Goal: Complete application form

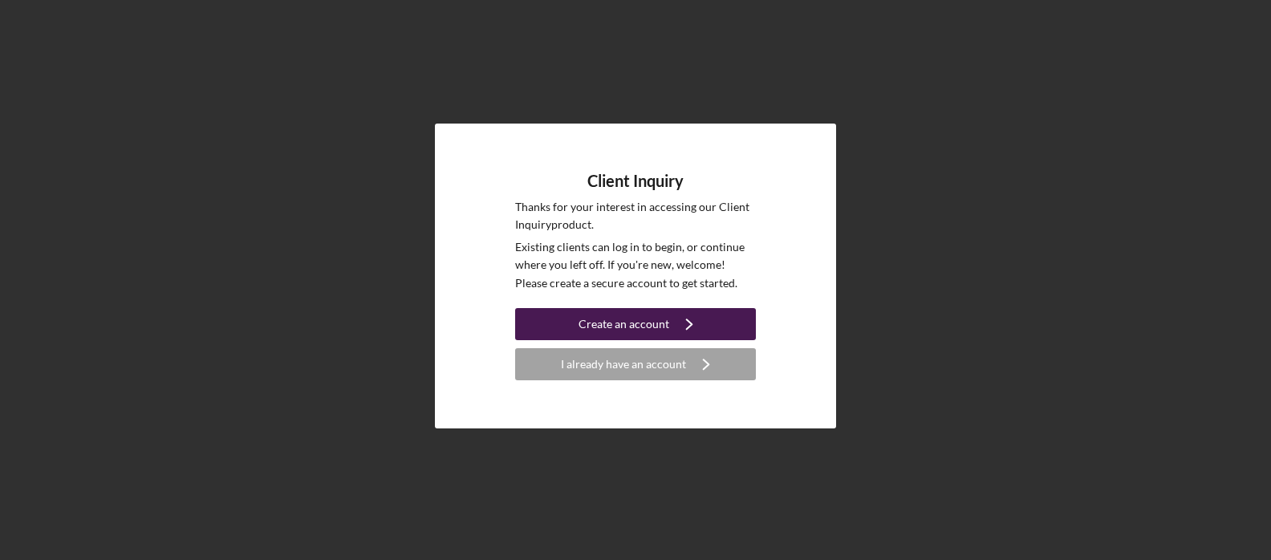
click at [636, 329] on div "Create an account" at bounding box center [624, 324] width 91 height 32
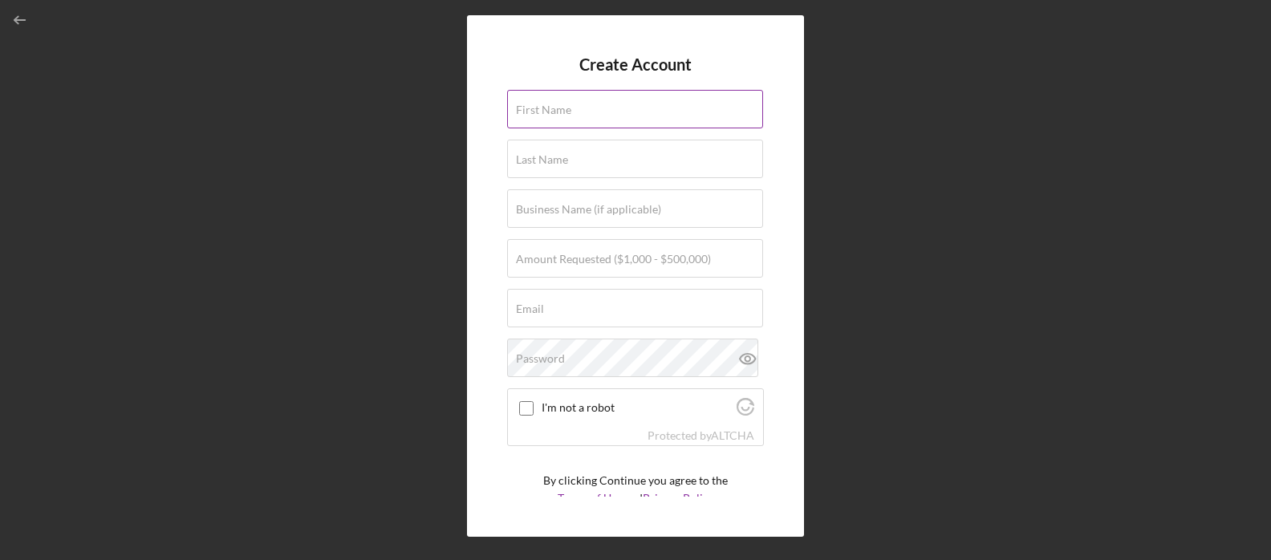
click at [525, 111] on label "First Name" at bounding box center [543, 110] width 55 height 13
click at [525, 111] on input "First Name" at bounding box center [635, 109] width 256 height 39
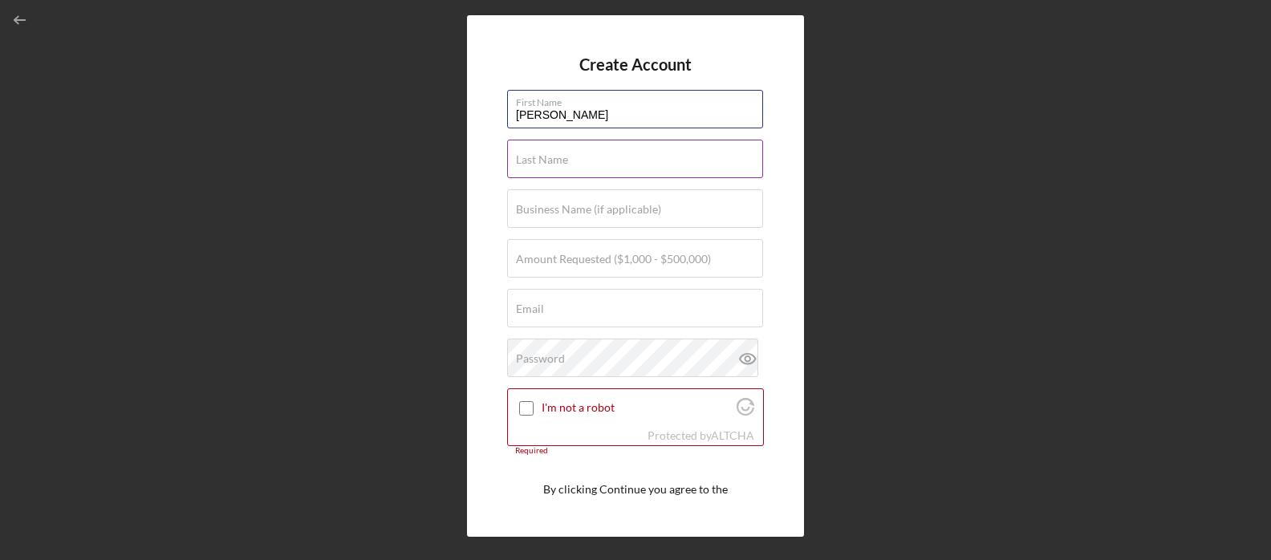
type input "[PERSON_NAME]"
click at [521, 157] on label "Last Name" at bounding box center [542, 159] width 52 height 13
click at [521, 157] on input "Last Name" at bounding box center [635, 159] width 256 height 39
type input "[PERSON_NAME]"
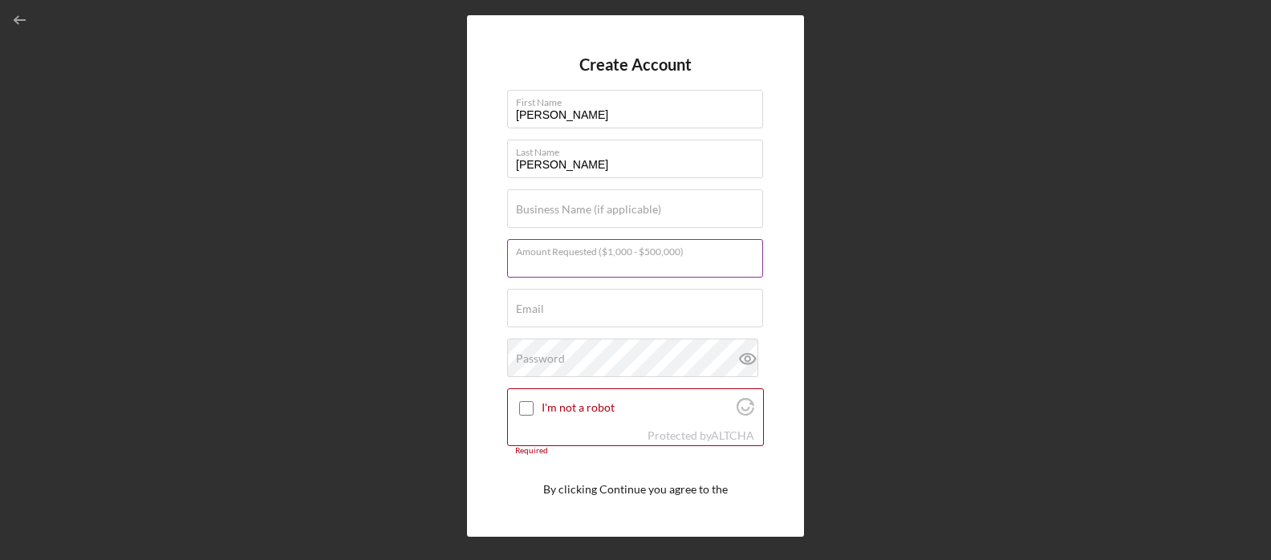
click at [532, 250] on div "Amount Requested ($1,000 - $500,000)" at bounding box center [635, 259] width 257 height 40
type input "$1,500"
click at [527, 311] on label "Email" at bounding box center [530, 309] width 28 height 13
click at [527, 311] on input "Email" at bounding box center [635, 308] width 256 height 39
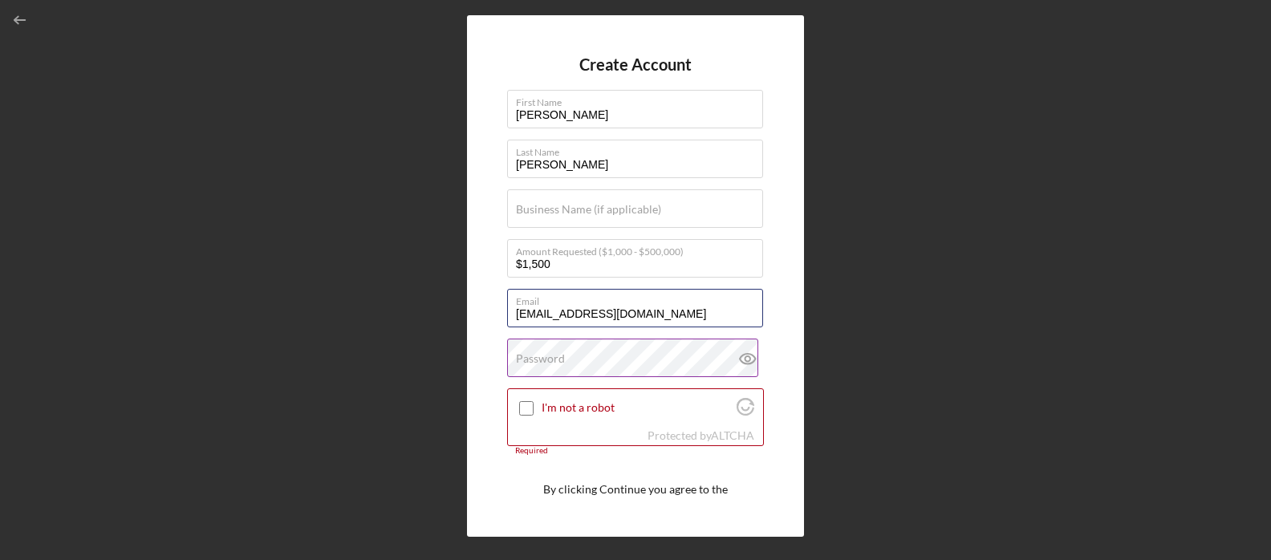
type input "[EMAIL_ADDRESS][DOMAIN_NAME]"
click at [526, 355] on label "Password" at bounding box center [540, 358] width 49 height 13
click at [522, 406] on input "I'm not a robot" at bounding box center [526, 408] width 14 height 14
checkbox input "true"
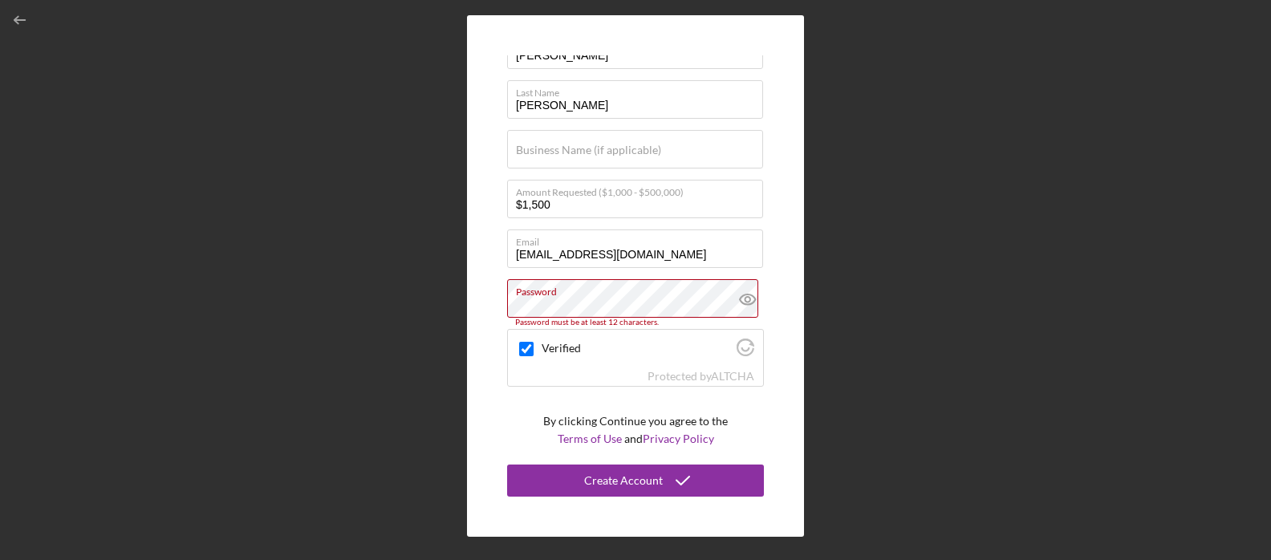
scroll to position [59, 0]
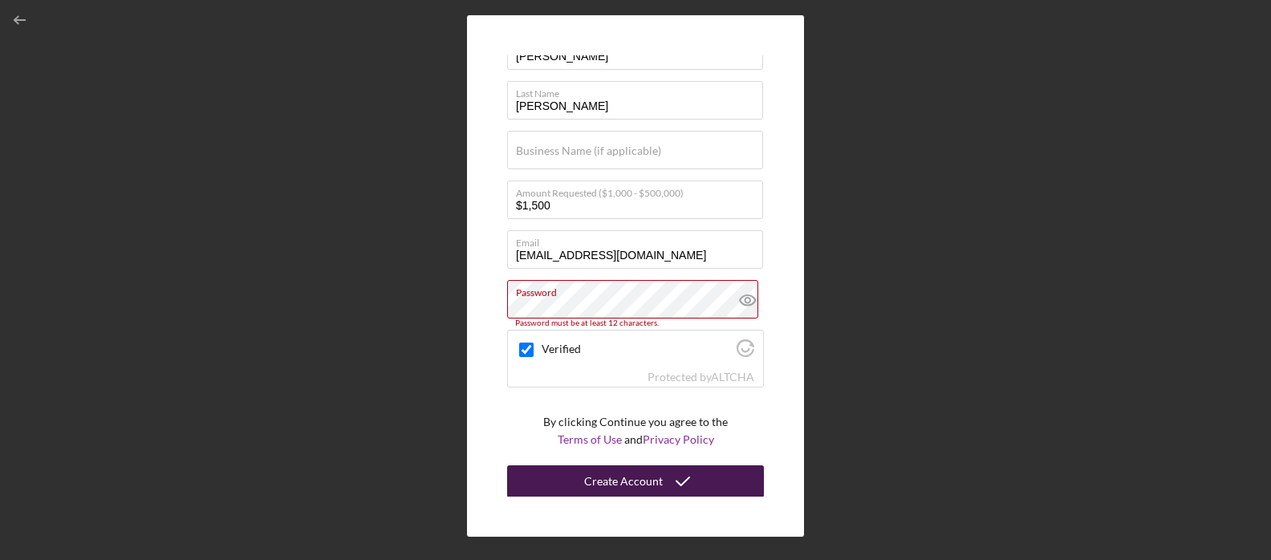
click at [566, 476] on button "Create Account" at bounding box center [635, 481] width 257 height 32
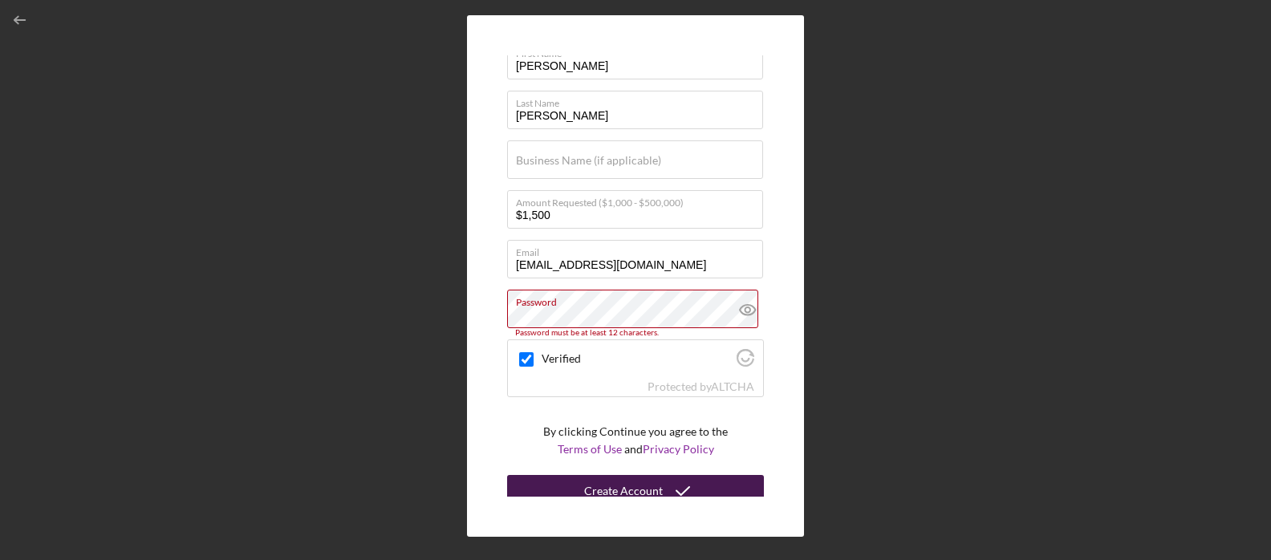
scroll to position [47, 0]
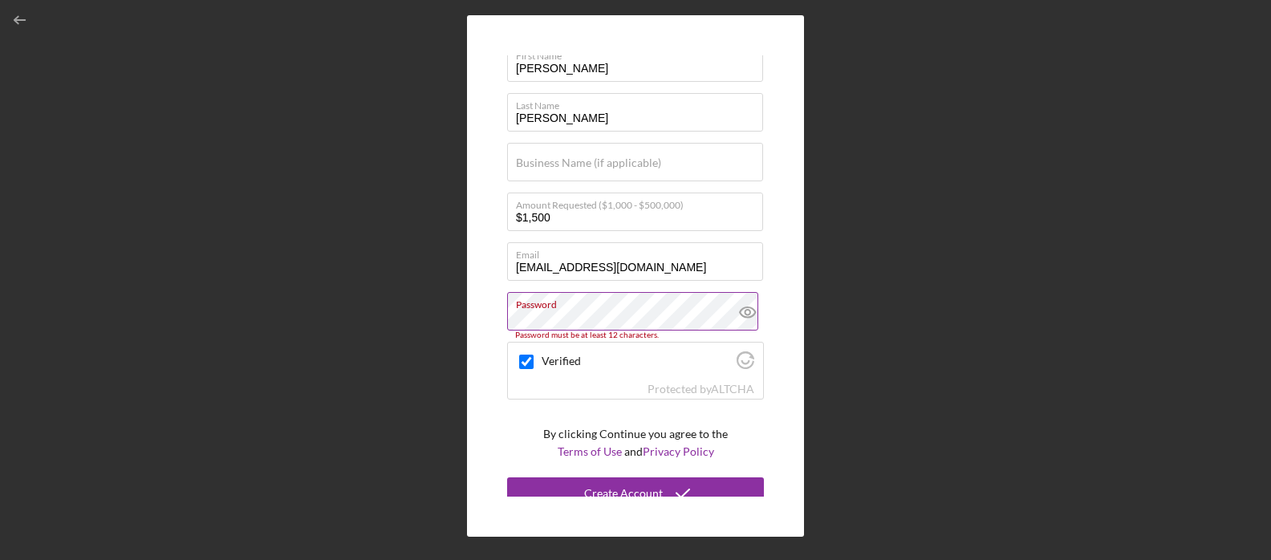
click at [565, 309] on label "Password" at bounding box center [639, 302] width 247 height 18
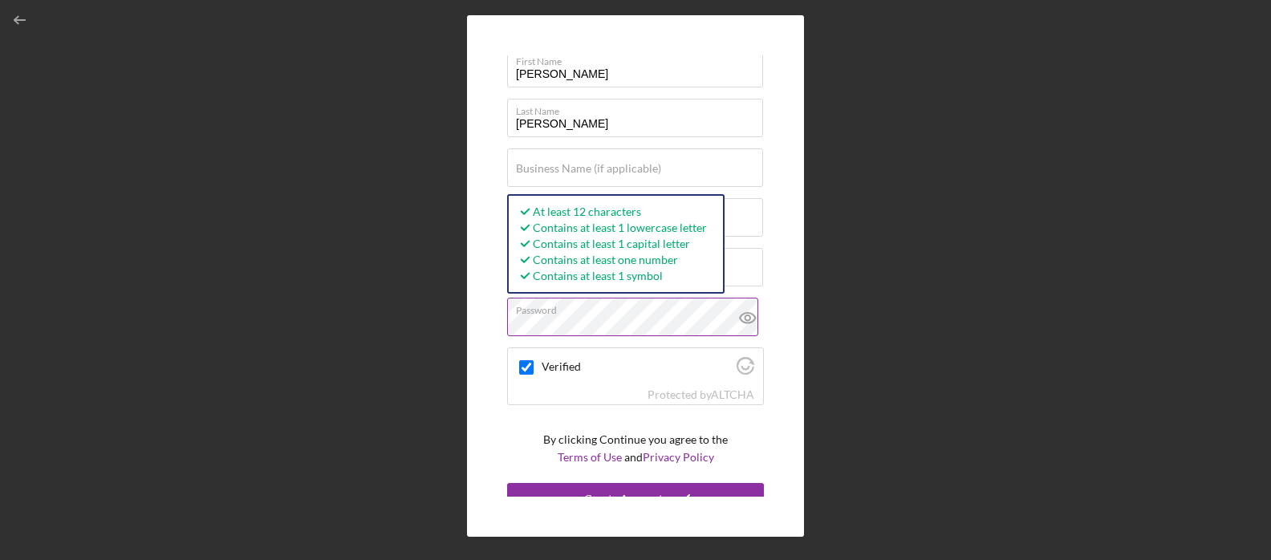
scroll to position [59, 0]
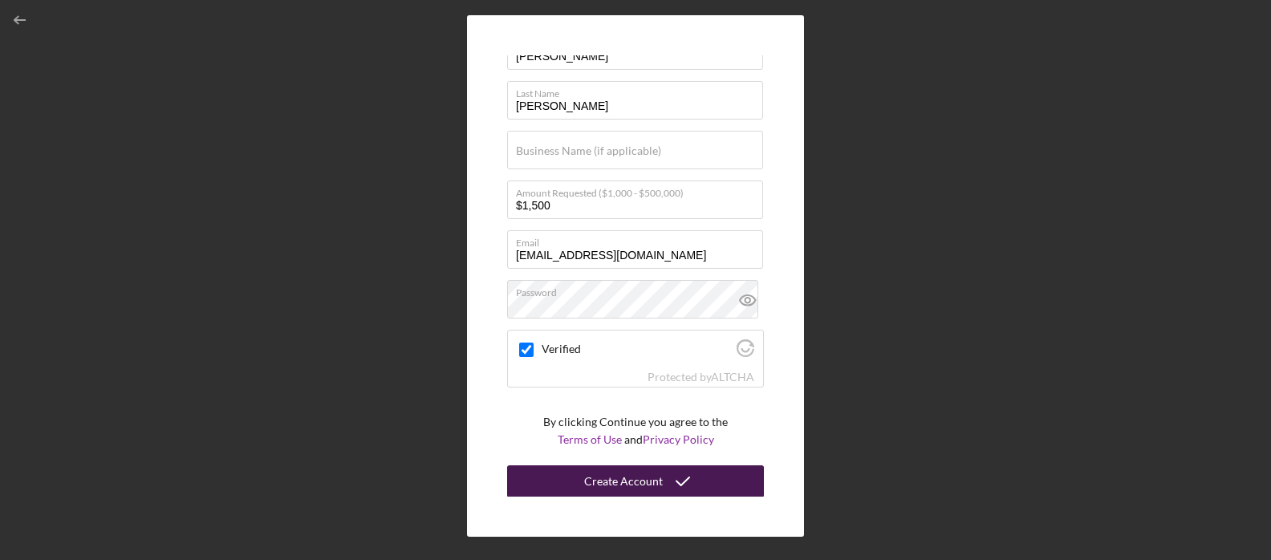
click at [591, 477] on div "Create Account" at bounding box center [623, 481] width 79 height 32
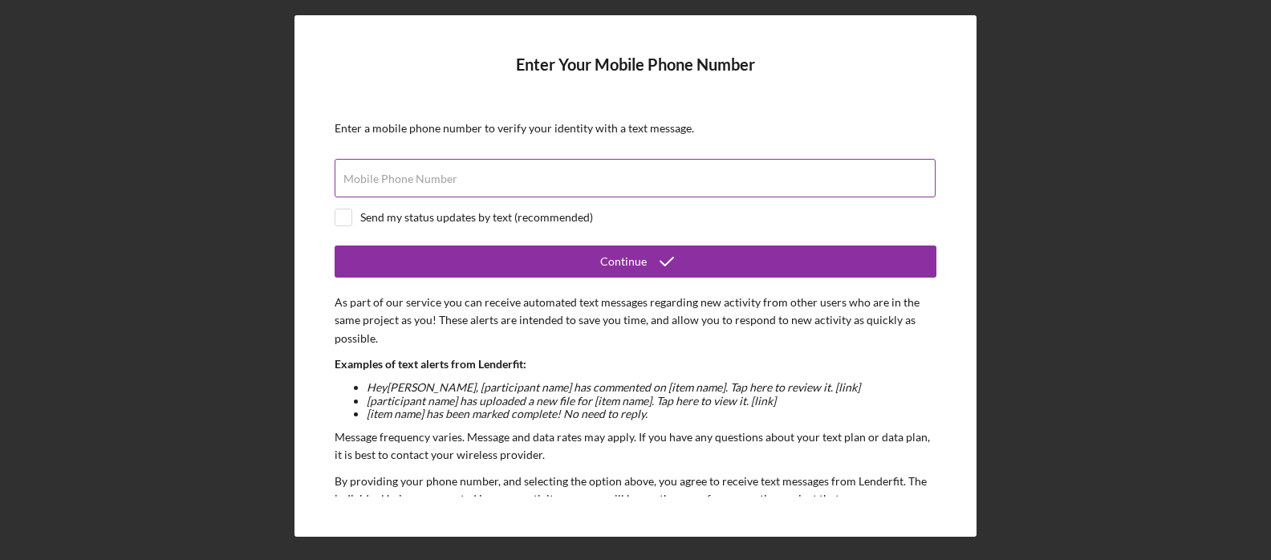
click at [385, 173] on label "Mobile Phone Number" at bounding box center [400, 179] width 114 height 13
click at [385, 172] on input "Mobile Phone Number" at bounding box center [635, 178] width 601 height 39
type input "[PHONE_NUMBER]"
click at [350, 216] on input "checkbox" at bounding box center [343, 217] width 16 height 16
checkbox input "true"
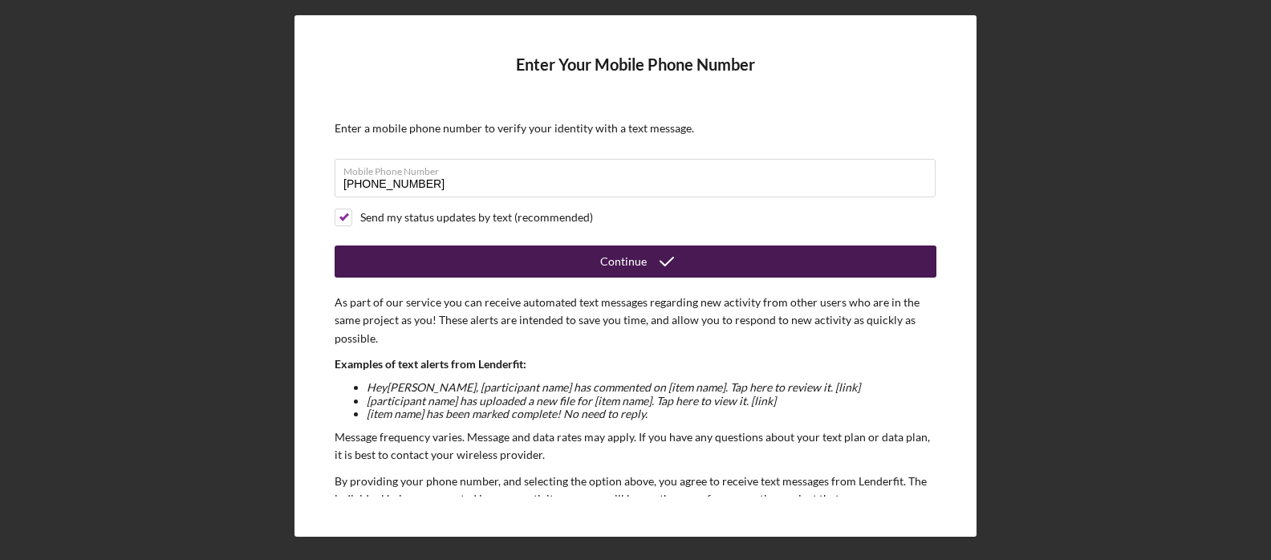
click at [408, 253] on button "Continue" at bounding box center [636, 262] width 602 height 32
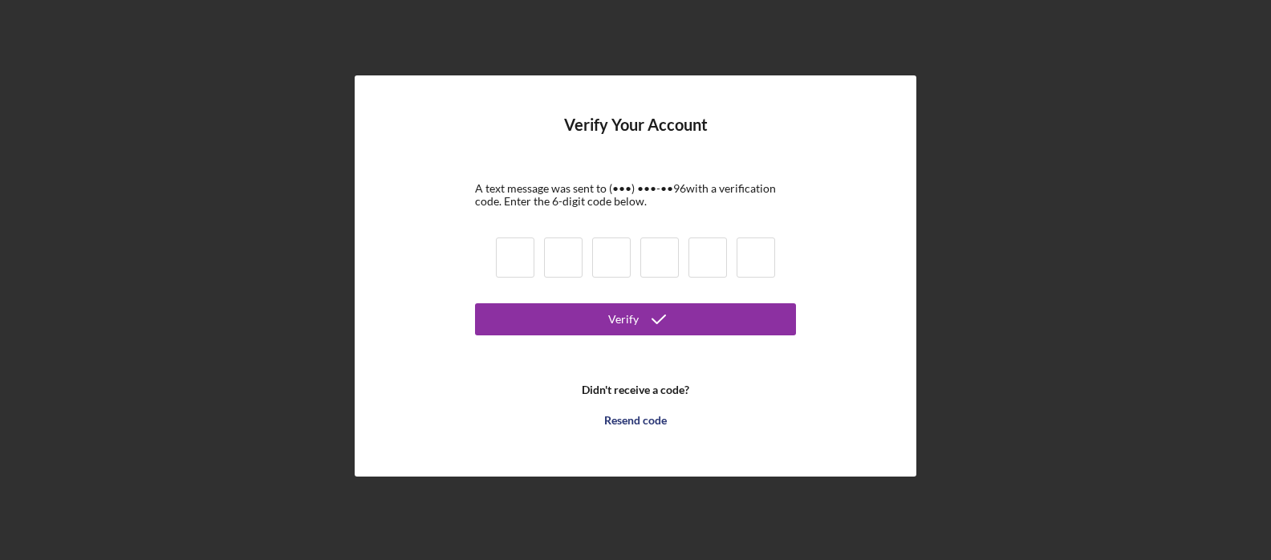
click at [510, 259] on input at bounding box center [515, 258] width 39 height 40
type input "8"
type input "2"
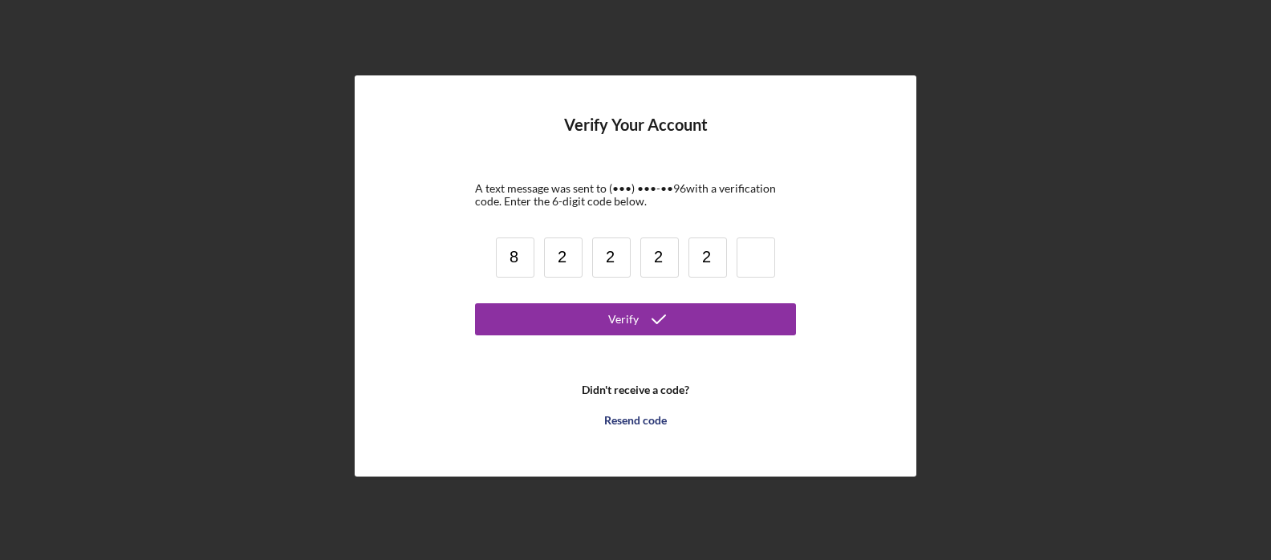
type input "2"
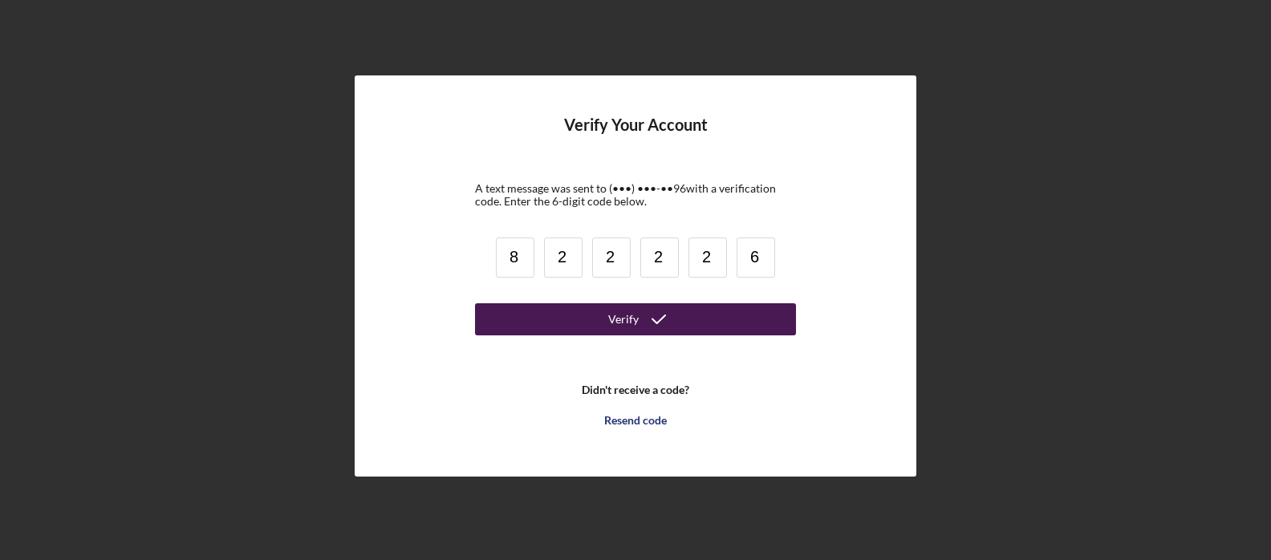
type input "6"
click at [562, 325] on button "Verify" at bounding box center [635, 319] width 321 height 32
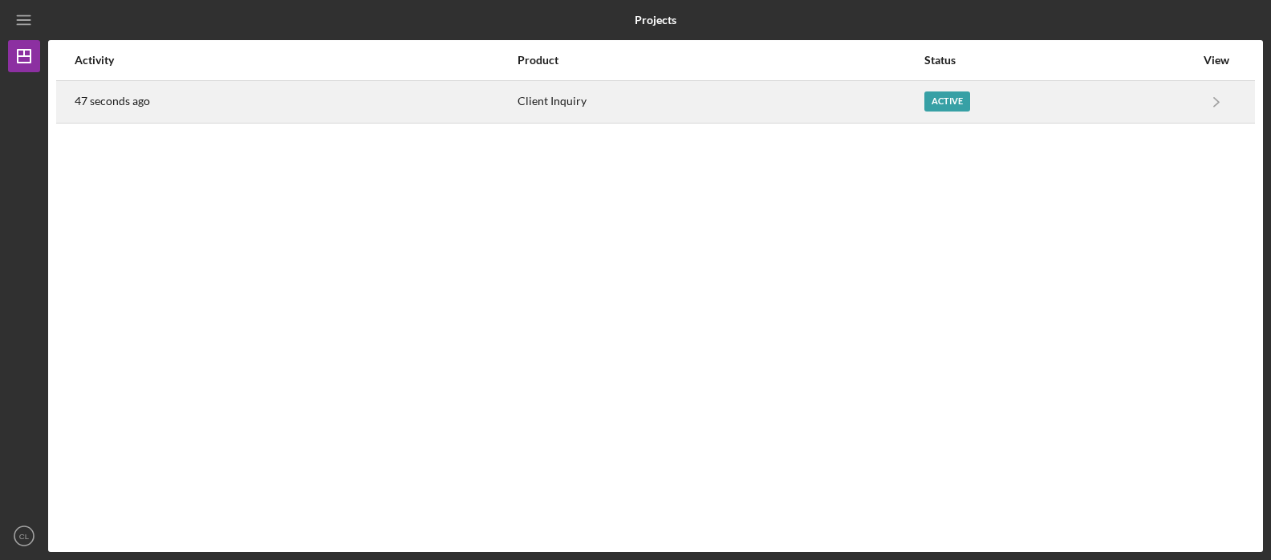
click at [940, 104] on div "Active" at bounding box center [947, 101] width 46 height 20
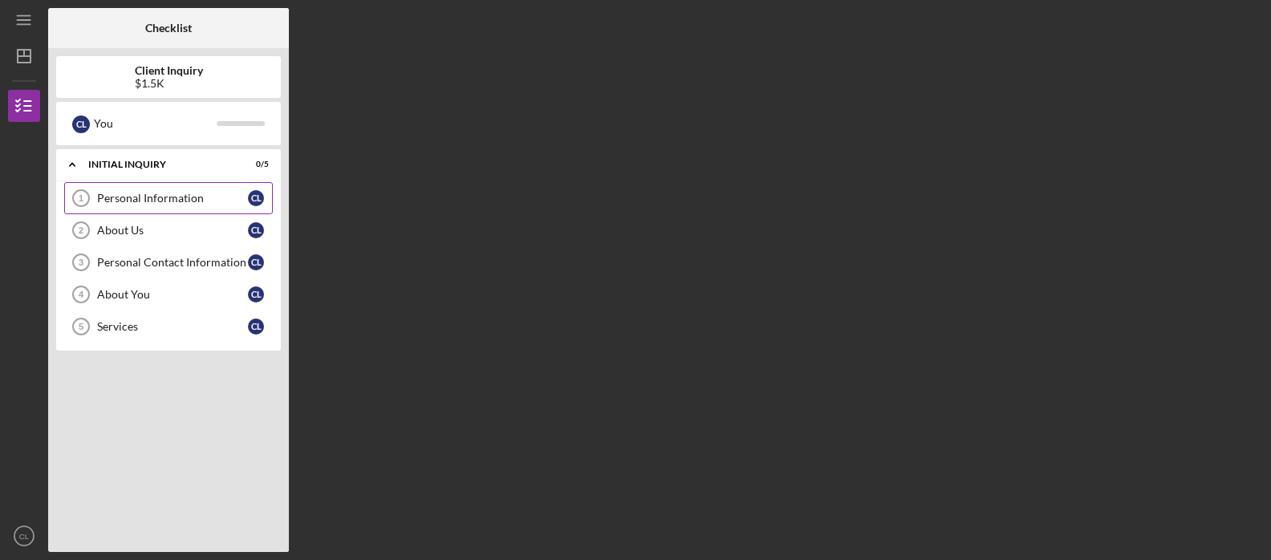
click at [158, 194] on div "Personal Information" at bounding box center [172, 198] width 151 height 13
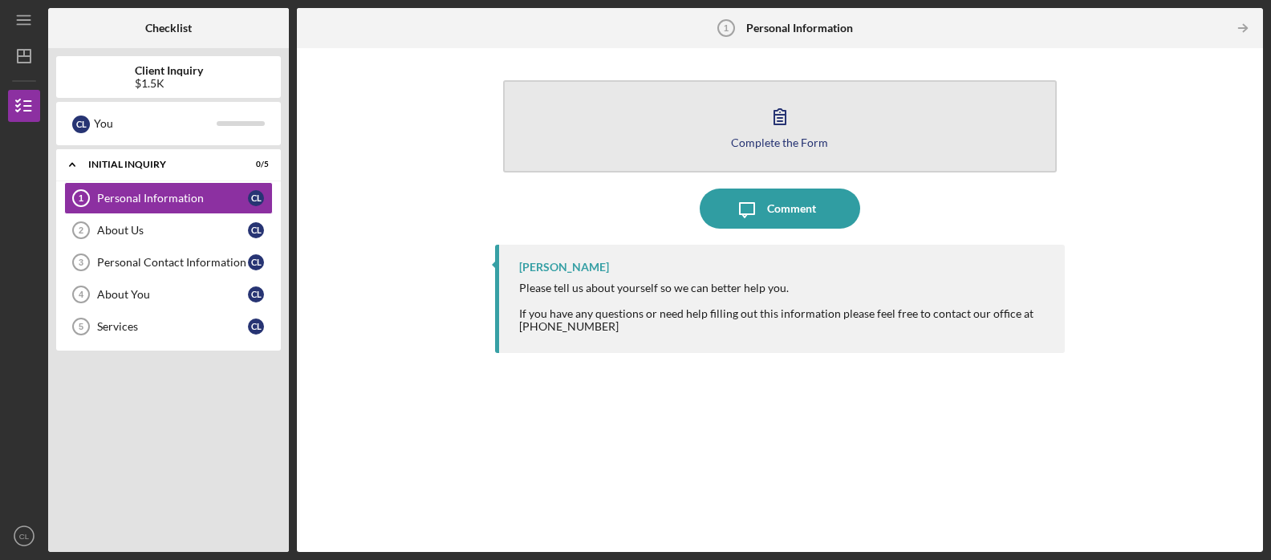
click at [758, 143] on div "Complete the Form" at bounding box center [779, 142] width 97 height 12
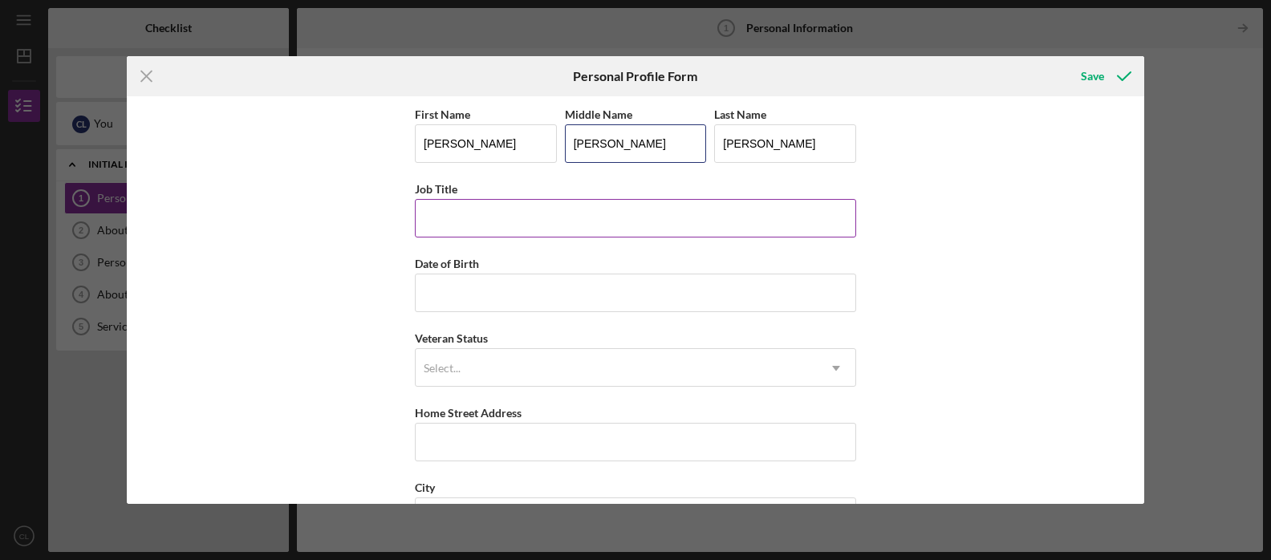
type input "[PERSON_NAME]"
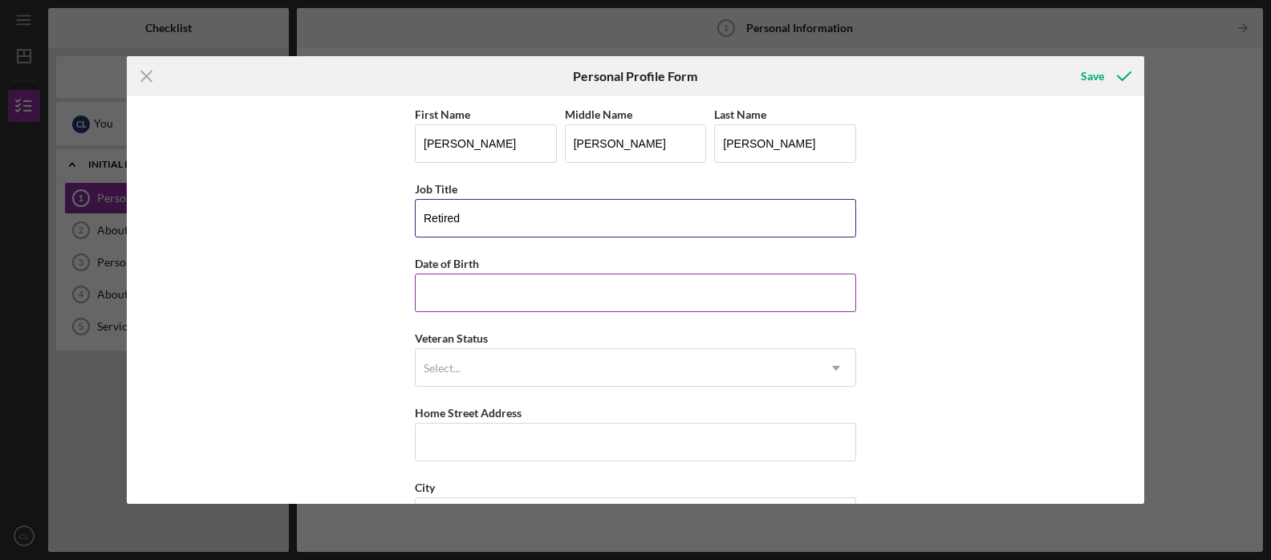
type input "Retired"
type input "[DATE]"
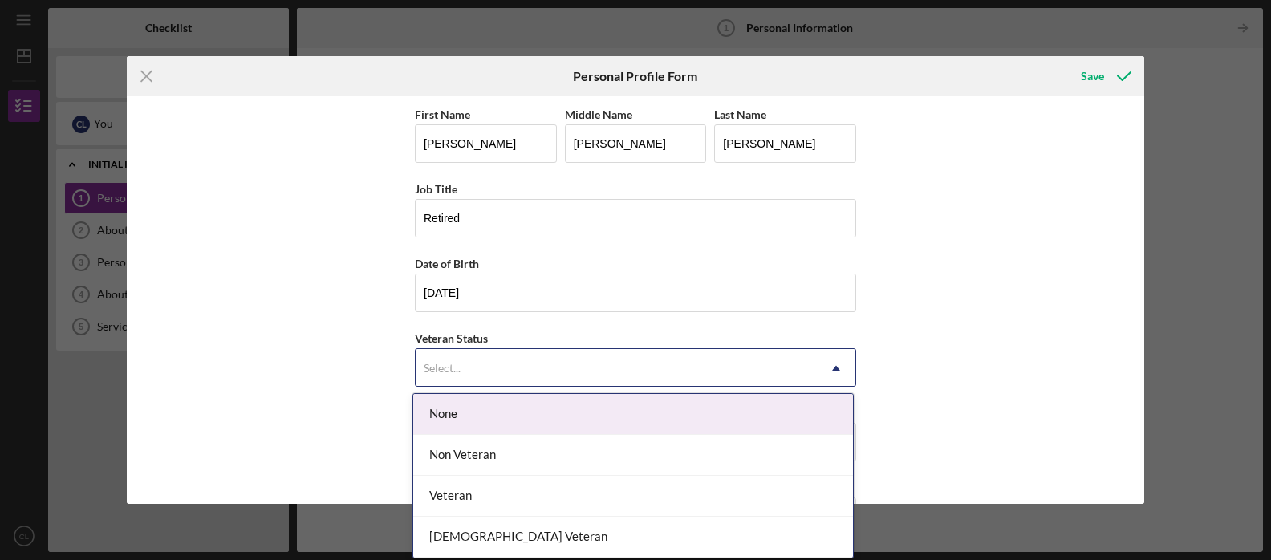
click at [433, 367] on div "Select..." at bounding box center [442, 368] width 37 height 13
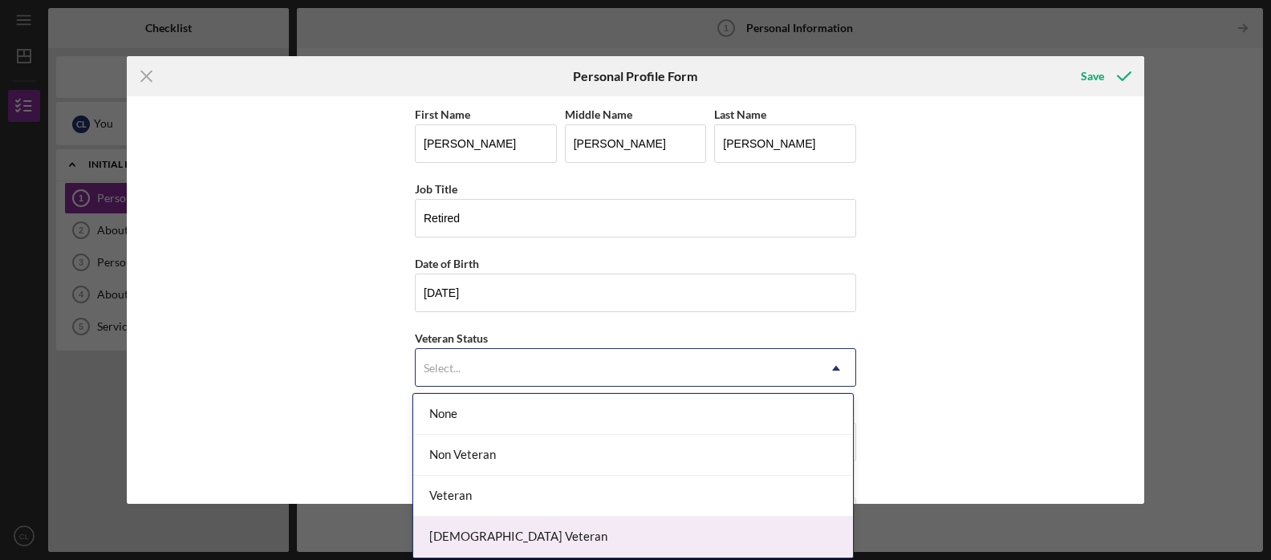
click at [467, 537] on div "[DEMOGRAPHIC_DATA] Veteran" at bounding box center [633, 537] width 440 height 41
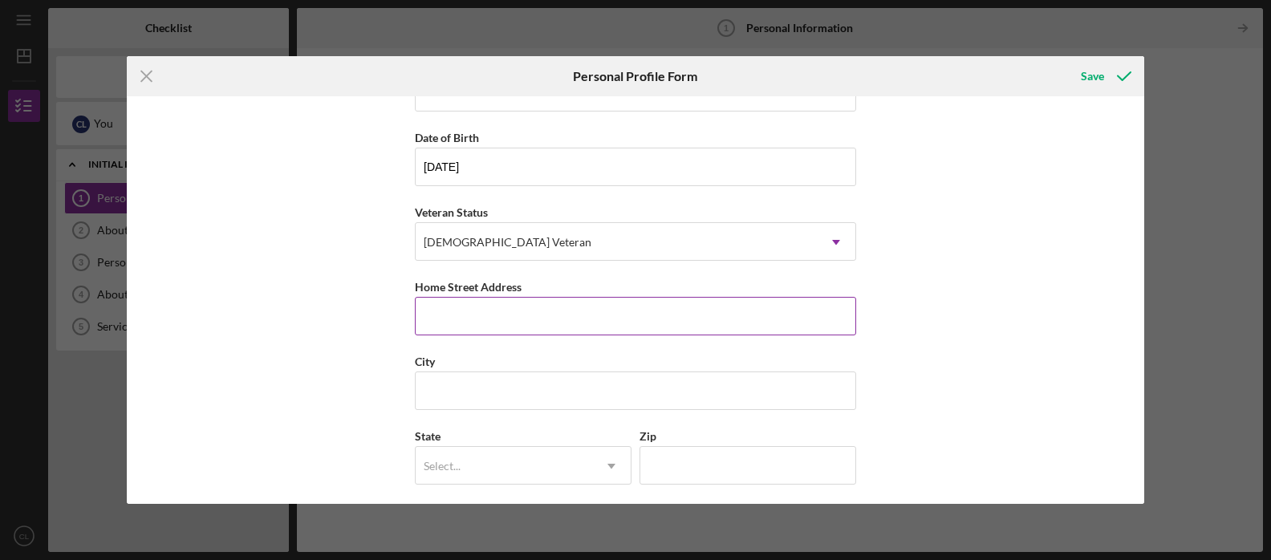
scroll to position [129, 0]
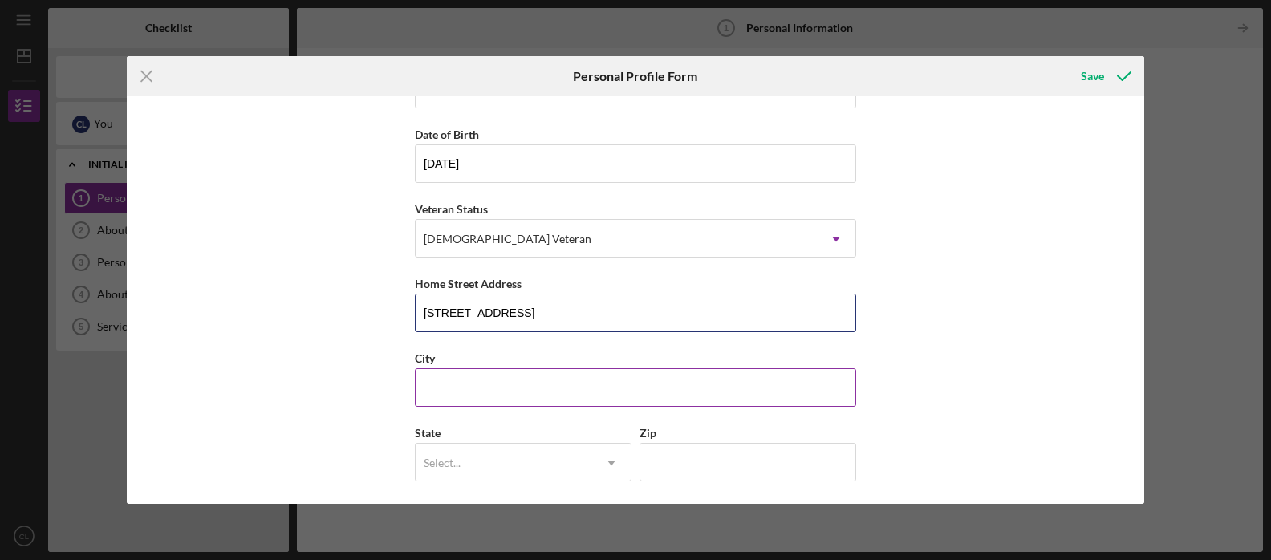
type input "[STREET_ADDRESS]"
type input "[GEOGRAPHIC_DATA]"
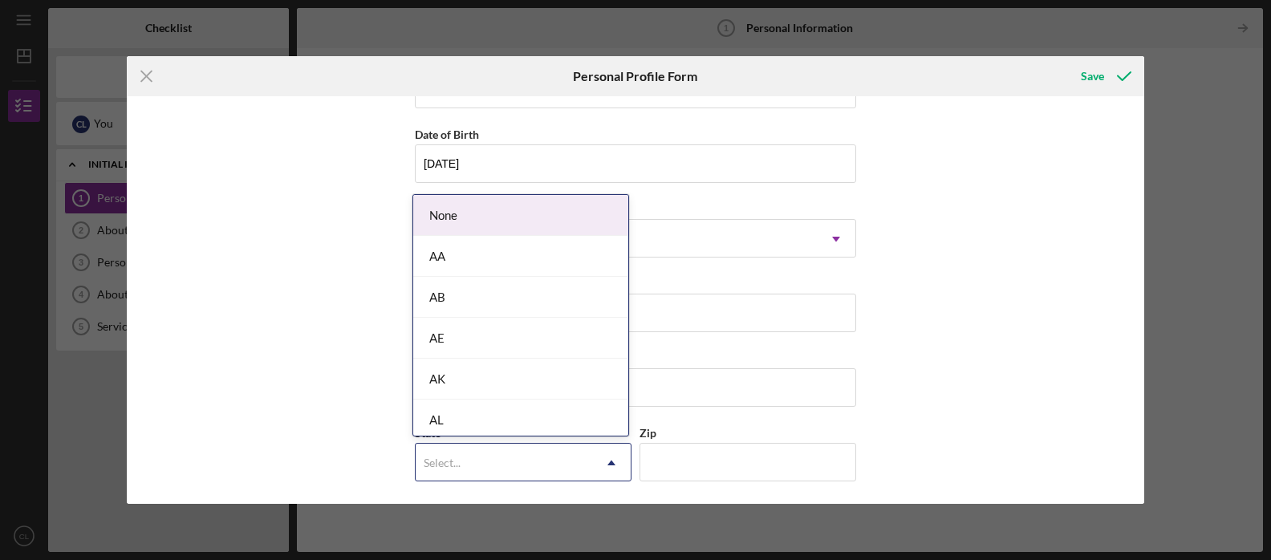
click at [437, 449] on div "Select..." at bounding box center [504, 463] width 177 height 37
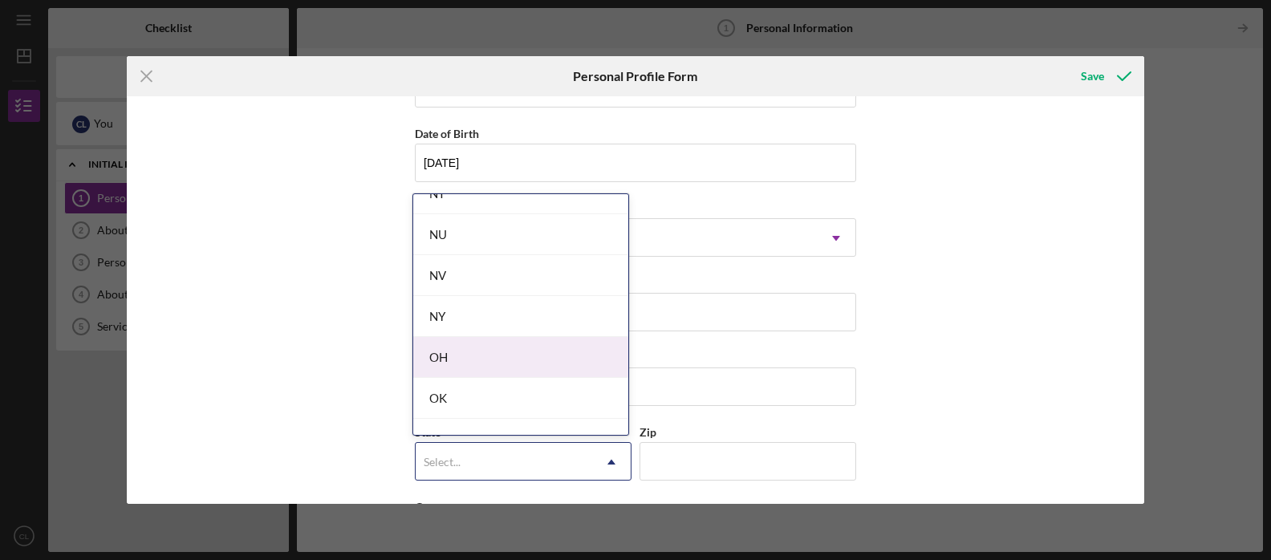
click at [457, 364] on div "OH" at bounding box center [520, 357] width 215 height 41
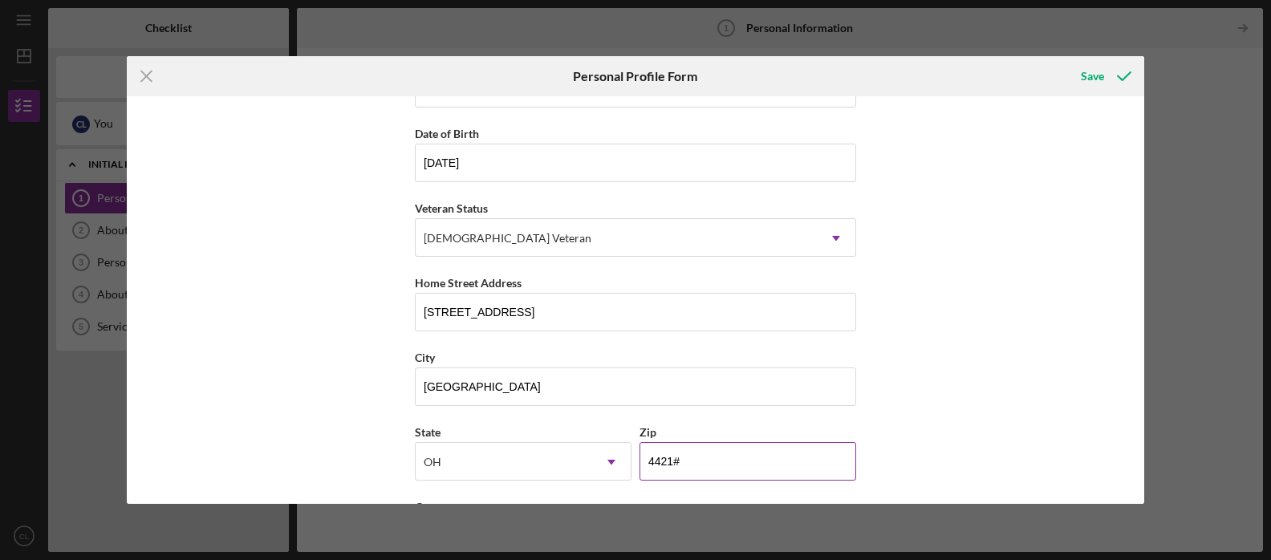
type input "44212"
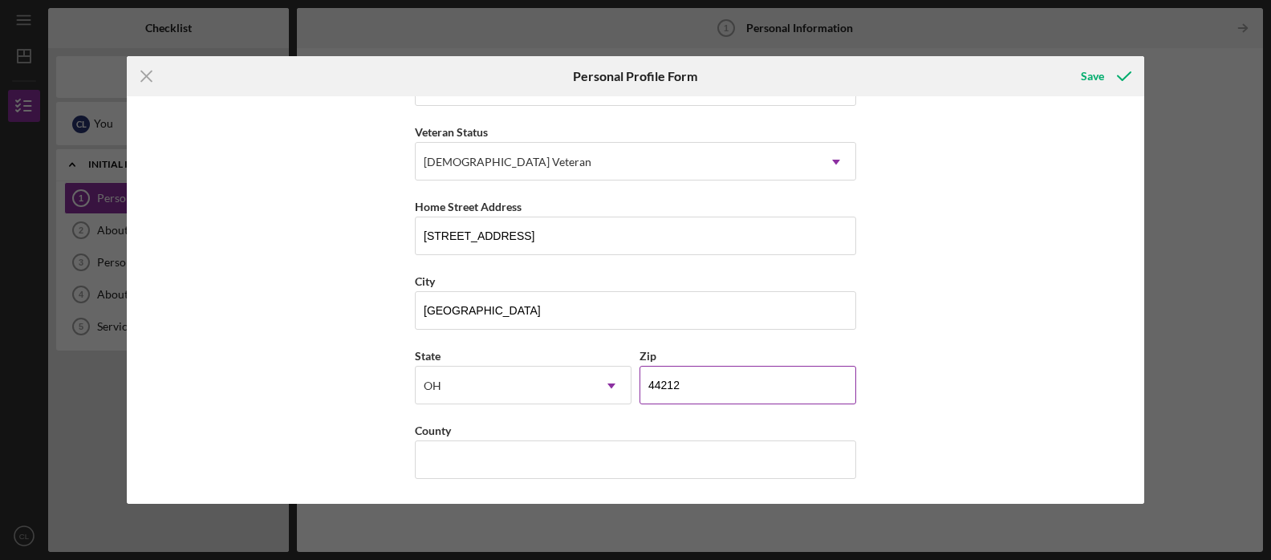
scroll to position [206, 0]
type input "[PERSON_NAME]"
click at [1087, 74] on div "Save" at bounding box center [1092, 76] width 23 height 32
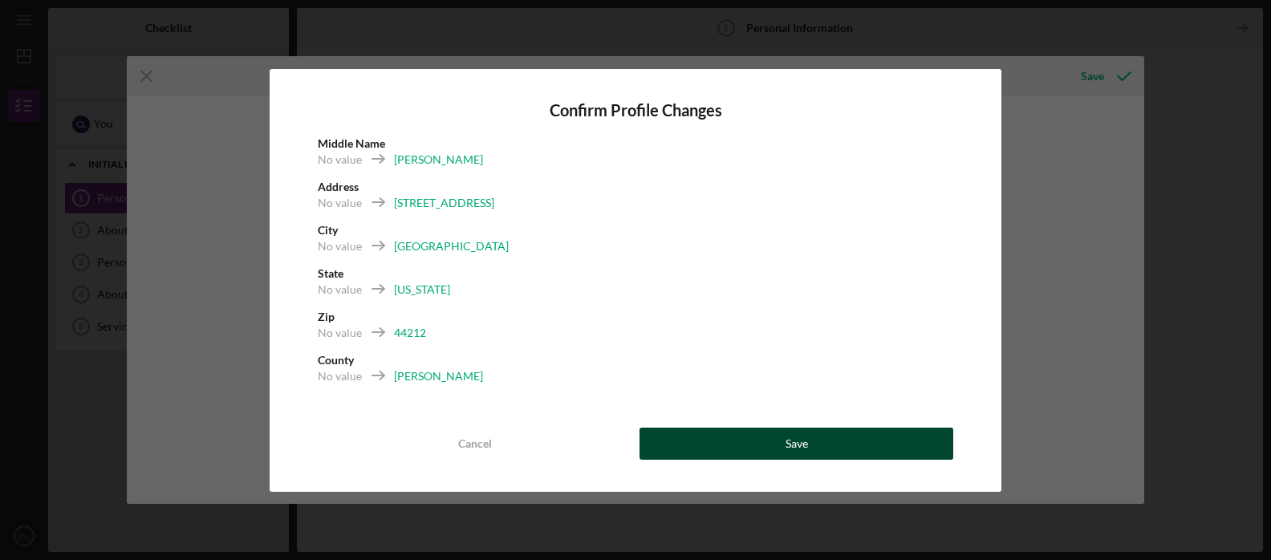
click at [785, 450] on button "Save" at bounding box center [797, 444] width 314 height 32
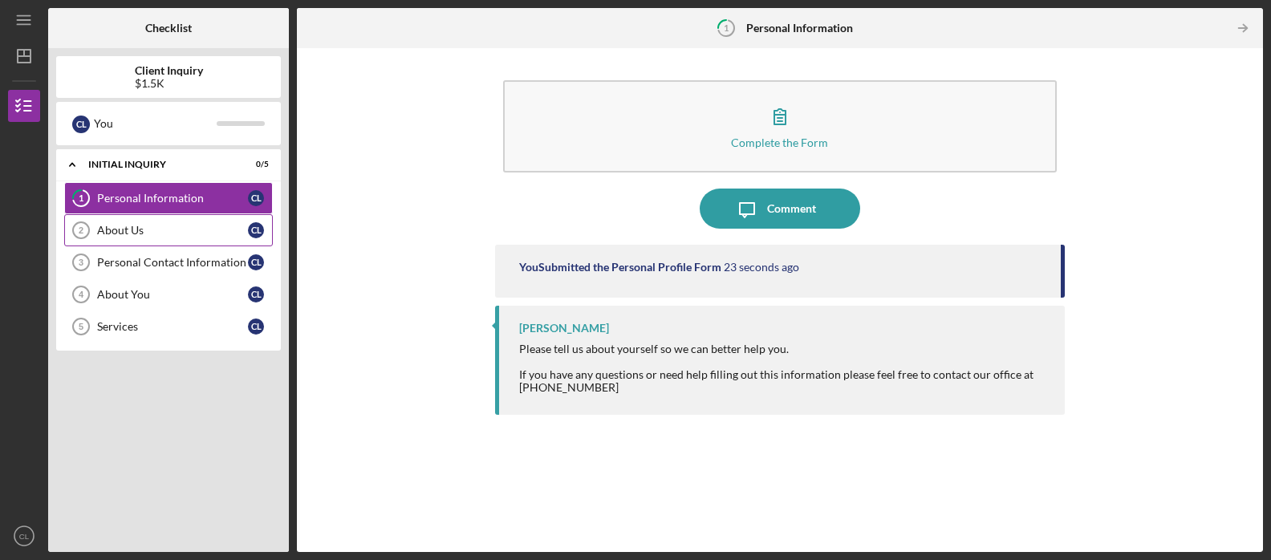
click at [117, 225] on div "About Us" at bounding box center [172, 230] width 151 height 13
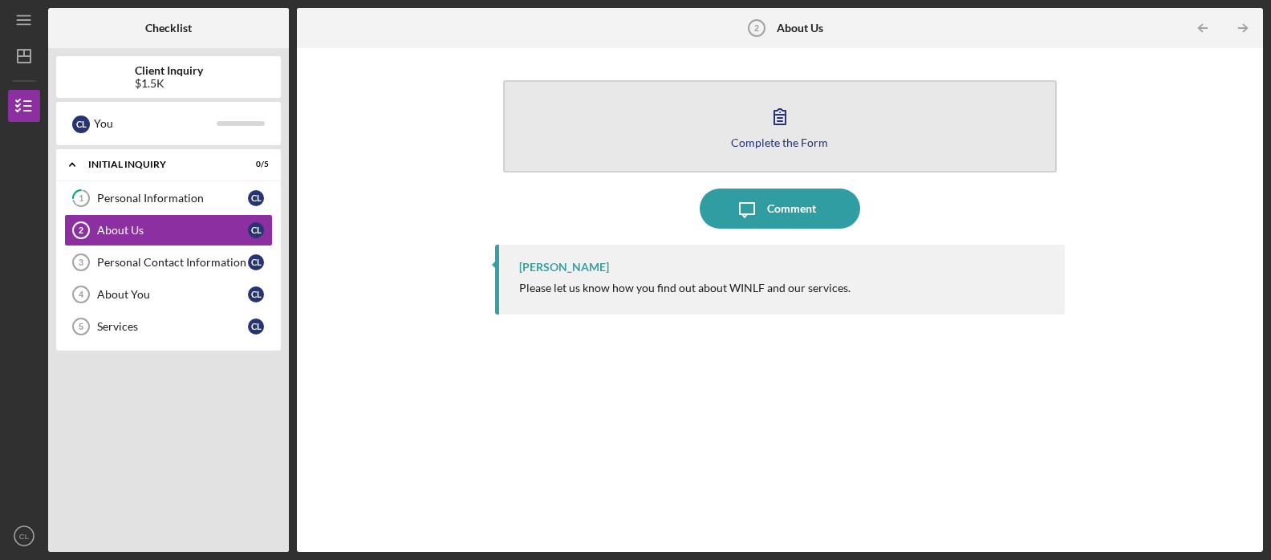
click at [753, 139] on div "Complete the Form" at bounding box center [779, 142] width 97 height 12
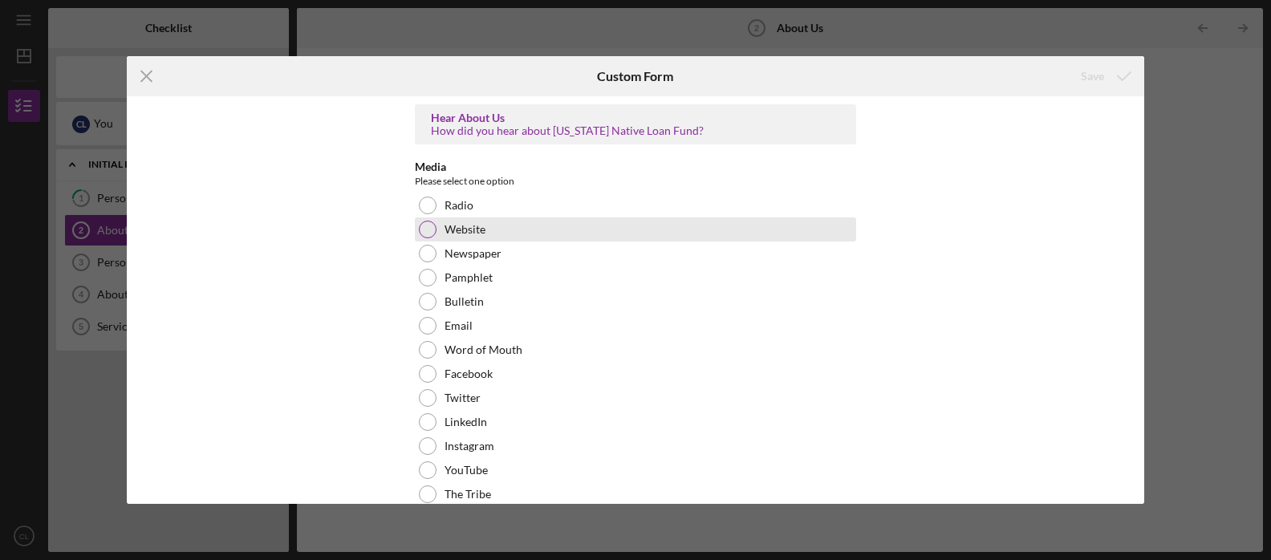
click at [423, 230] on div at bounding box center [428, 230] width 18 height 18
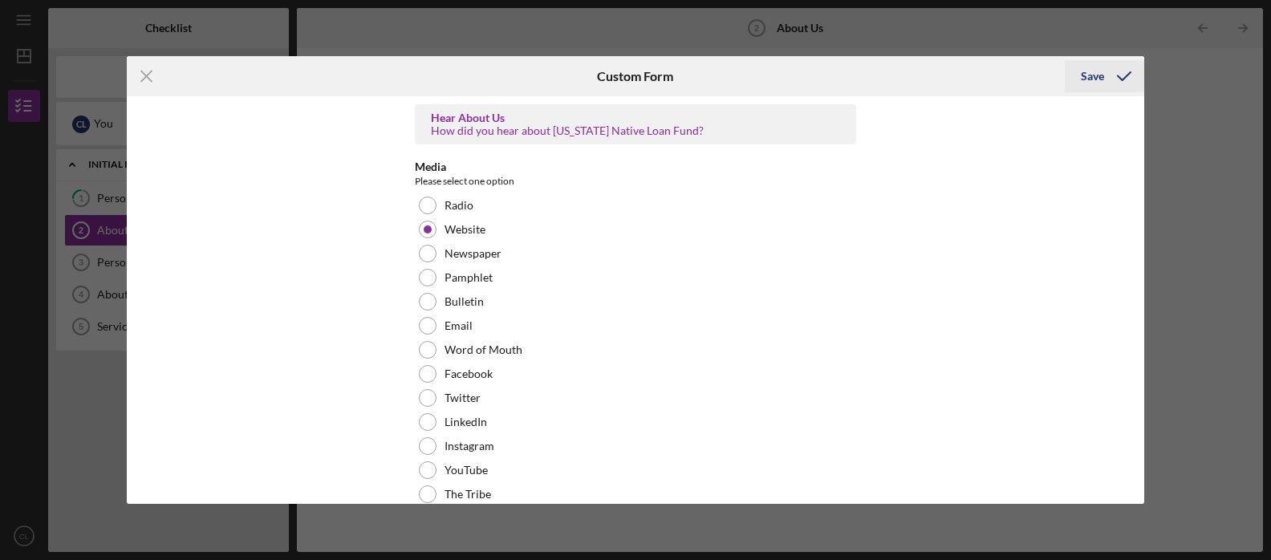
click at [1097, 76] on div "Save" at bounding box center [1092, 76] width 23 height 32
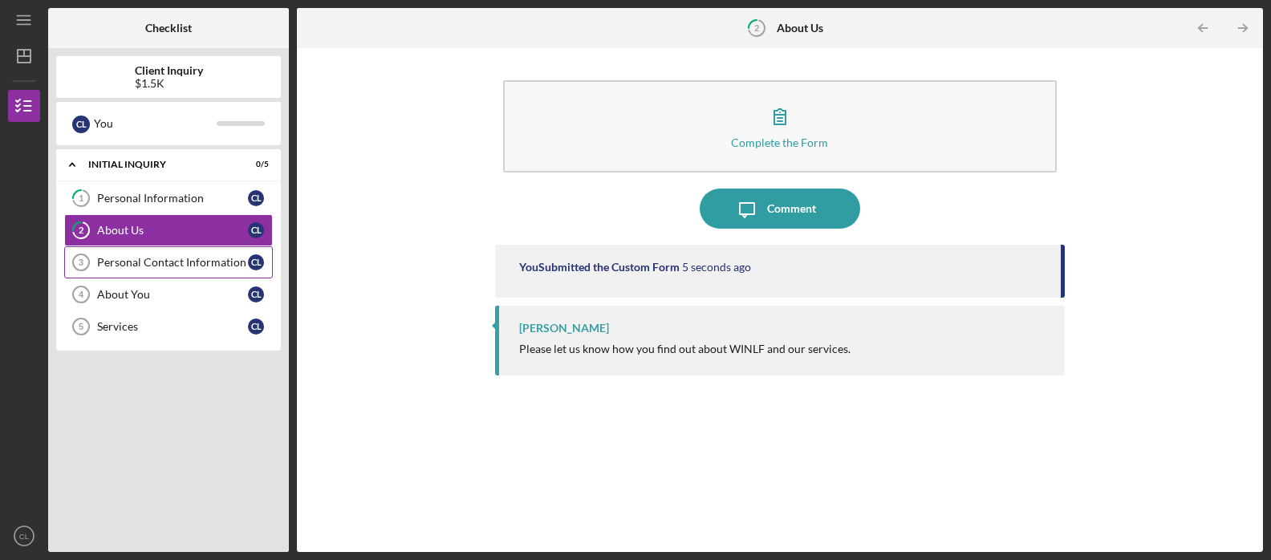
click at [177, 264] on div "Personal Contact Information" at bounding box center [172, 262] width 151 height 13
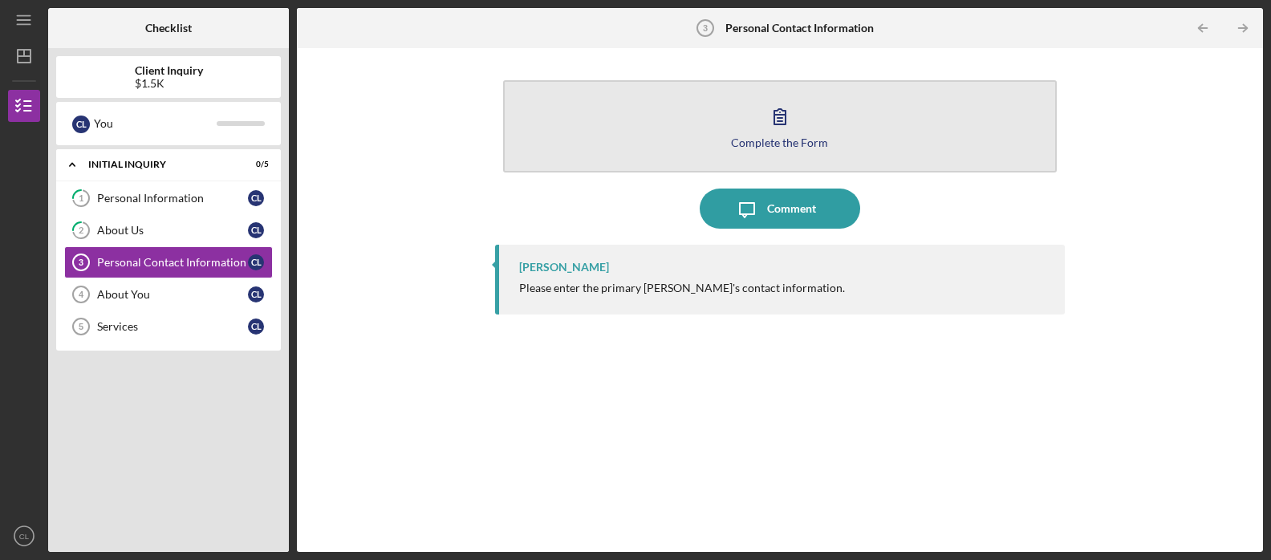
click at [735, 152] on button "Complete the Form Form" at bounding box center [780, 126] width 554 height 92
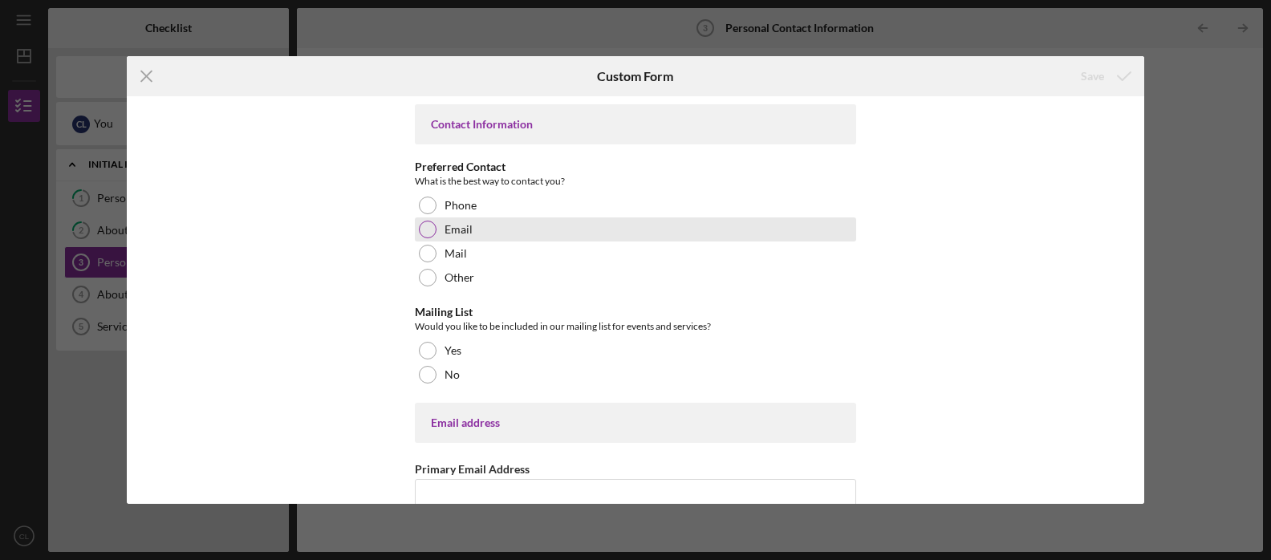
click at [429, 226] on div at bounding box center [428, 230] width 18 height 18
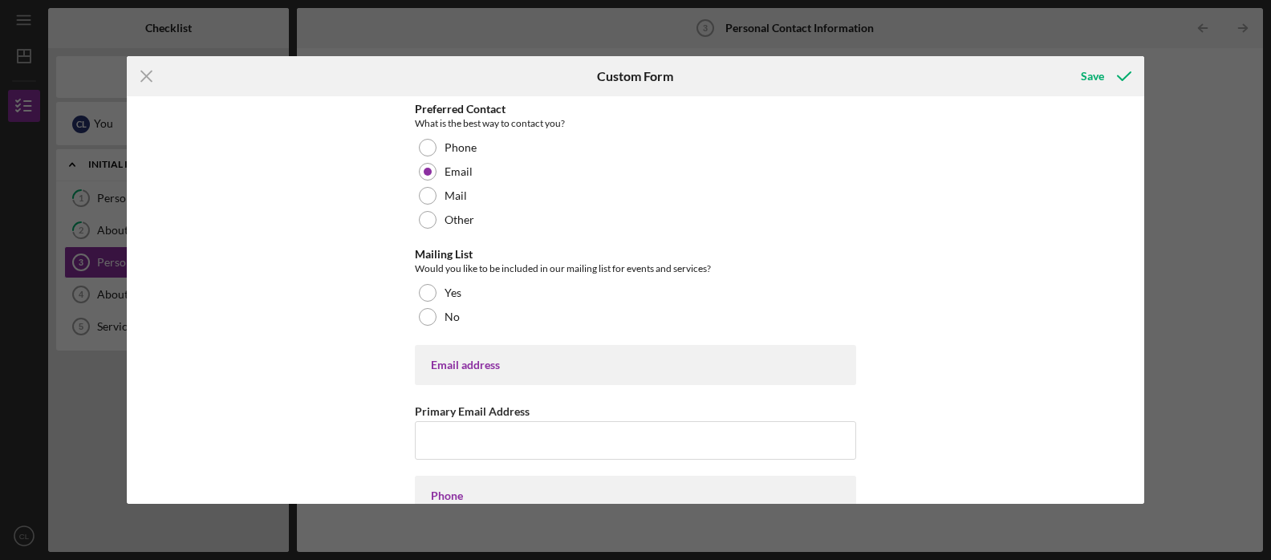
scroll to position [61, 0]
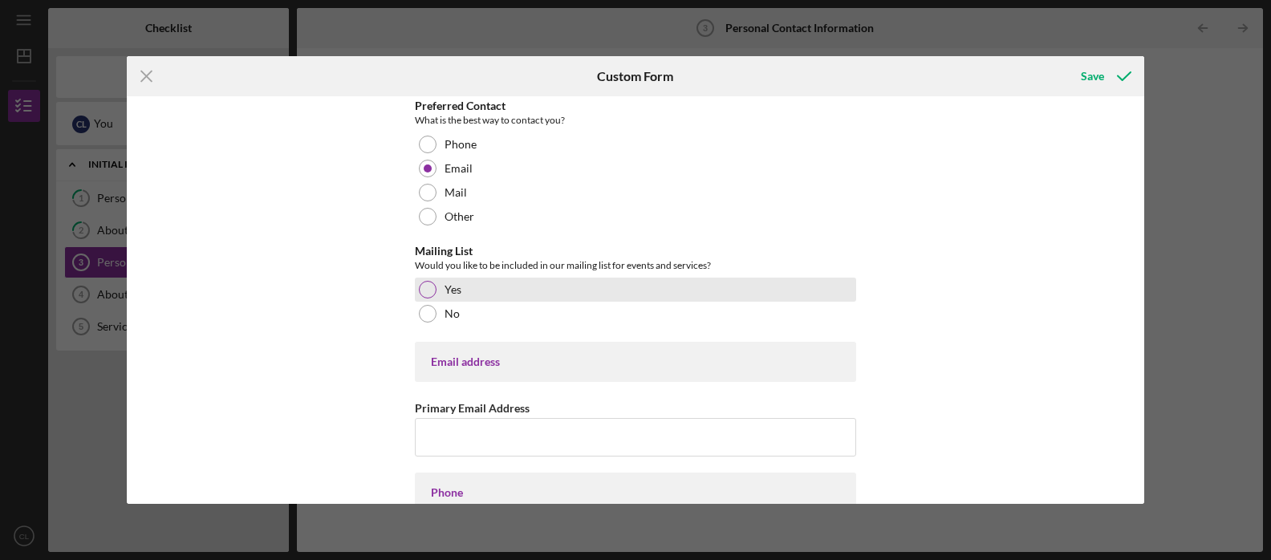
click at [426, 283] on div at bounding box center [428, 290] width 18 height 18
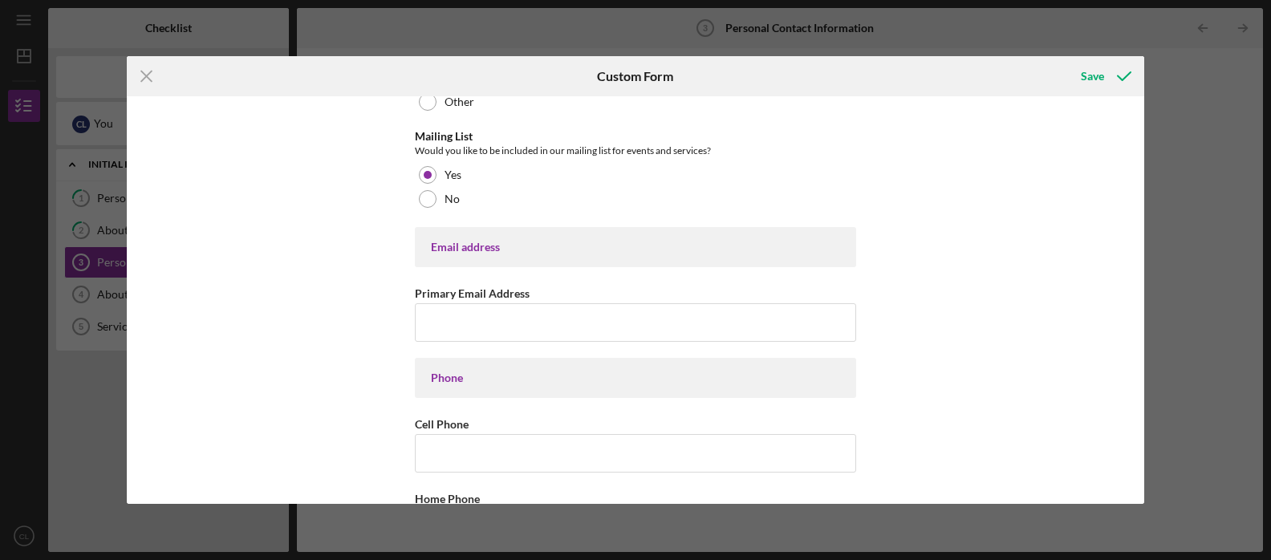
scroll to position [194, 0]
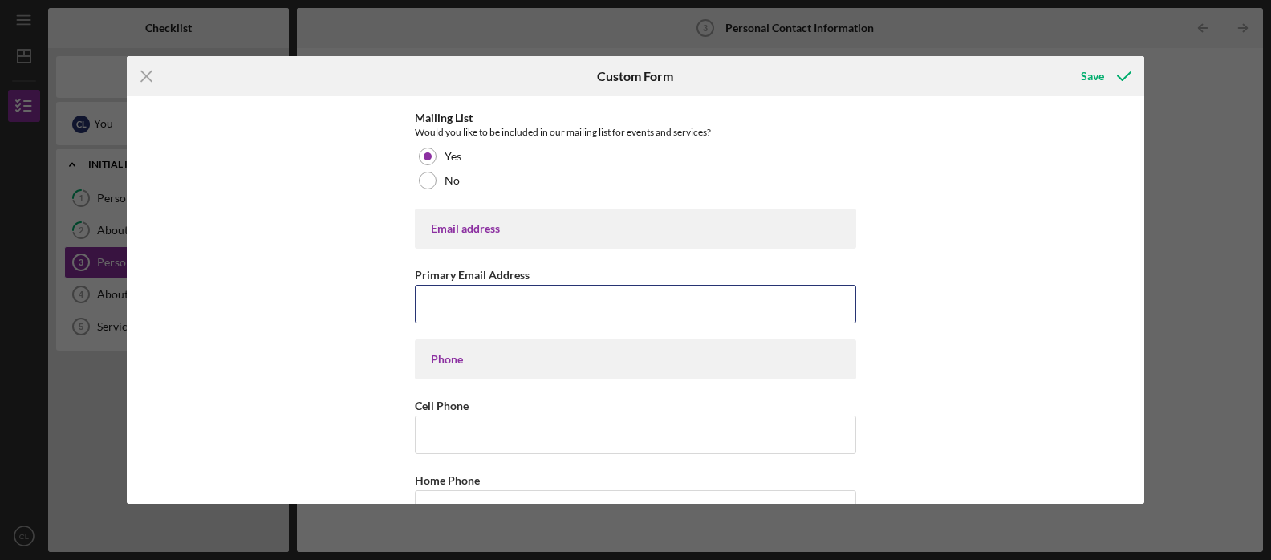
type input "[EMAIL_ADDRESS][DOMAIN_NAME]"
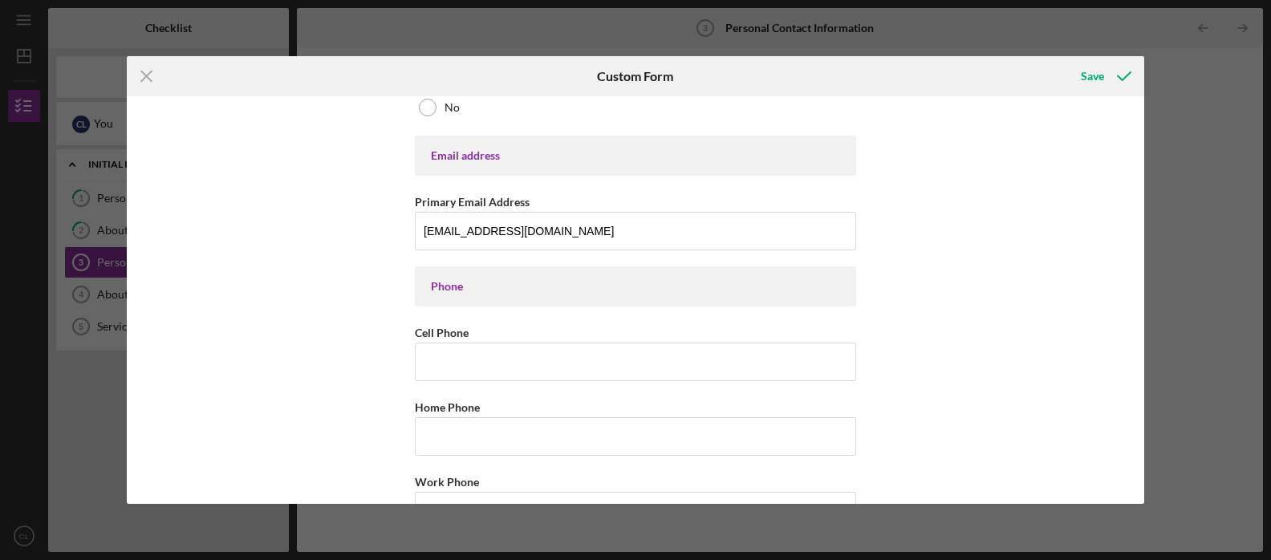
scroll to position [270, 0]
type input "[PHONE_NUMBER]"
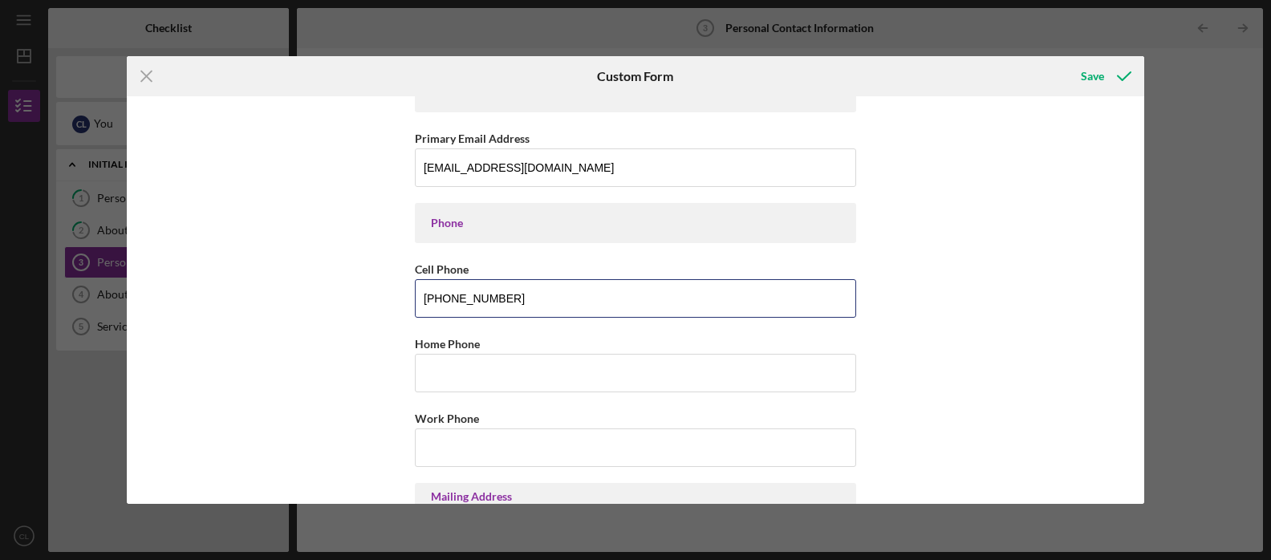
scroll to position [337, 0]
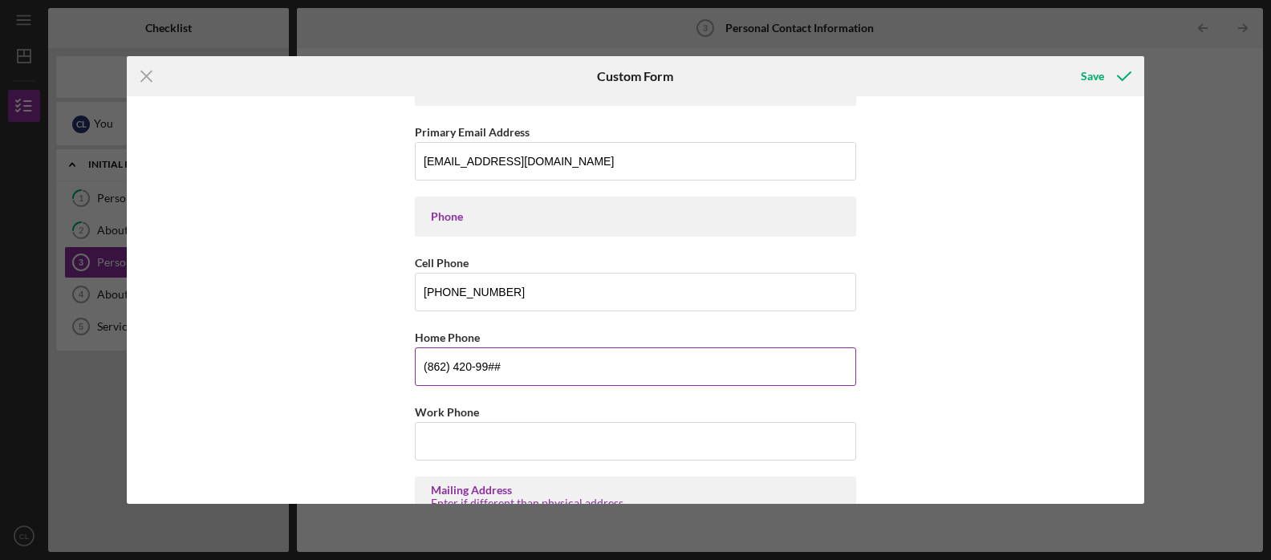
type input "(862) 420-996#"
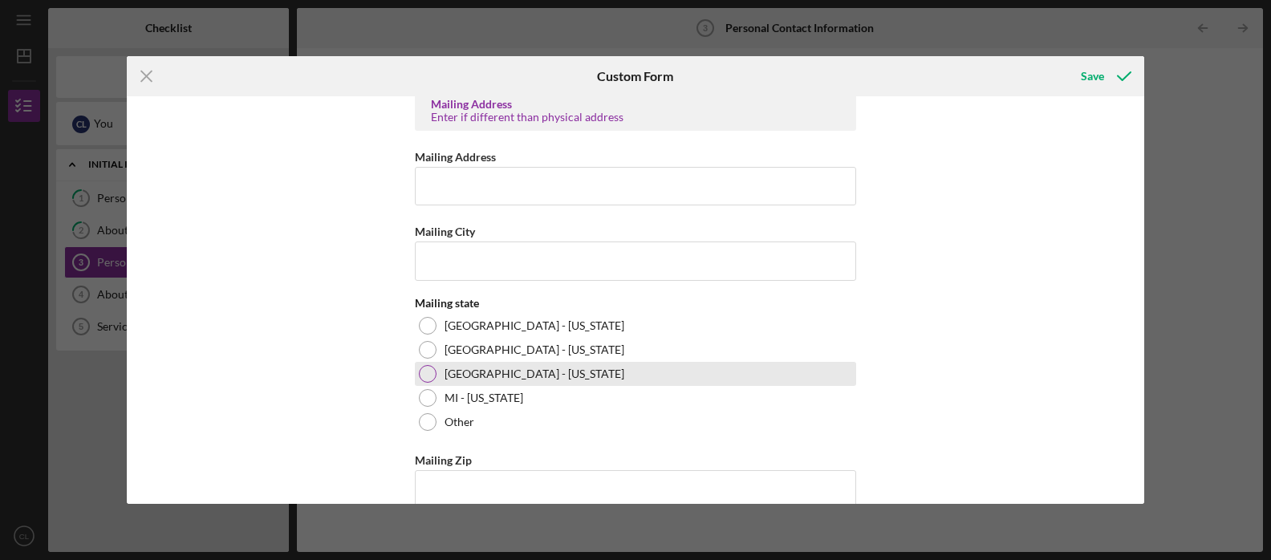
scroll to position [728, 0]
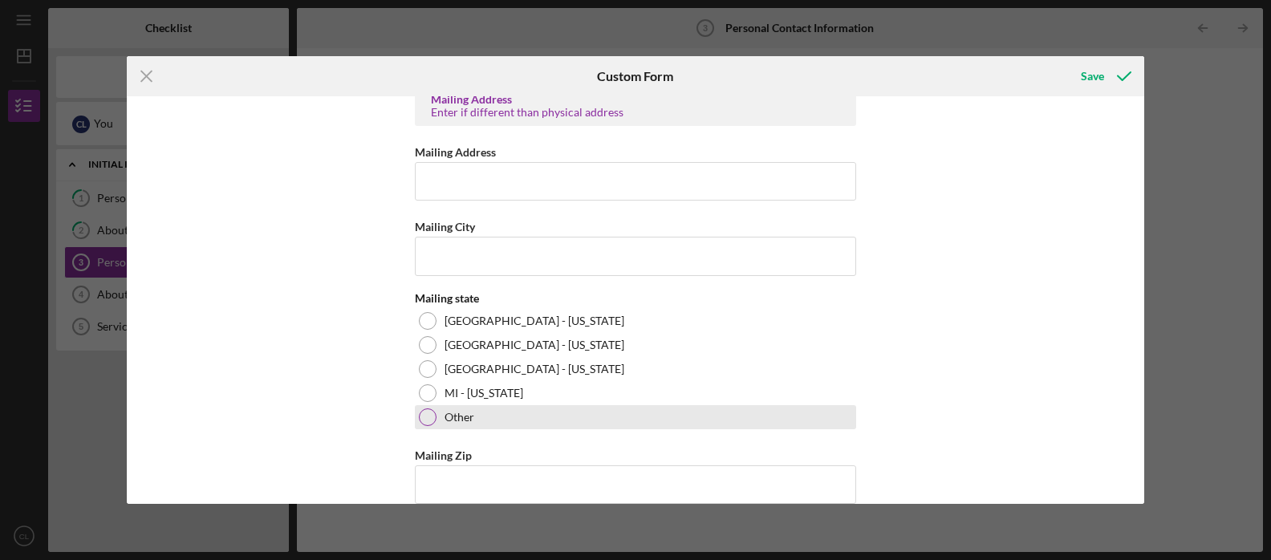
click at [426, 413] on div at bounding box center [428, 417] width 18 height 18
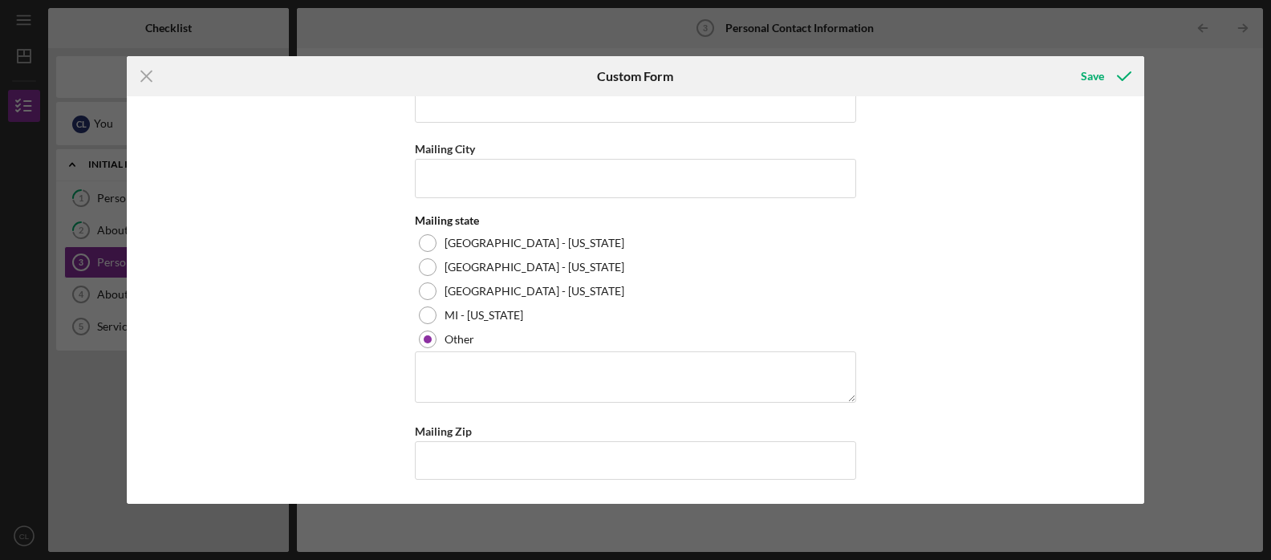
scroll to position [806, 0]
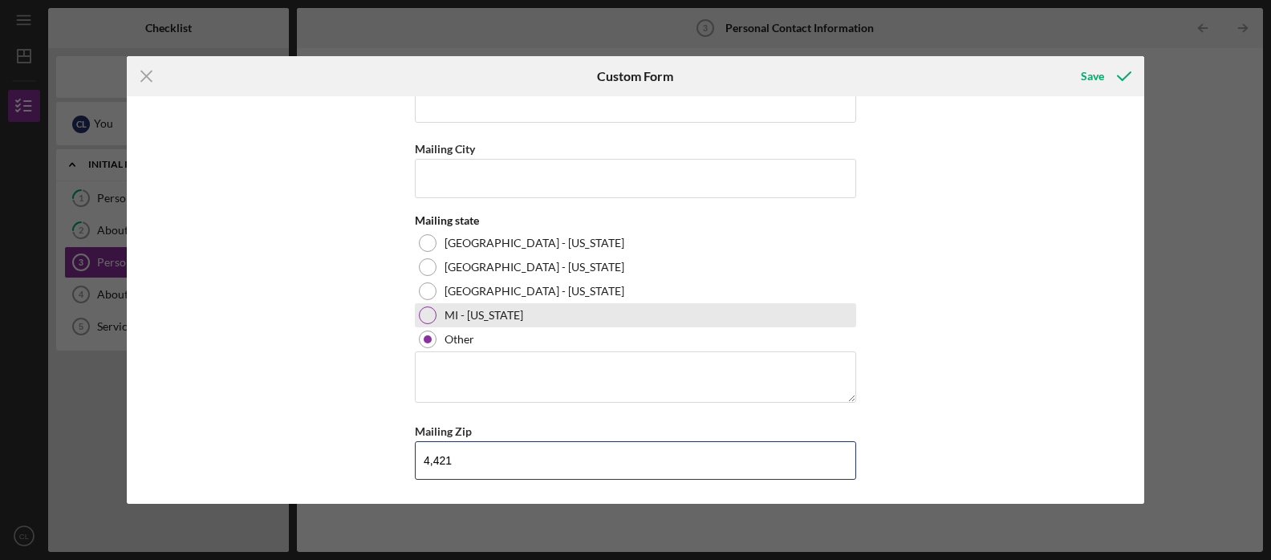
type input "44,212"
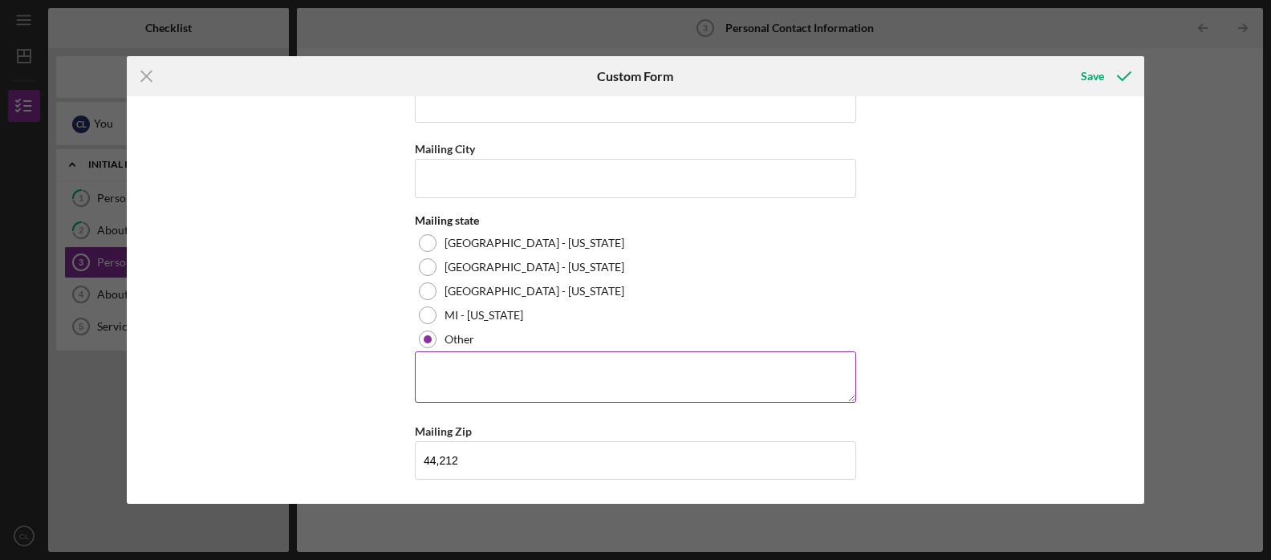
click at [434, 370] on textarea at bounding box center [635, 376] width 441 height 51
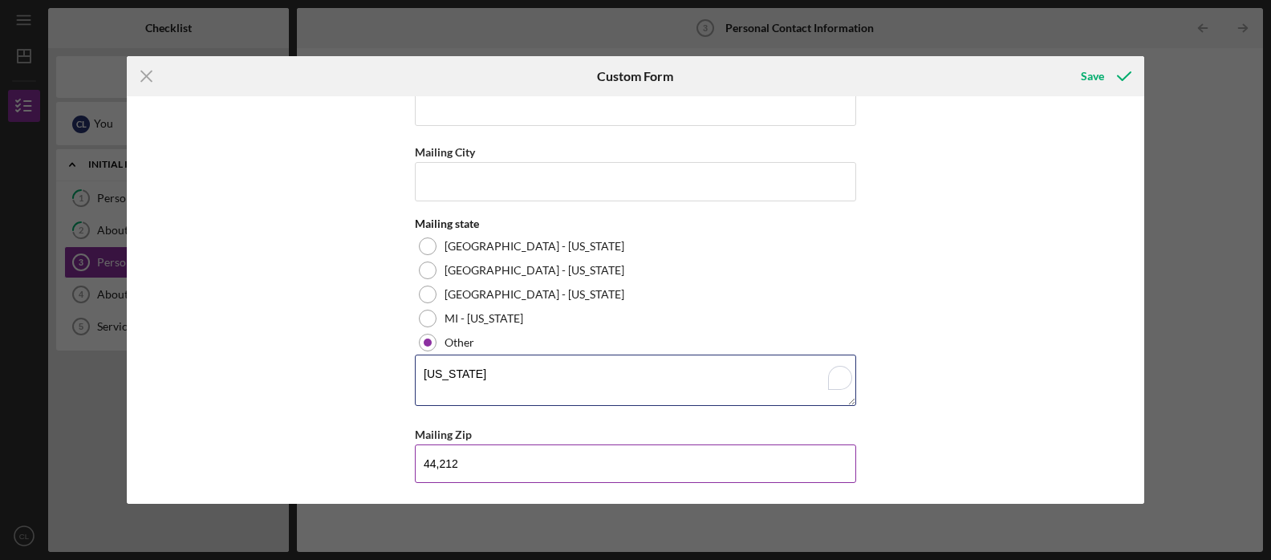
scroll to position [800, 0]
type textarea "[US_STATE]"
click at [437, 468] on input "44,212" at bounding box center [635, 466] width 441 height 39
click at [473, 466] on input "44,212" at bounding box center [635, 466] width 441 height 39
type input "4"
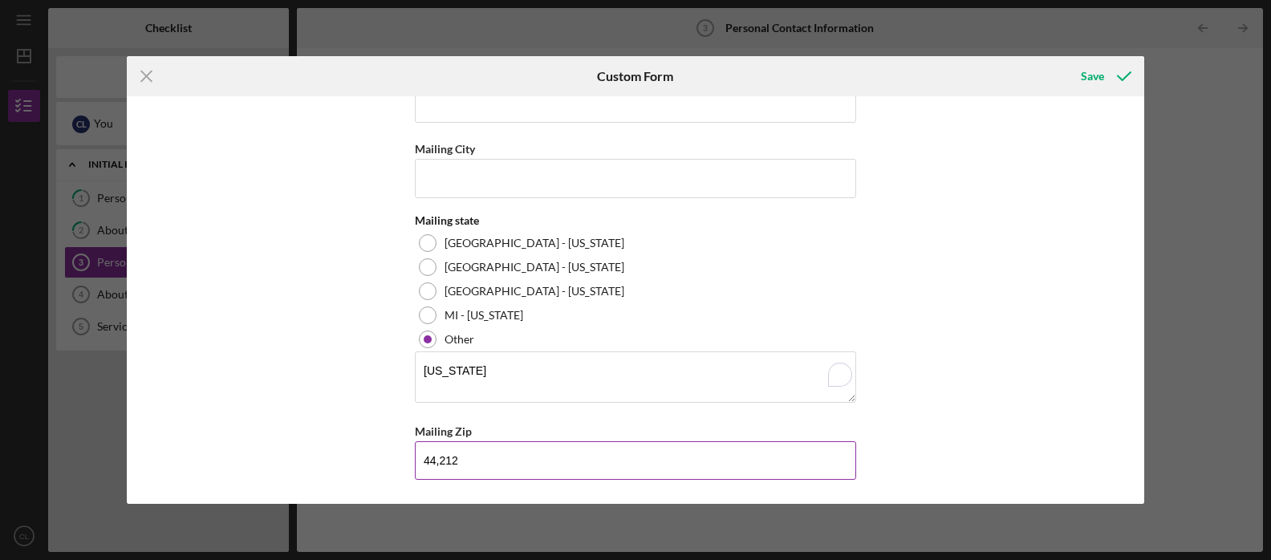
scroll to position [806, 0]
click at [844, 461] on input "44,212" at bounding box center [635, 460] width 441 height 39
click at [711, 454] on input "44,212" at bounding box center [635, 460] width 441 height 39
type input "4"
click at [449, 360] on textarea "[US_STATE]" at bounding box center [635, 376] width 441 height 51
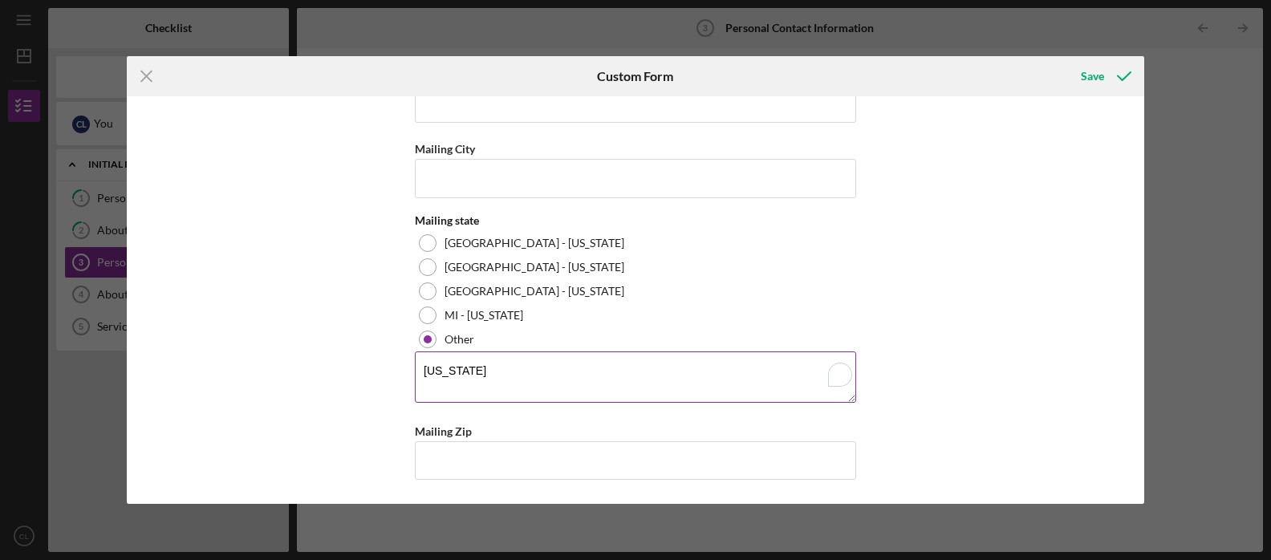
click at [449, 370] on textarea "[US_STATE]" at bounding box center [635, 376] width 441 height 51
click at [435, 457] on input "Mailing Zip" at bounding box center [635, 460] width 441 height 39
type input "44,212"
click at [1089, 73] on div "Save" at bounding box center [1092, 76] width 23 height 32
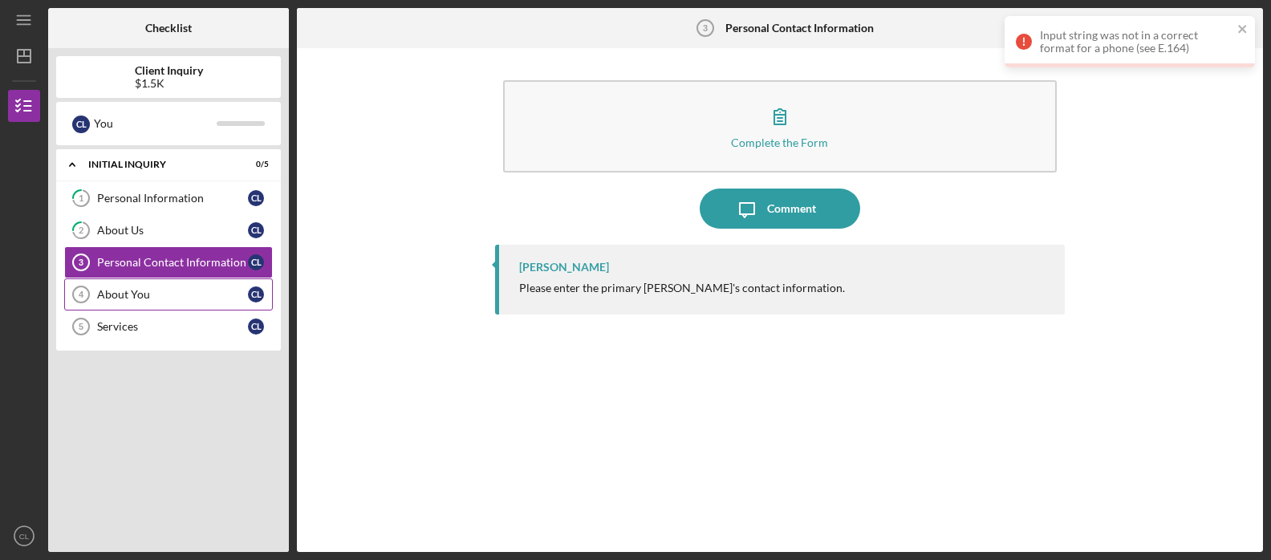
click at [109, 290] on div "About You" at bounding box center [172, 294] width 151 height 13
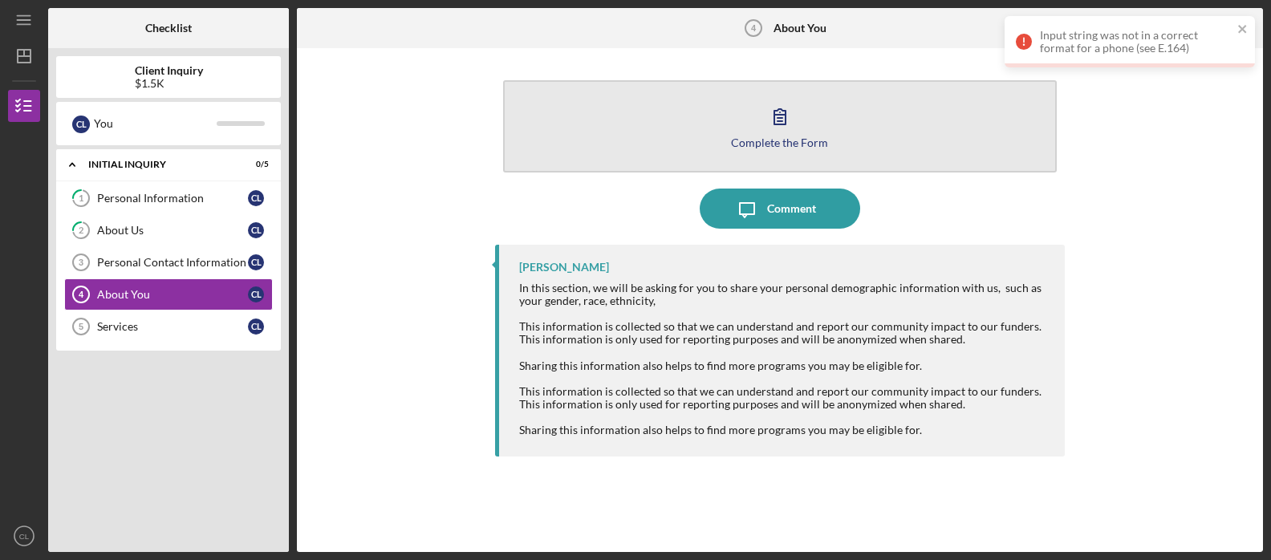
click at [790, 144] on div "Complete the Form" at bounding box center [779, 142] width 97 height 12
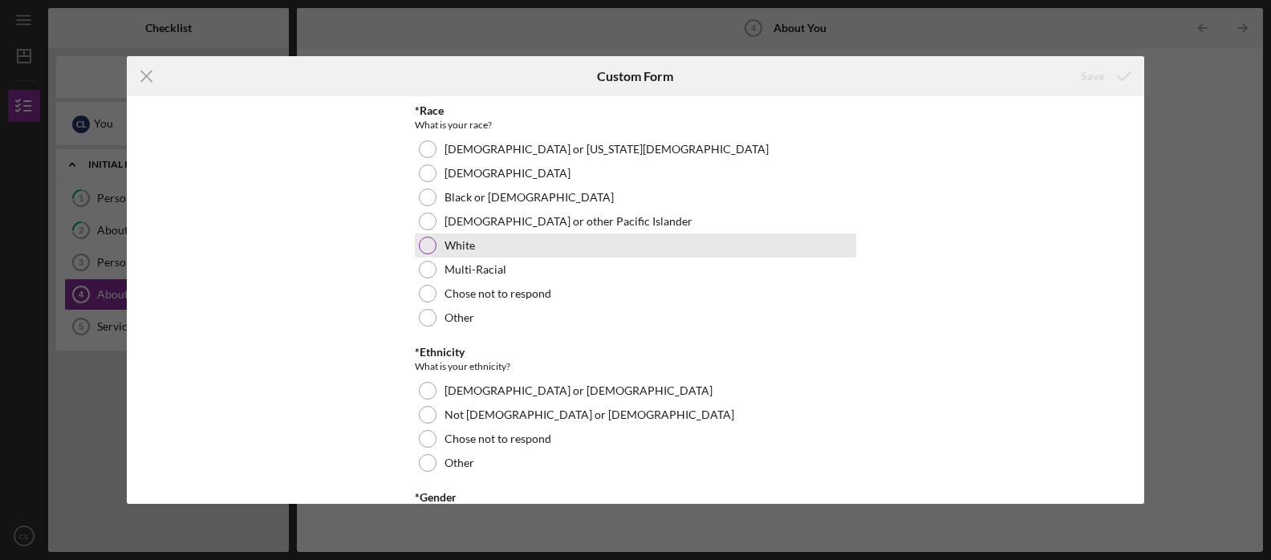
click at [420, 245] on div at bounding box center [428, 246] width 18 height 18
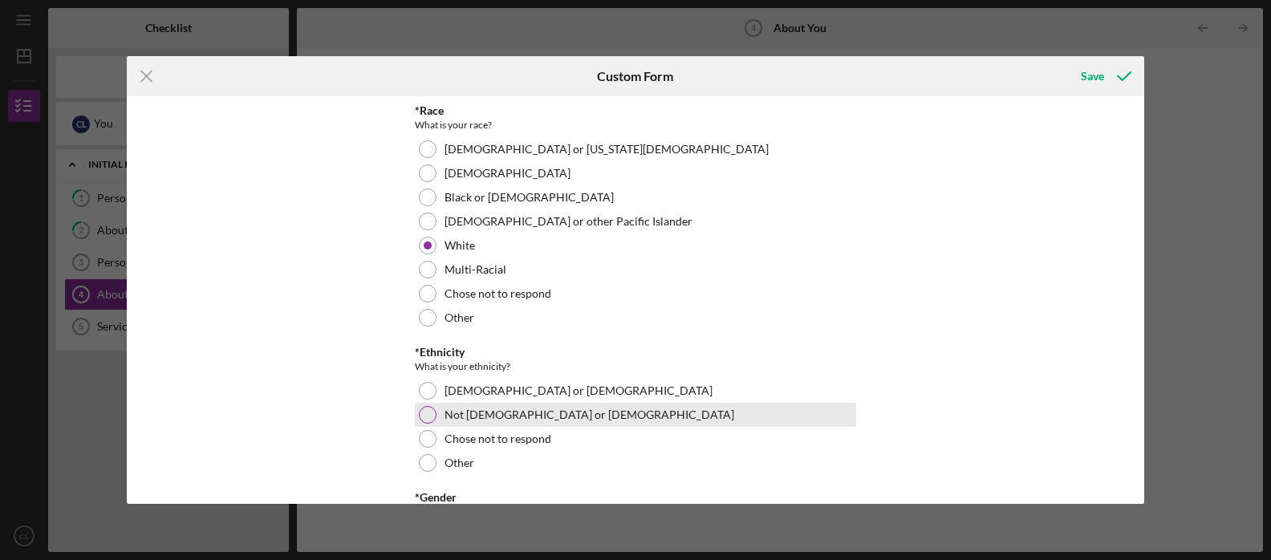
click at [424, 409] on div at bounding box center [428, 415] width 18 height 18
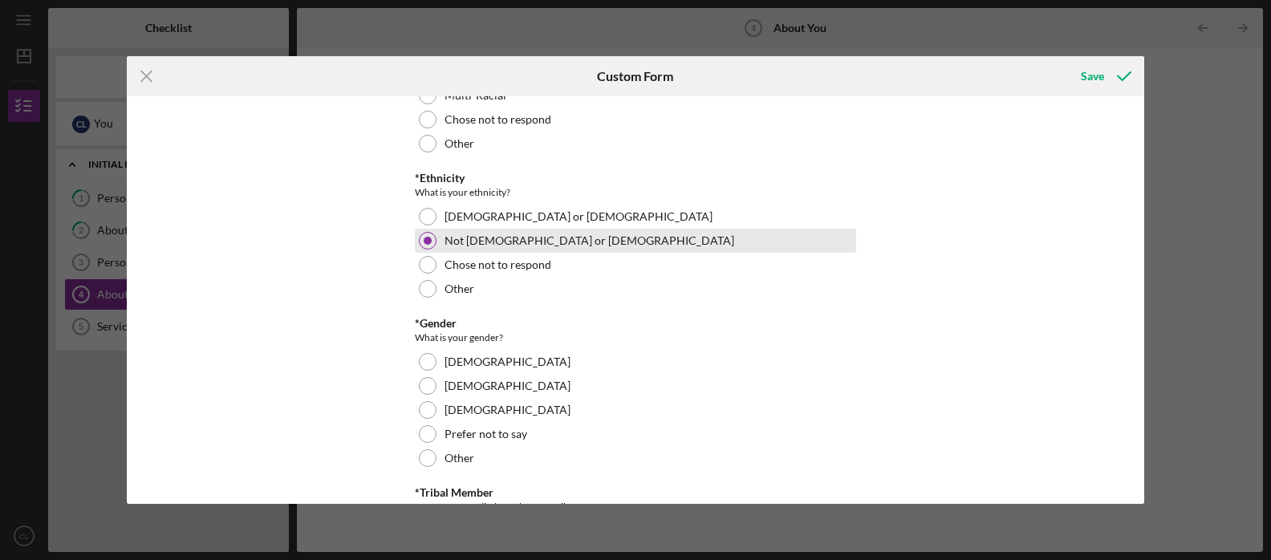
scroll to position [180, 0]
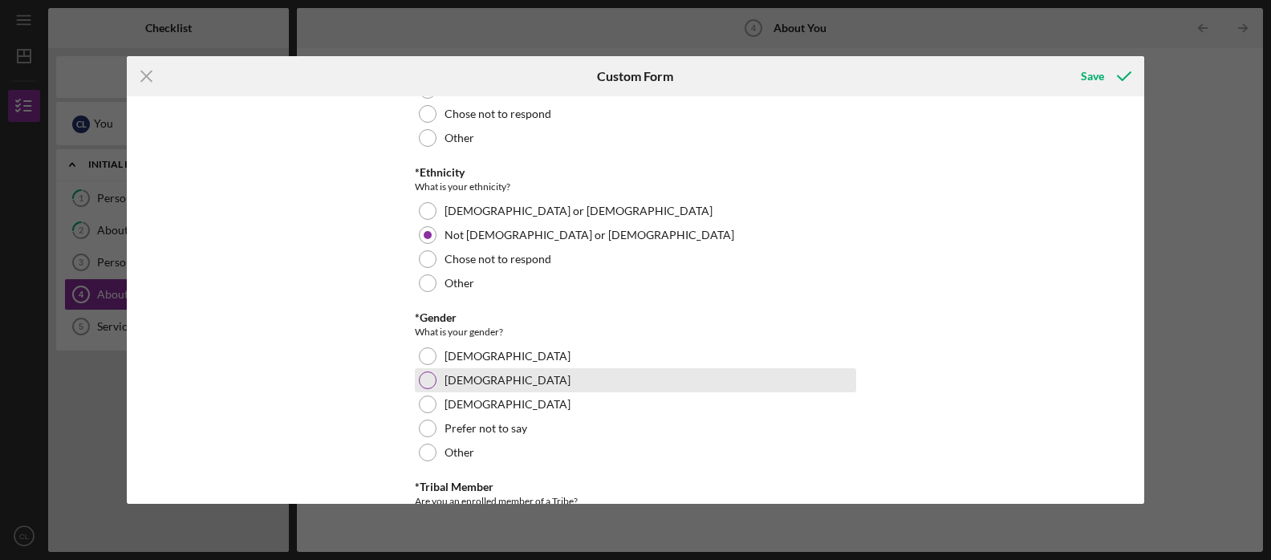
click at [422, 376] on div at bounding box center [428, 381] width 18 height 18
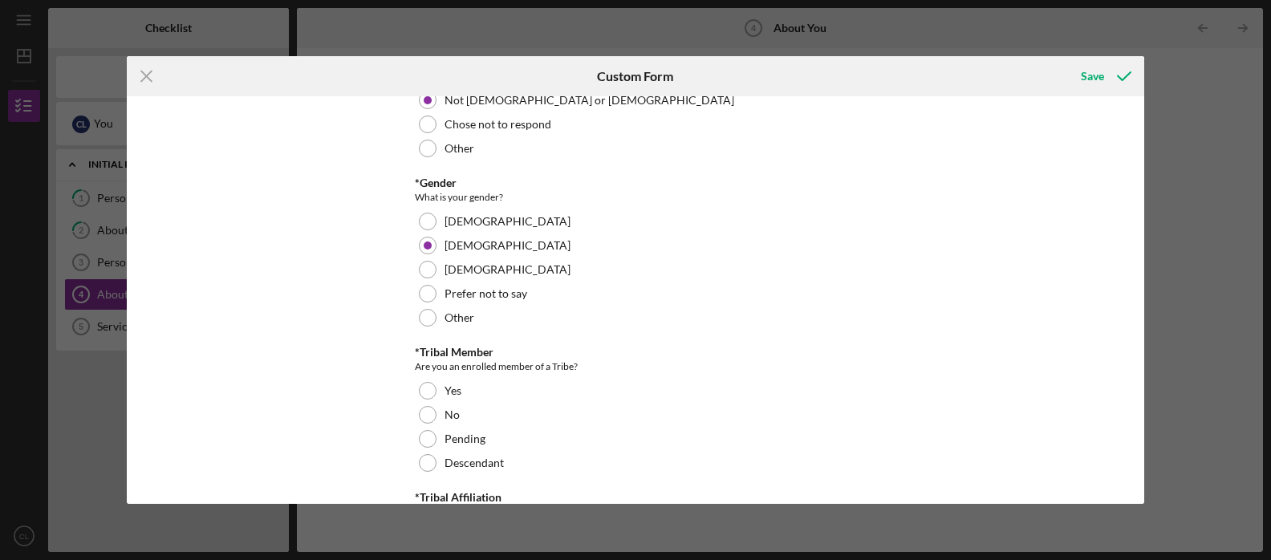
scroll to position [318, 0]
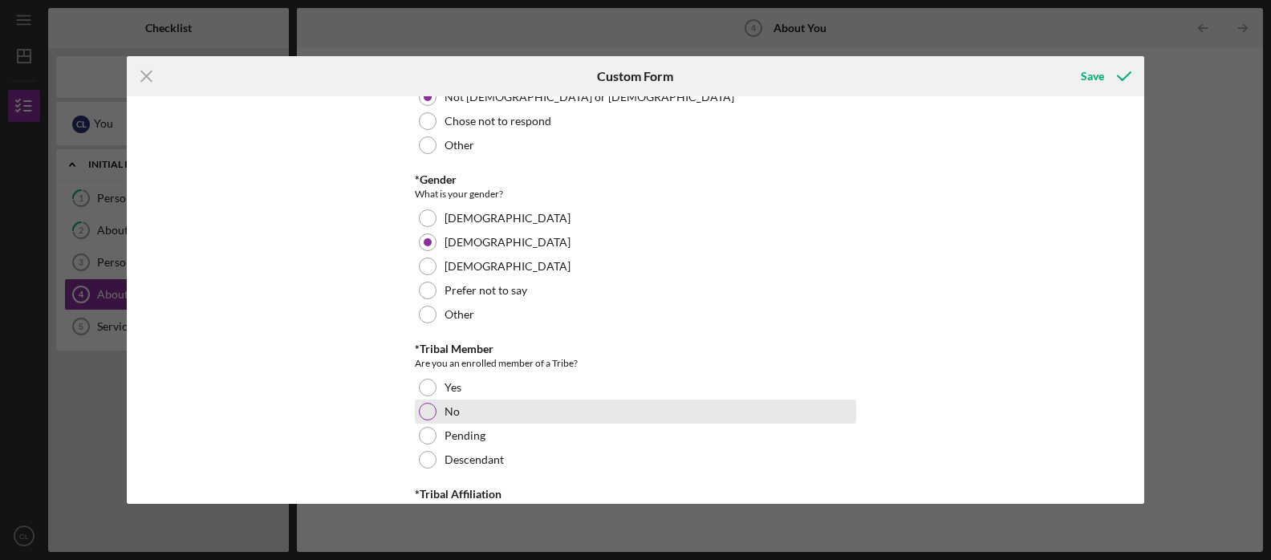
click at [423, 408] on div at bounding box center [428, 412] width 18 height 18
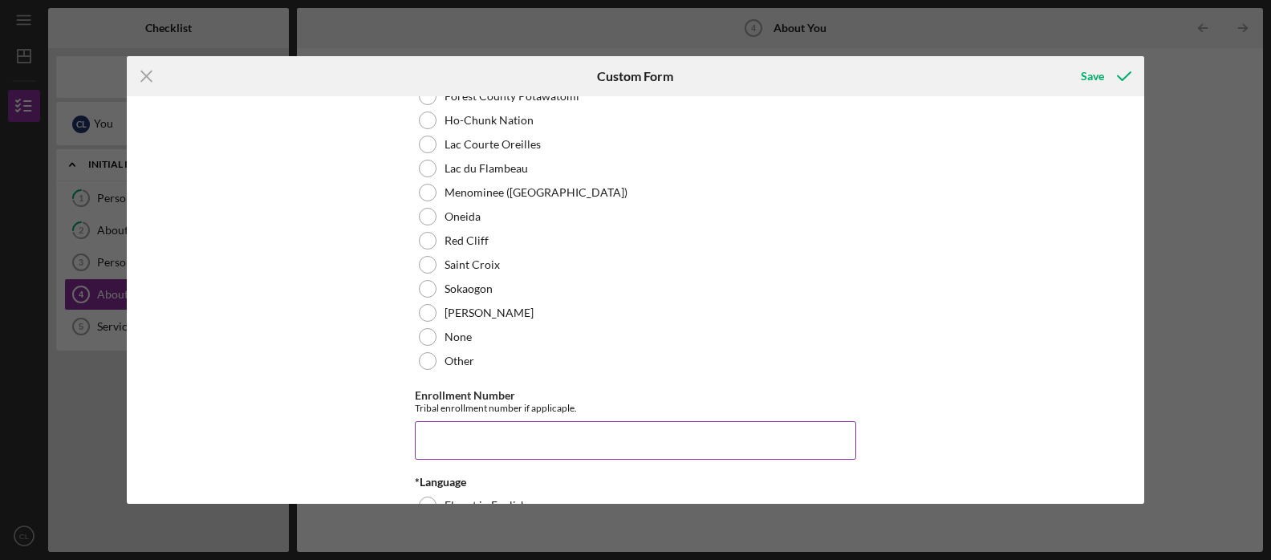
scroll to position [763, 0]
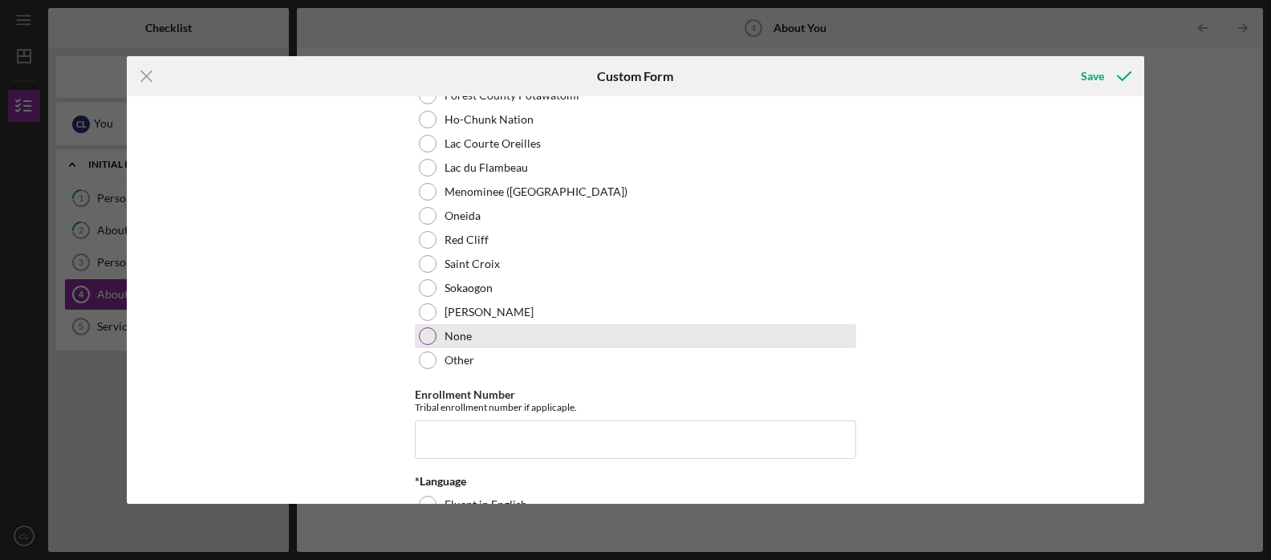
click at [427, 336] on div at bounding box center [428, 336] width 18 height 18
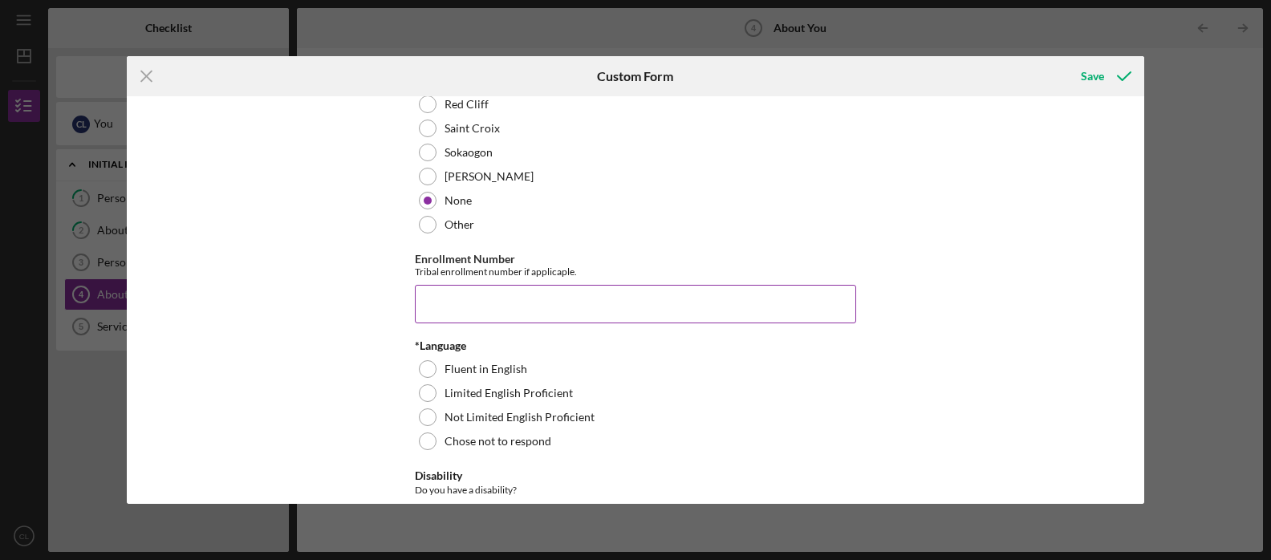
scroll to position [901, 0]
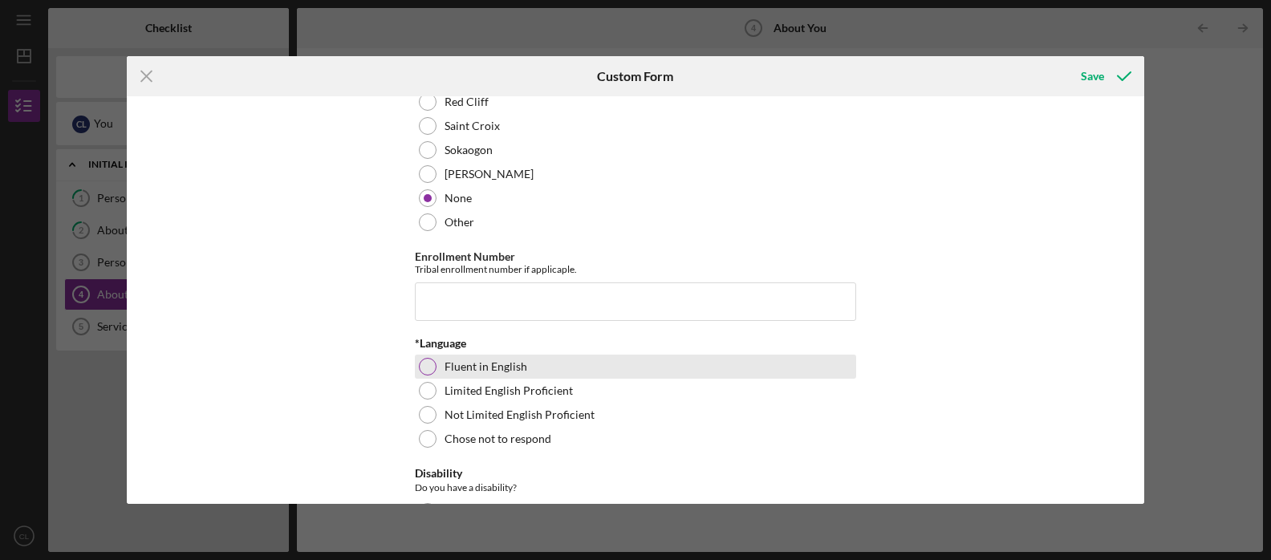
click at [426, 359] on div at bounding box center [428, 367] width 18 height 18
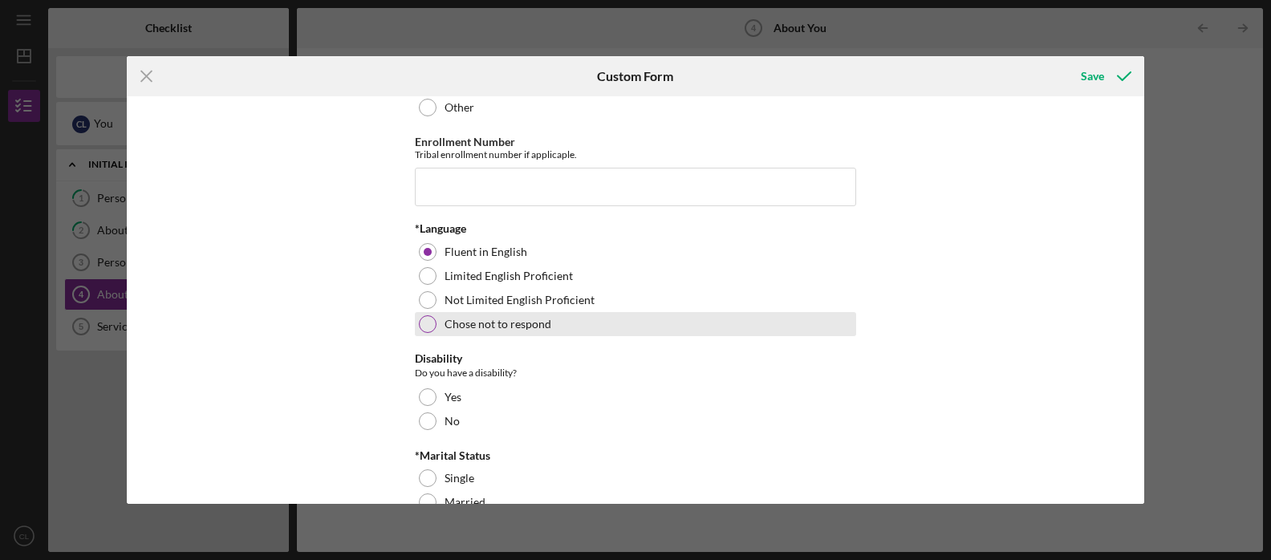
scroll to position [1022, 0]
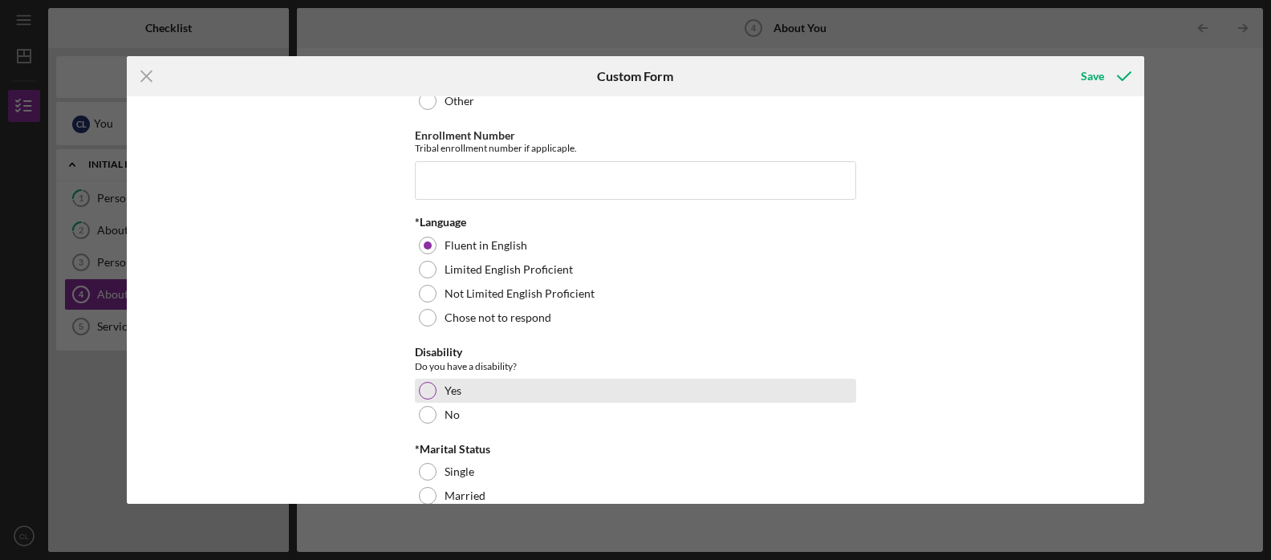
click at [425, 386] on div at bounding box center [428, 391] width 18 height 18
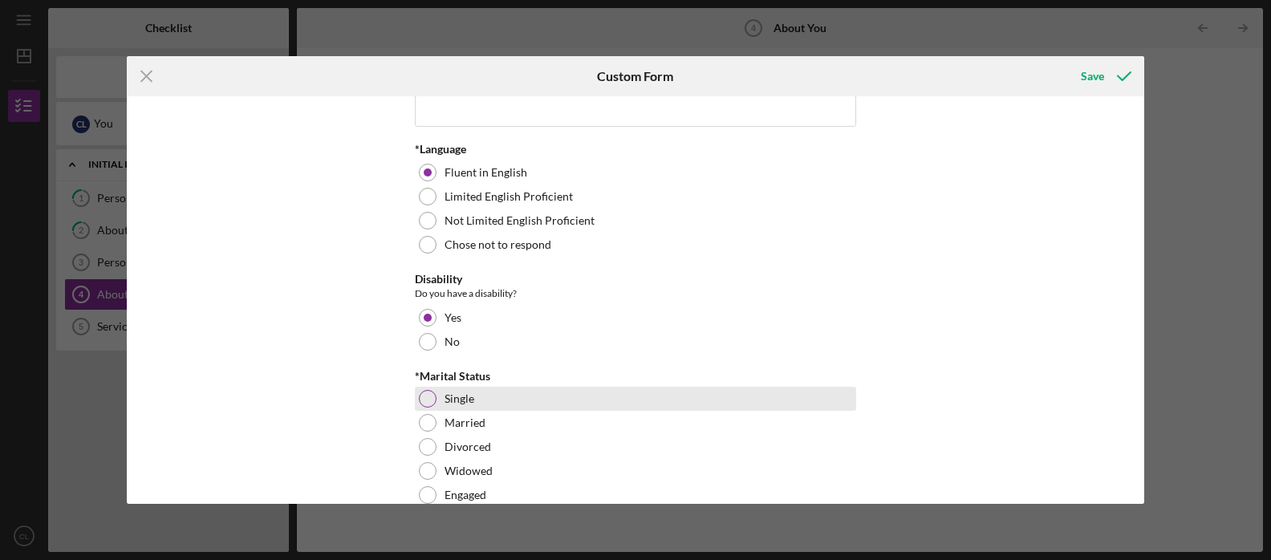
scroll to position [1097, 0]
click at [432, 394] on div at bounding box center [428, 397] width 18 height 18
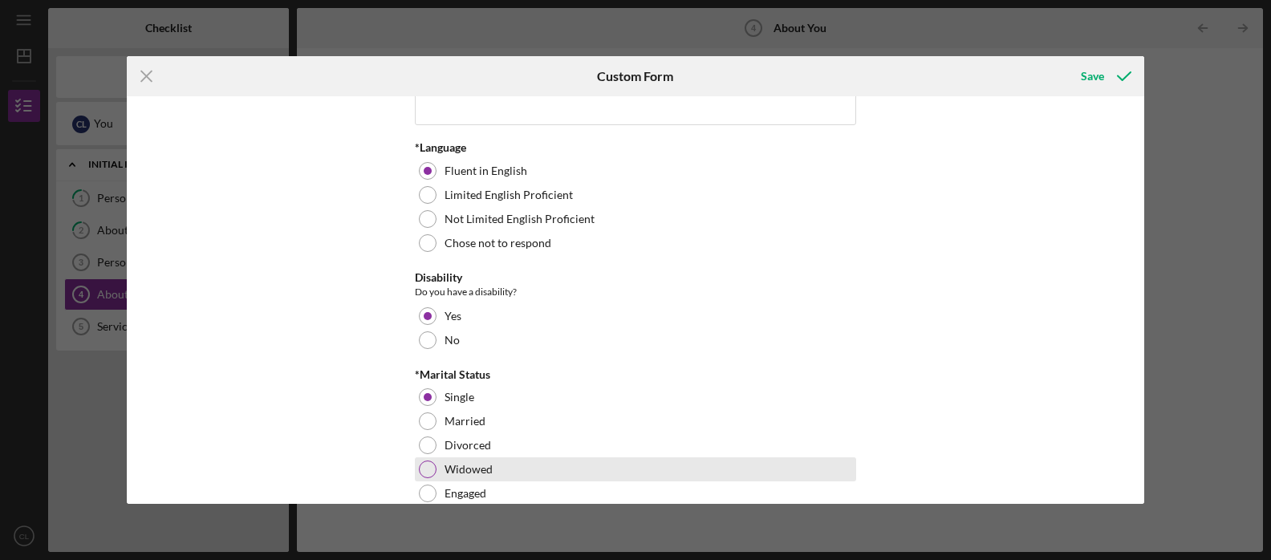
click at [429, 466] on div at bounding box center [428, 470] width 18 height 18
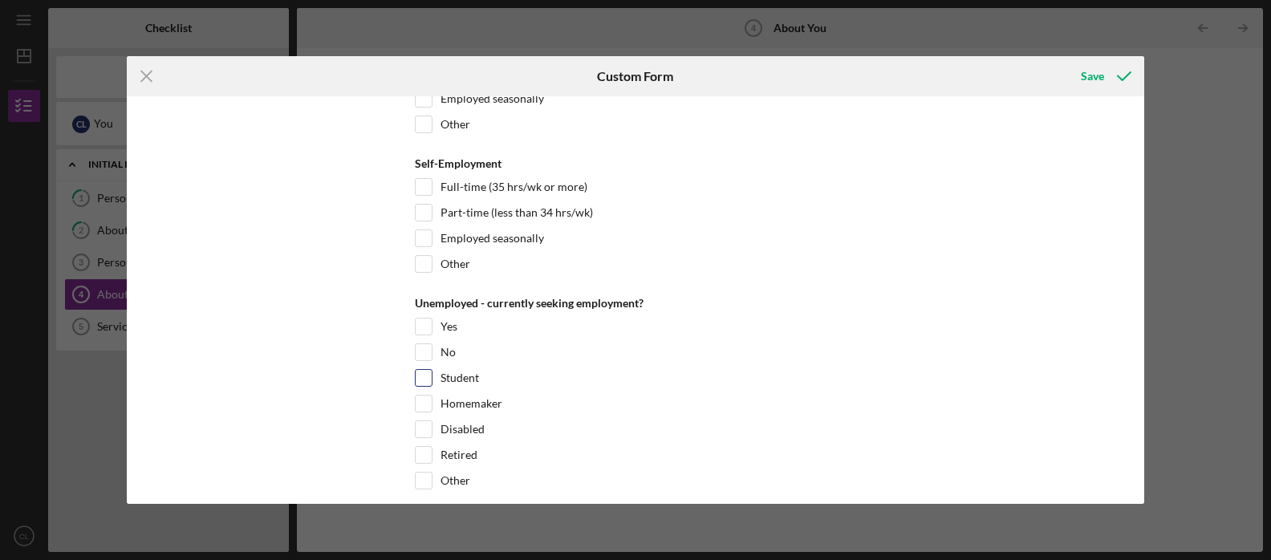
scroll to position [1755, 0]
click at [420, 448] on input "Retired" at bounding box center [424, 453] width 16 height 16
checkbox input "true"
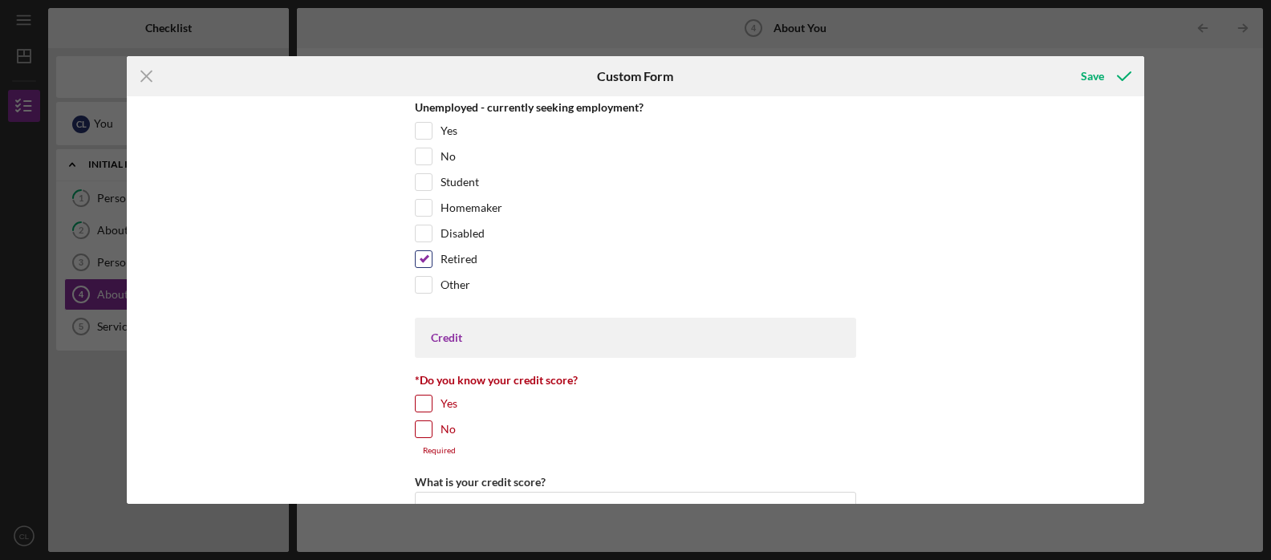
scroll to position [1950, 0]
click at [420, 400] on input "Yes" at bounding box center [424, 403] width 16 height 16
checkbox input "true"
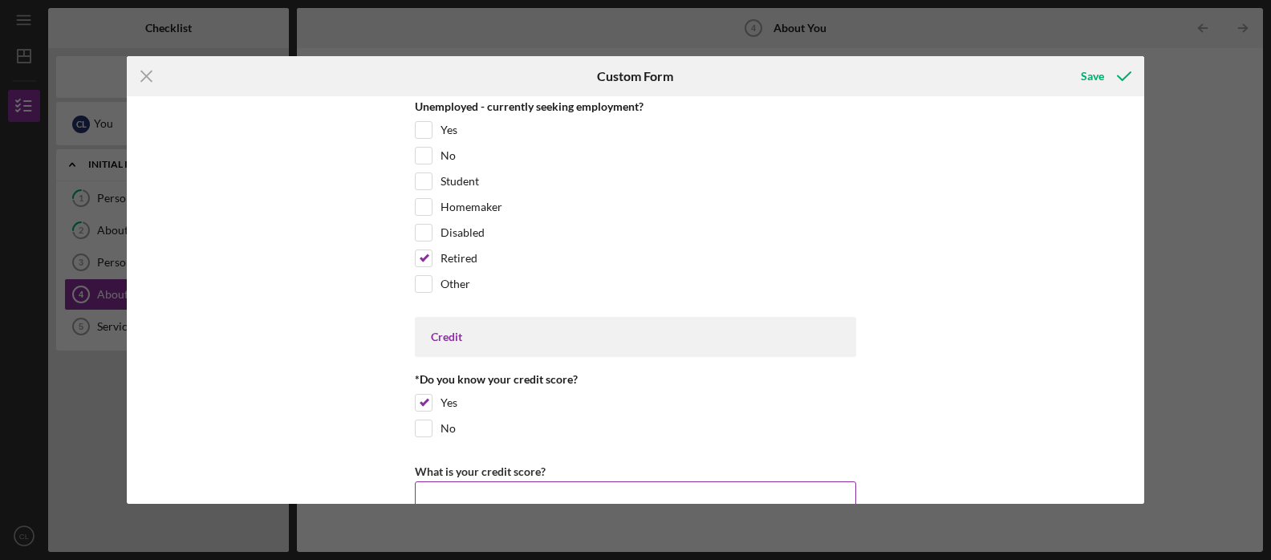
click at [453, 490] on input "What is your credit score?" at bounding box center [635, 500] width 441 height 39
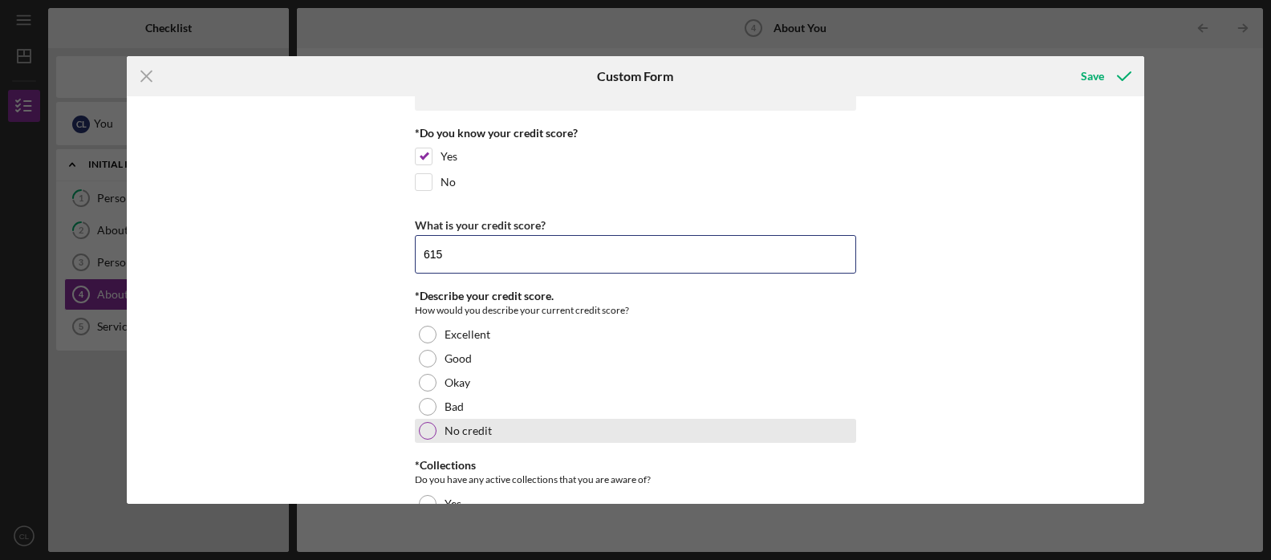
scroll to position [2201, 0]
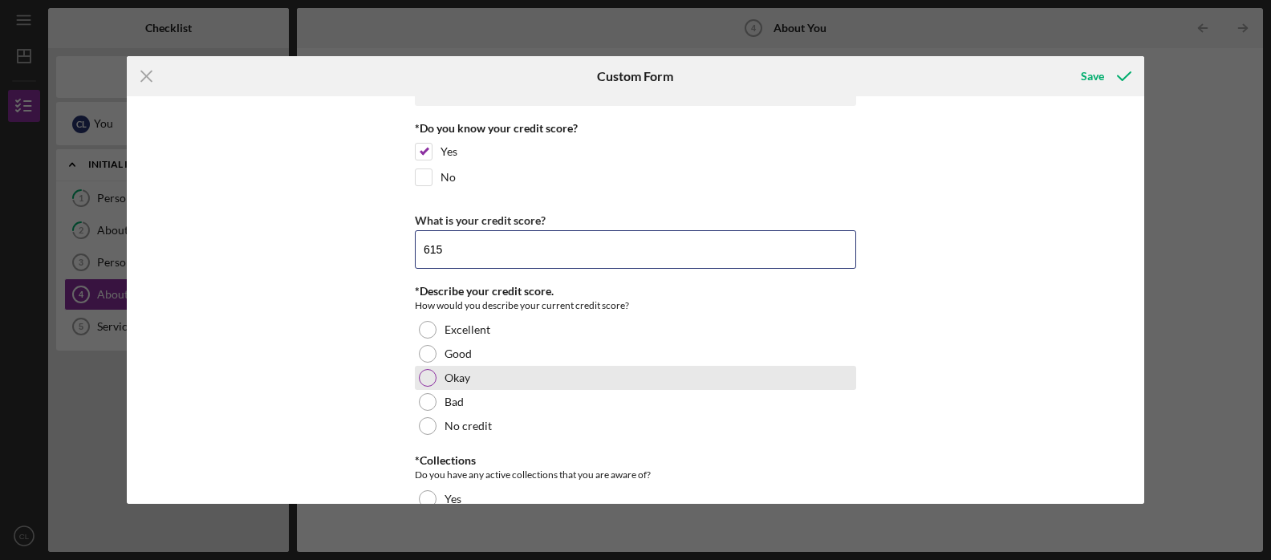
type input "615"
click at [427, 376] on div at bounding box center [428, 378] width 18 height 18
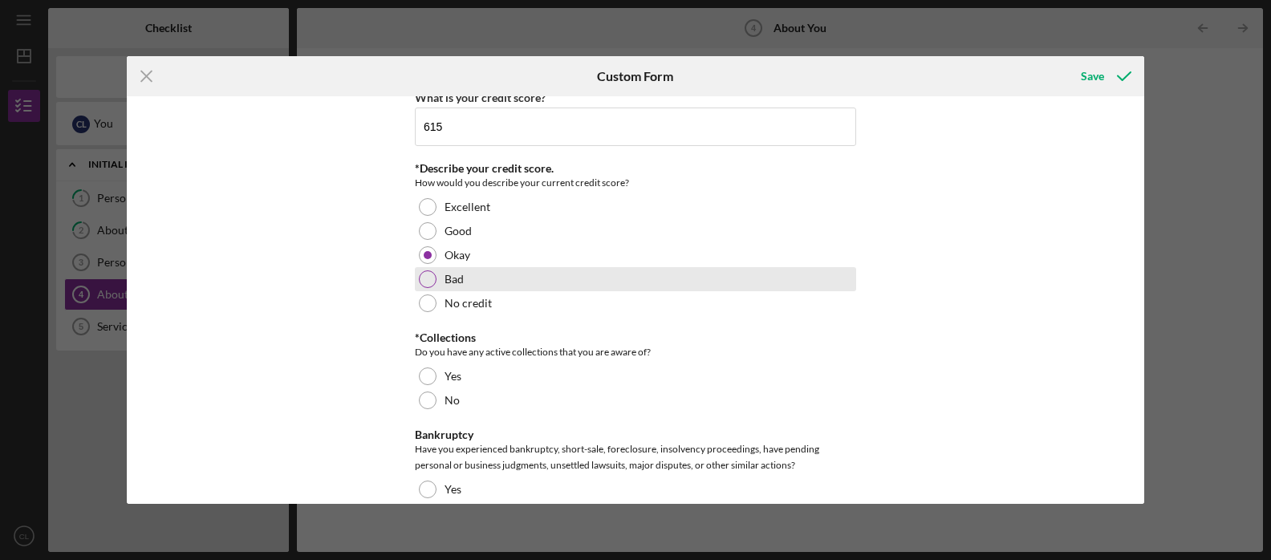
scroll to position [2326, 0]
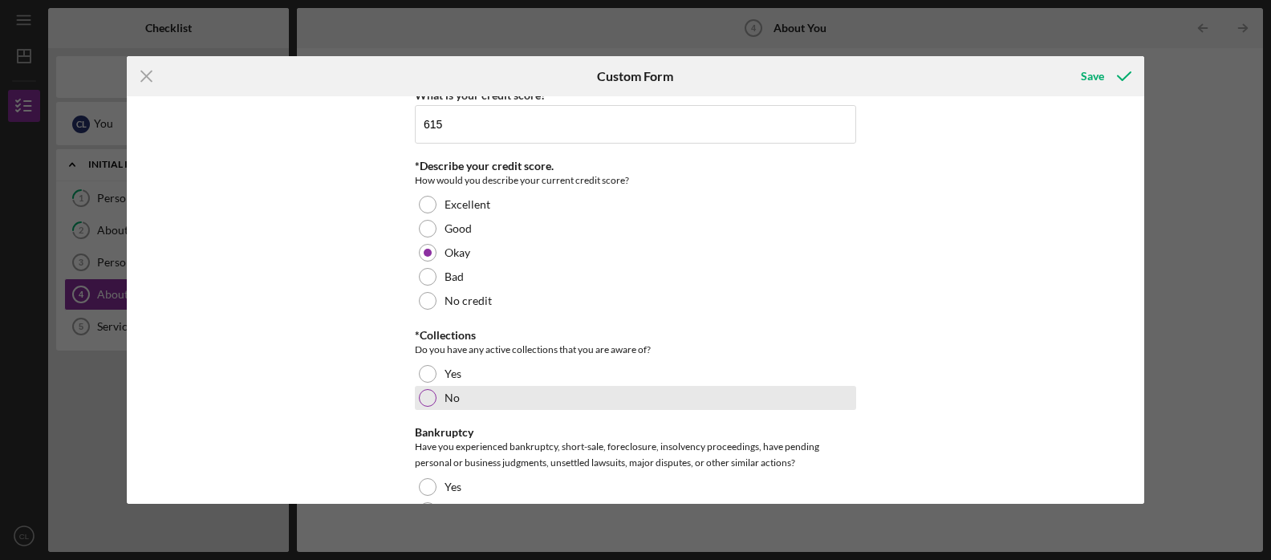
click at [427, 399] on div at bounding box center [428, 398] width 18 height 18
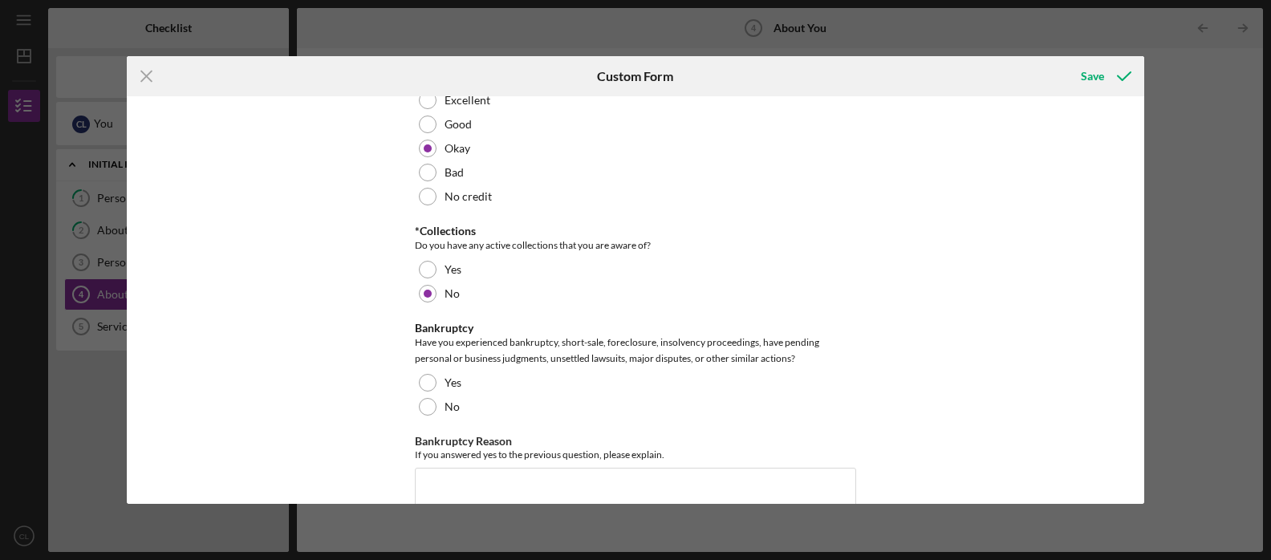
scroll to position [2450, 0]
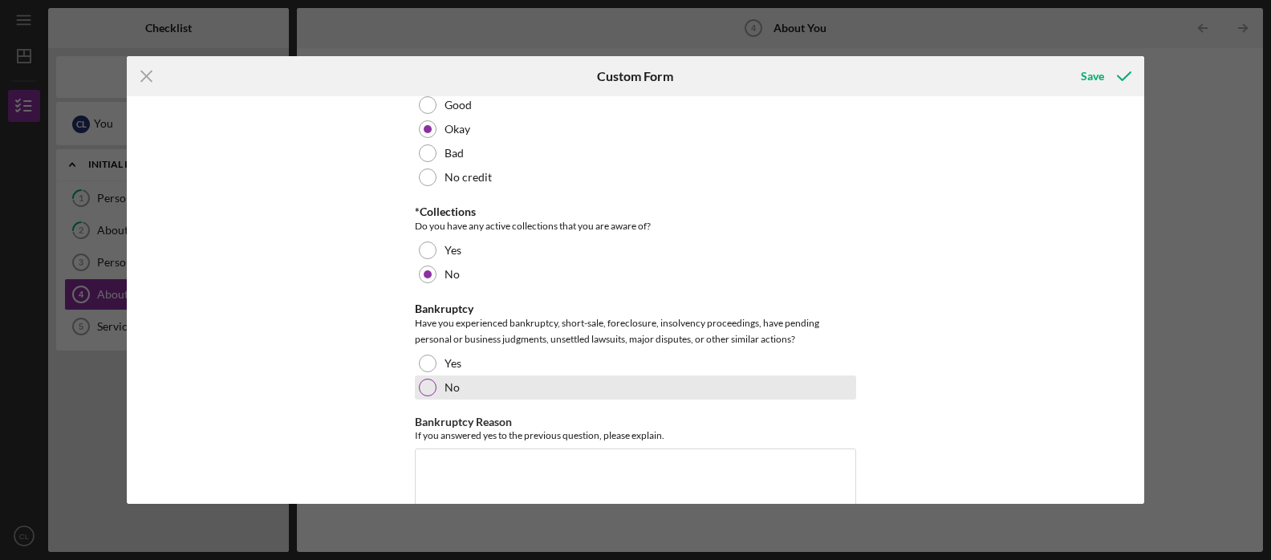
click at [427, 387] on div at bounding box center [428, 388] width 18 height 18
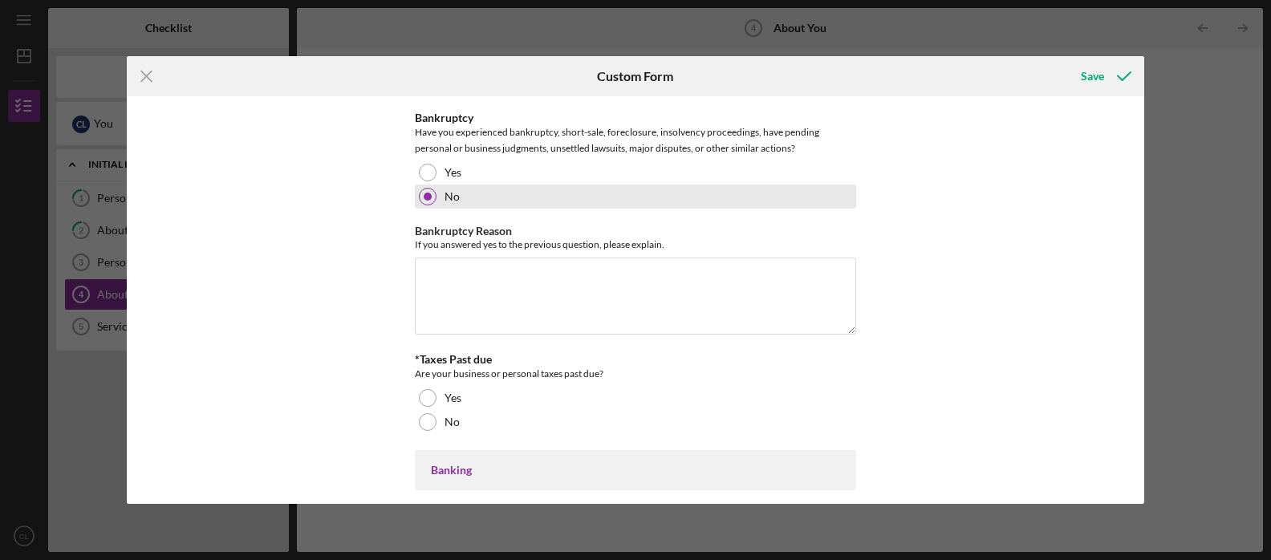
scroll to position [2643, 0]
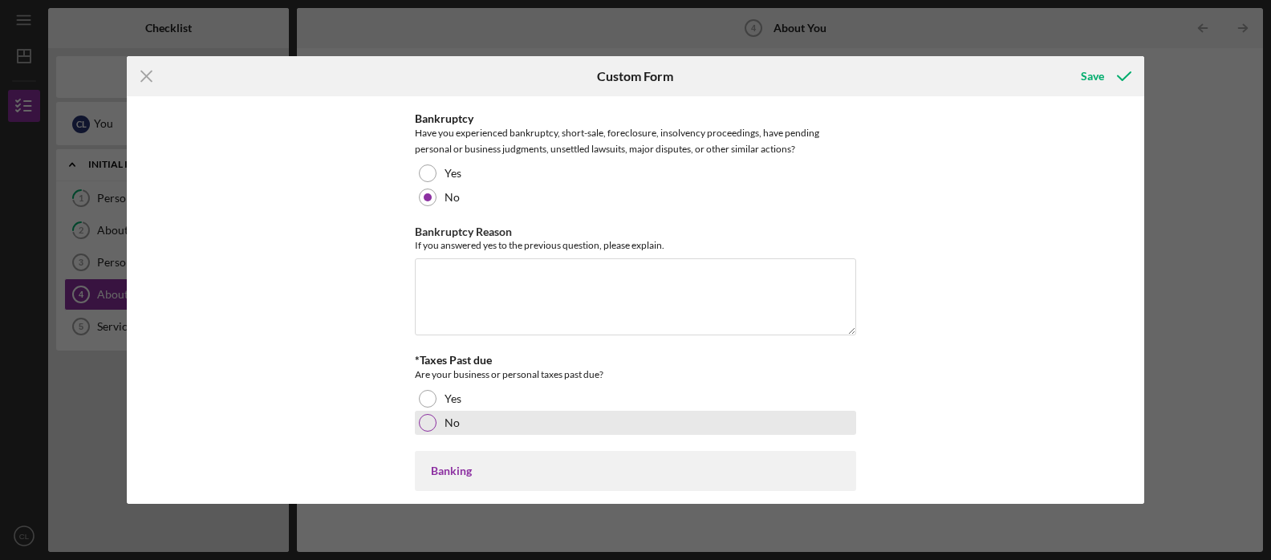
click at [422, 416] on div at bounding box center [428, 423] width 18 height 18
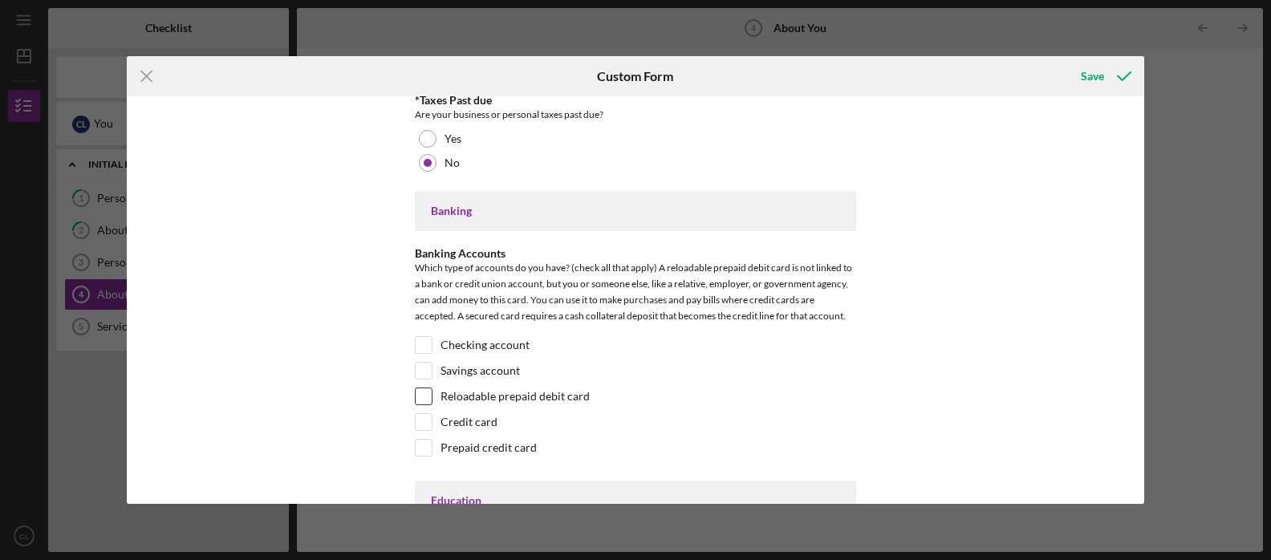
scroll to position [2903, 0]
click at [426, 342] on input "Checking account" at bounding box center [424, 342] width 16 height 16
checkbox input "true"
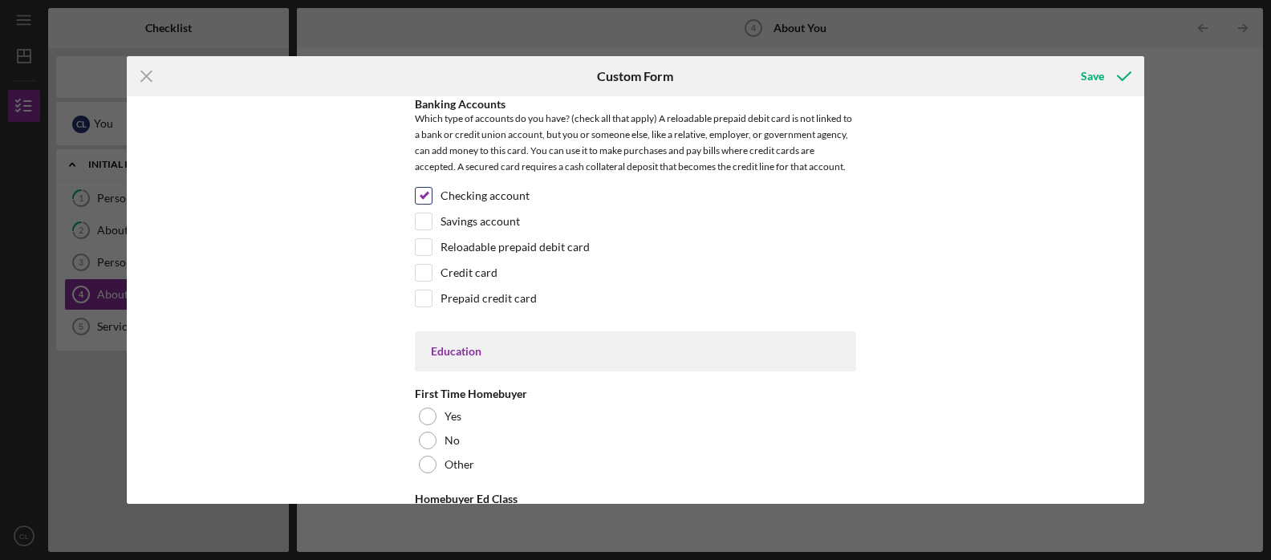
scroll to position [3053, 0]
click at [426, 342] on div "Education" at bounding box center [635, 347] width 441 height 40
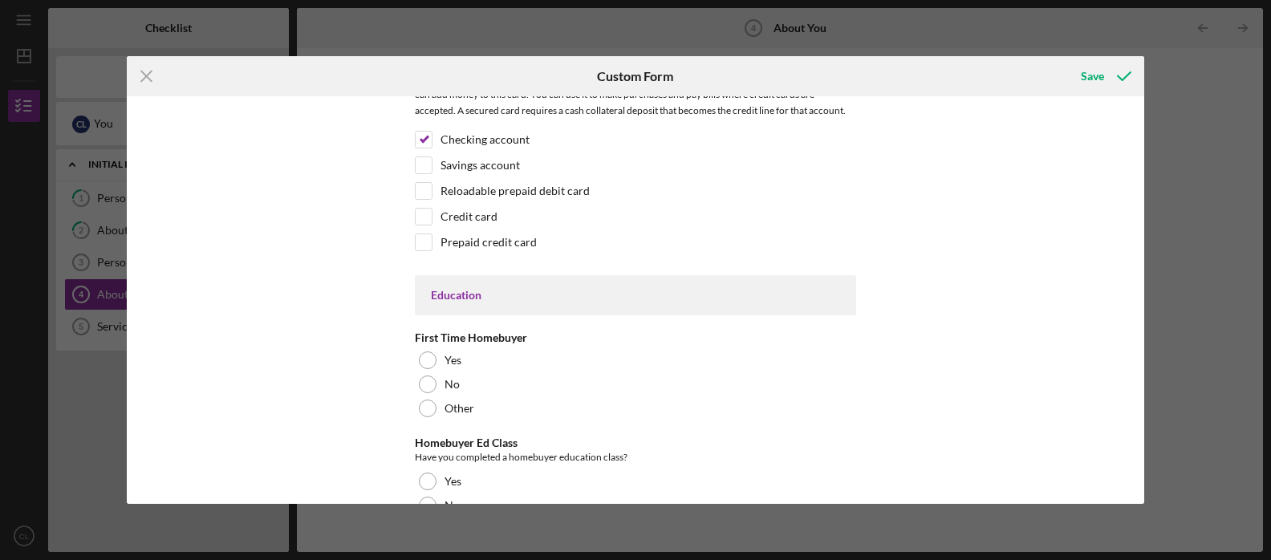
scroll to position [3106, 0]
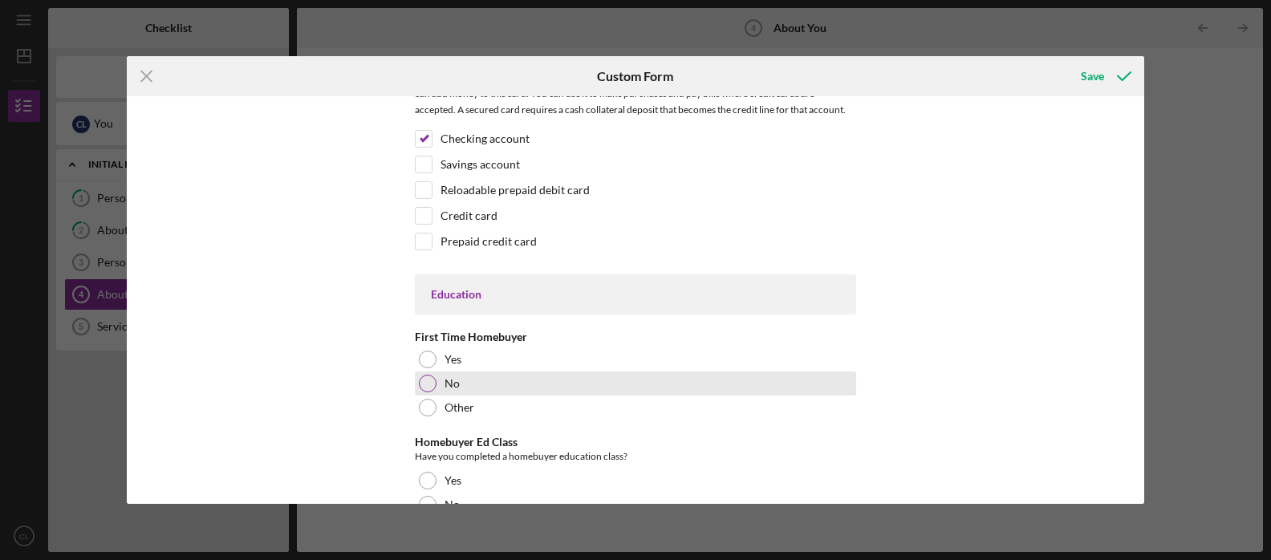
click at [428, 379] on div at bounding box center [428, 384] width 18 height 18
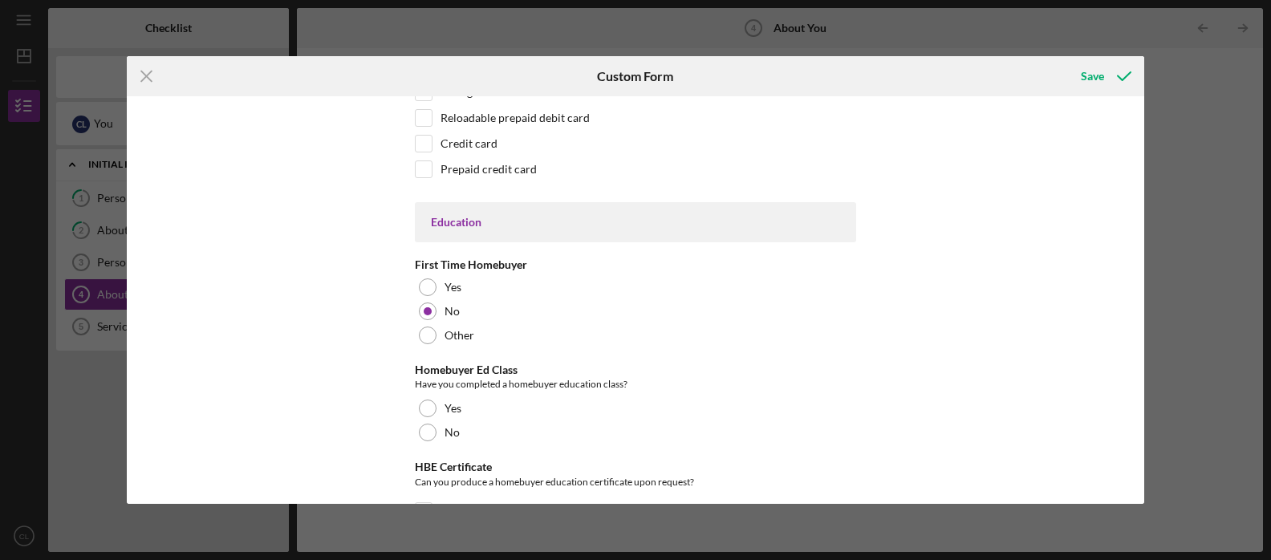
scroll to position [3181, 0]
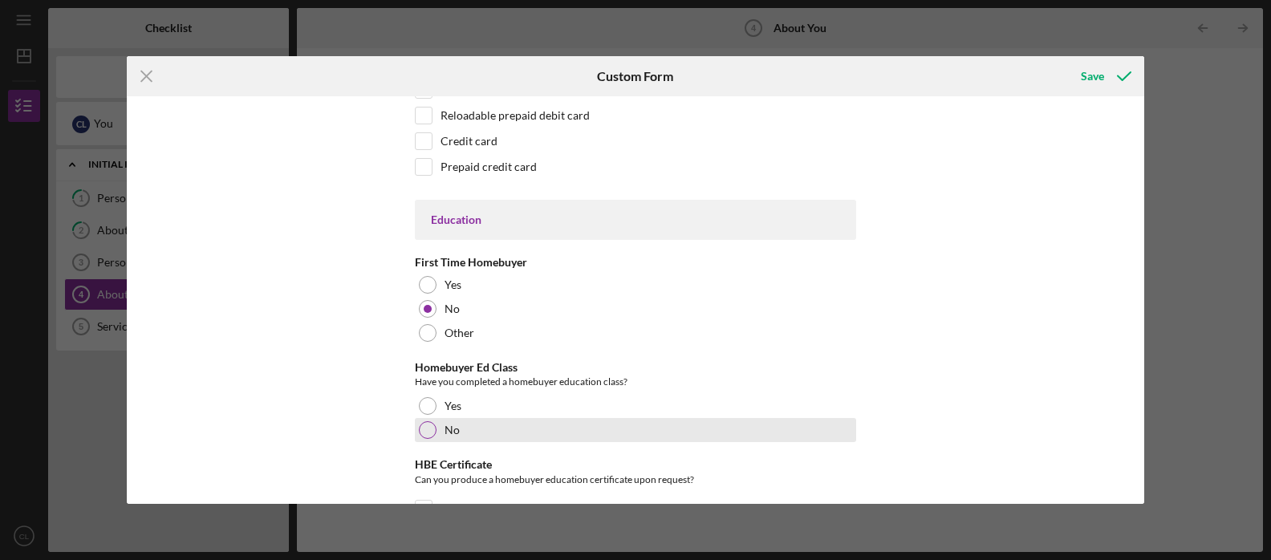
click at [424, 424] on div at bounding box center [428, 430] width 18 height 18
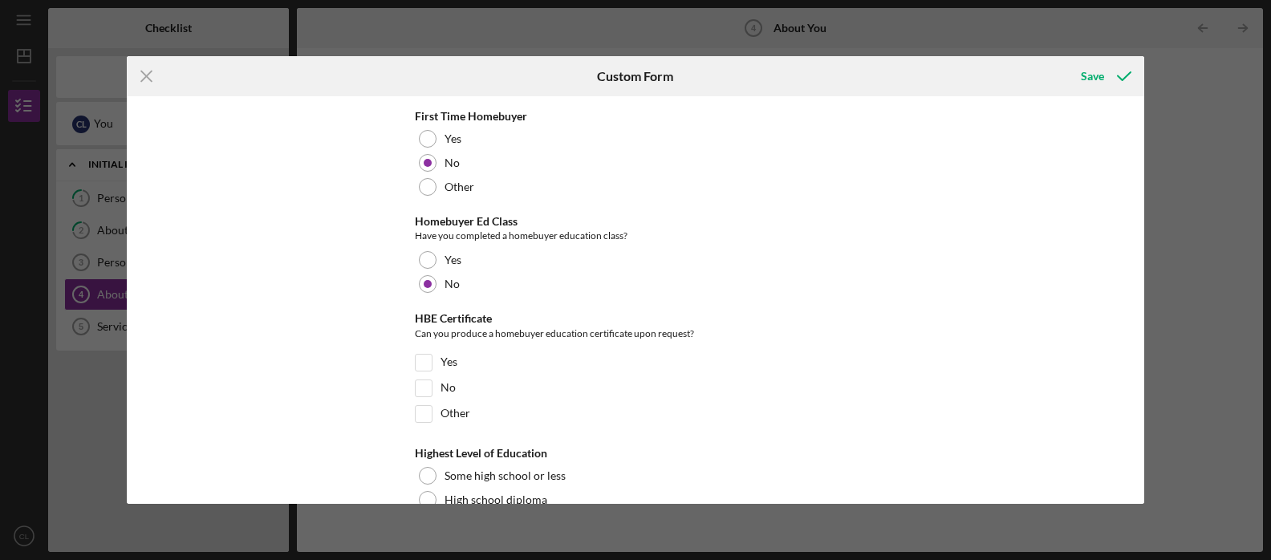
scroll to position [3328, 0]
click at [418, 387] on input "No" at bounding box center [424, 388] width 16 height 16
checkbox input "true"
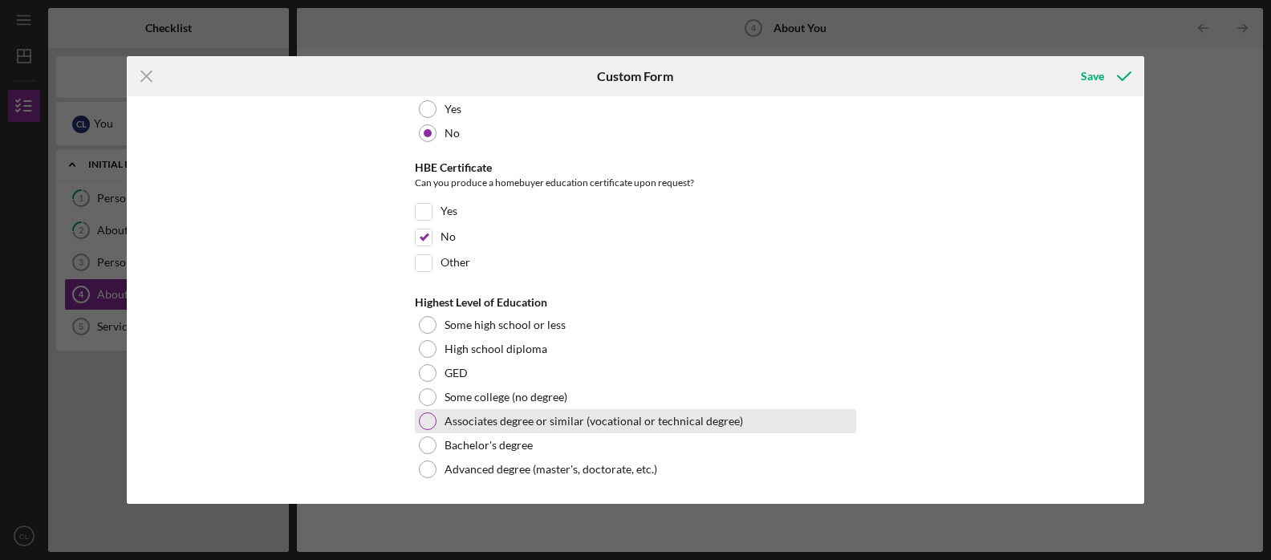
scroll to position [3477, 0]
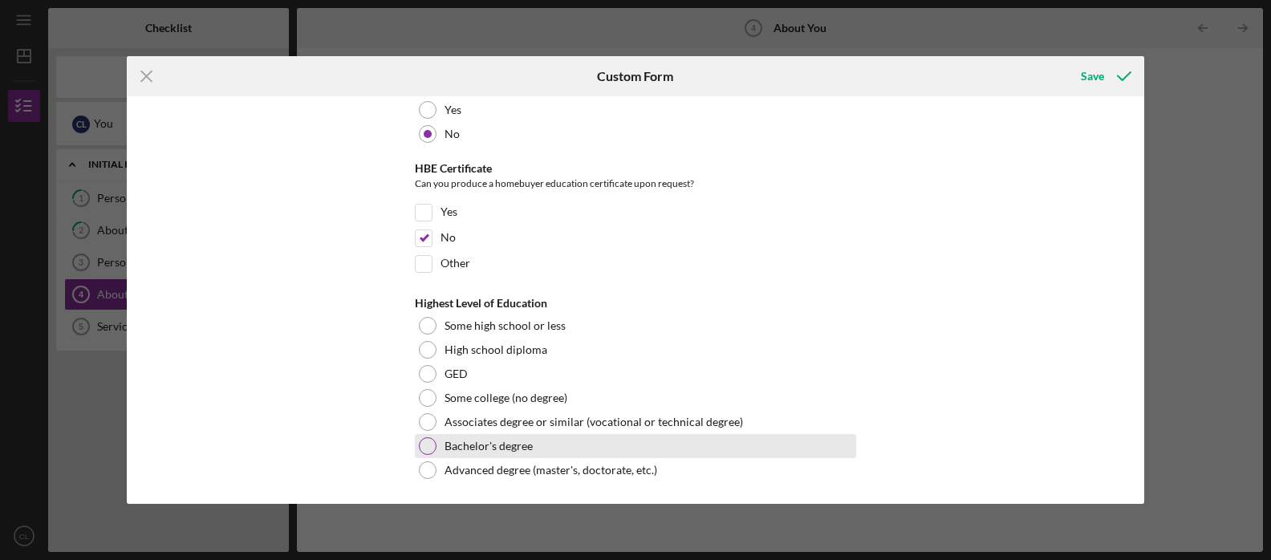
click at [429, 438] on div at bounding box center [428, 446] width 18 height 18
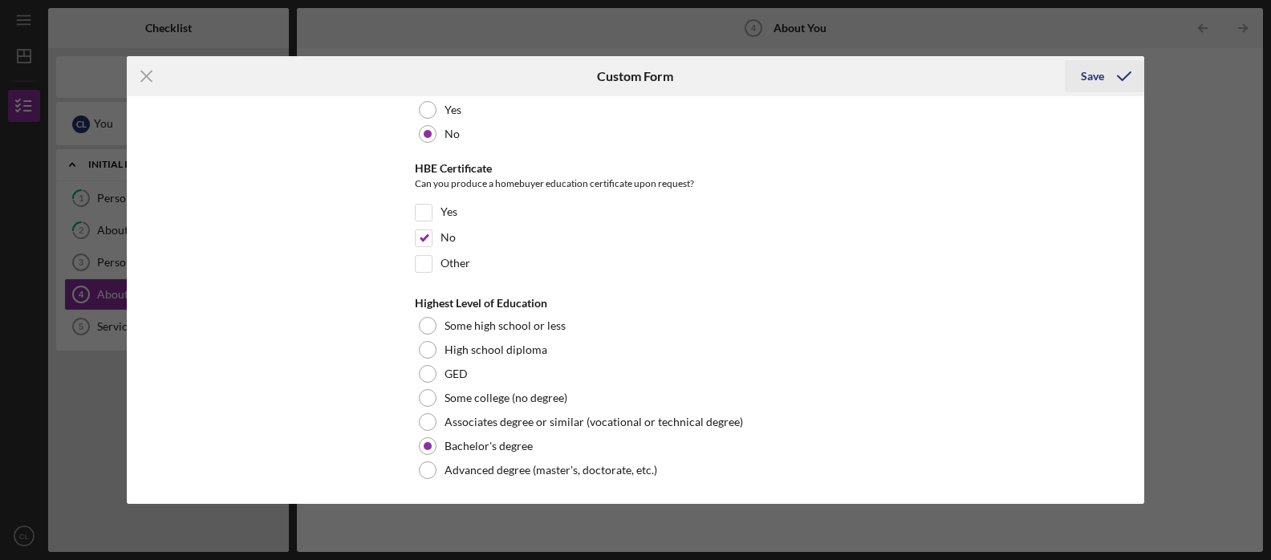
click at [1089, 78] on div "Save" at bounding box center [1092, 76] width 23 height 32
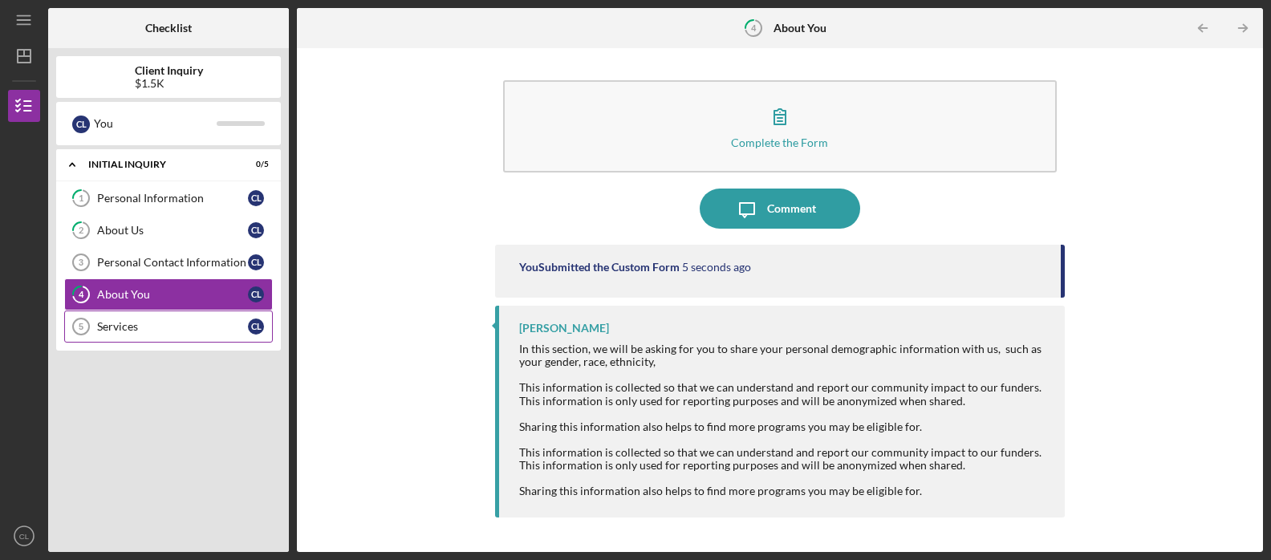
click at [102, 328] on div "Services" at bounding box center [172, 326] width 151 height 13
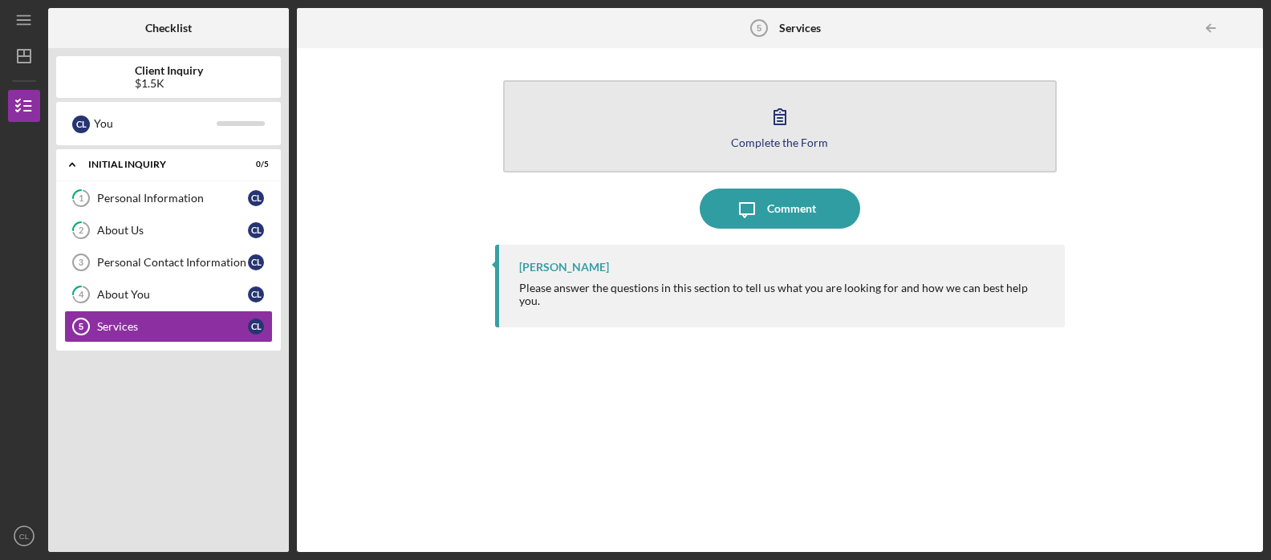
click at [773, 123] on icon "button" at bounding box center [780, 116] width 40 height 40
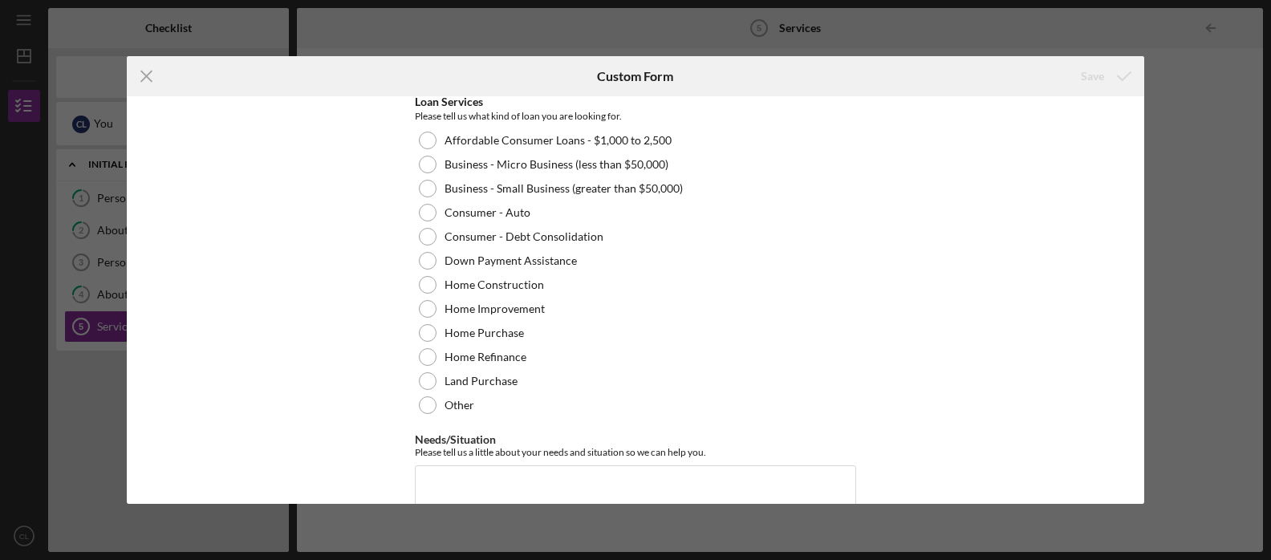
scroll to position [226, 0]
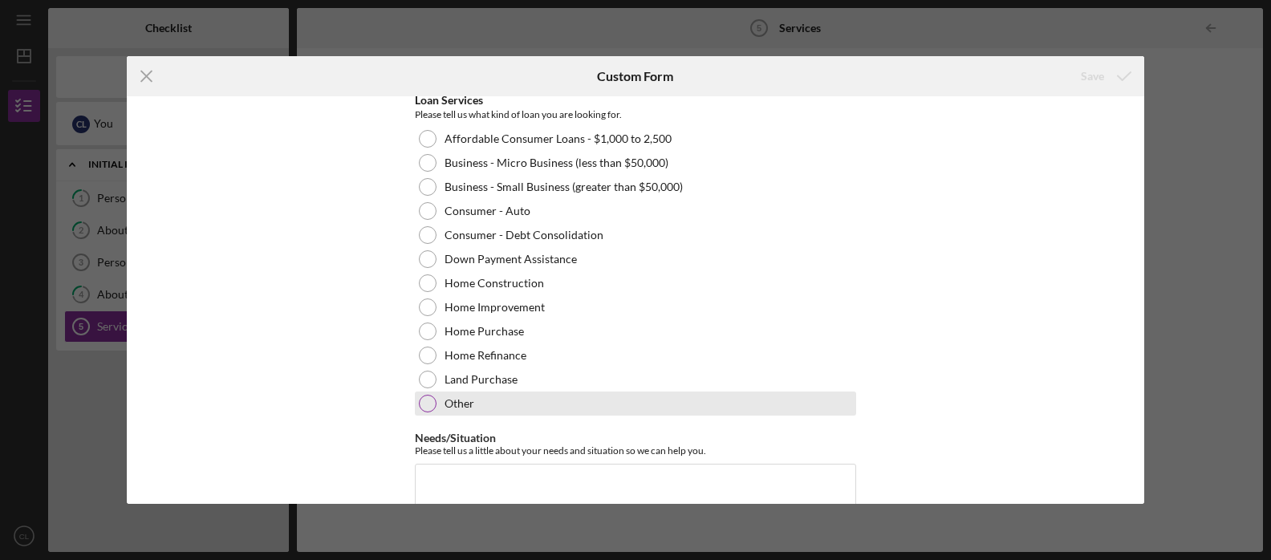
click at [422, 402] on div at bounding box center [428, 404] width 18 height 18
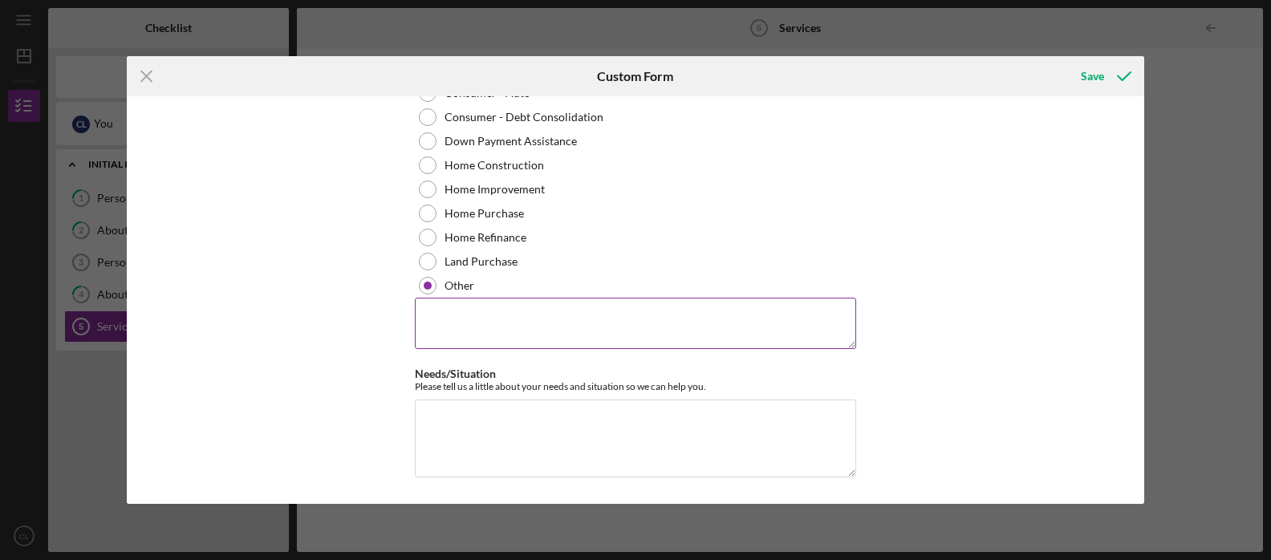
scroll to position [343, 0]
click at [457, 407] on textarea "Needs/Situation" at bounding box center [635, 438] width 441 height 77
type textarea "Wedding cost"
click at [470, 320] on textarea "To enrich screen reader interactions, please activate Accessibility in Grammarl…" at bounding box center [635, 324] width 441 height 51
type textarea "Weddin cost"
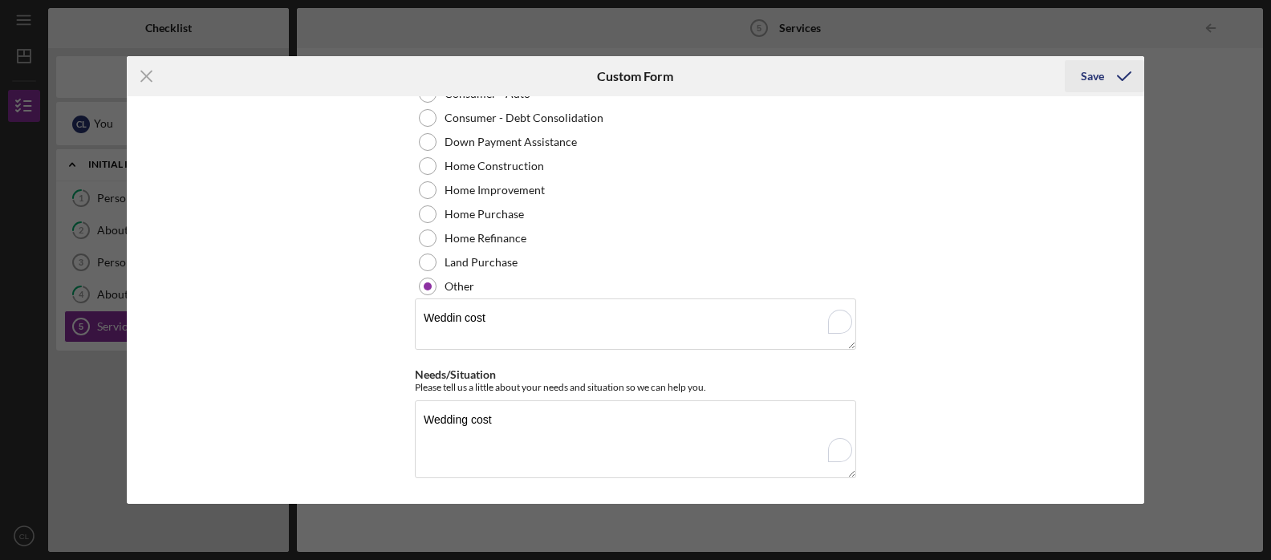
click at [1099, 77] on div "Save" at bounding box center [1092, 76] width 23 height 32
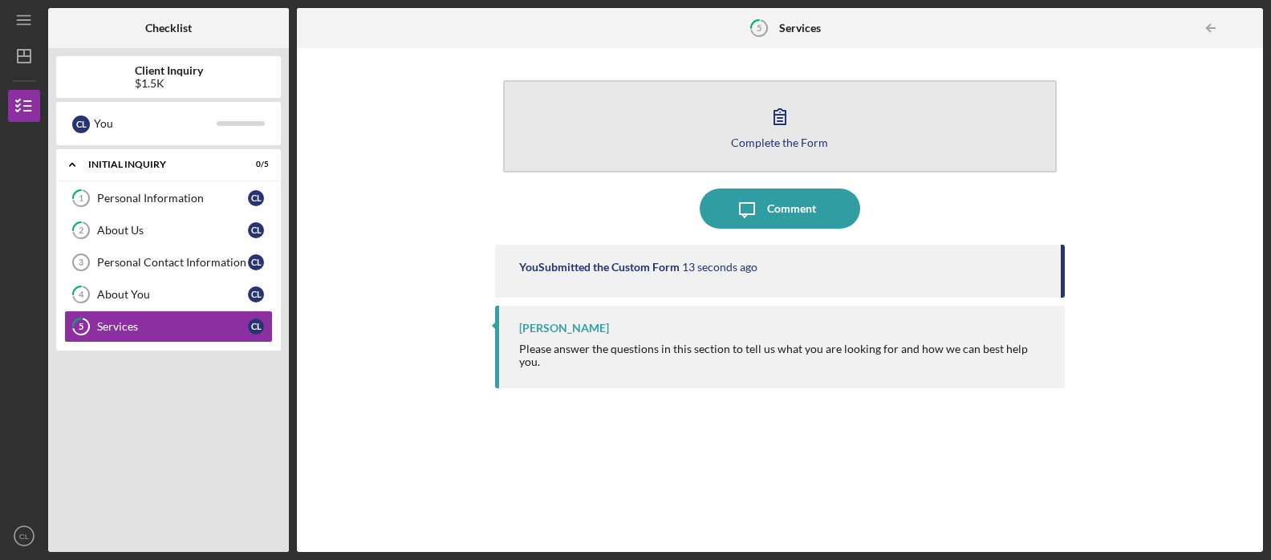
click at [775, 130] on icon "button" at bounding box center [780, 116] width 40 height 40
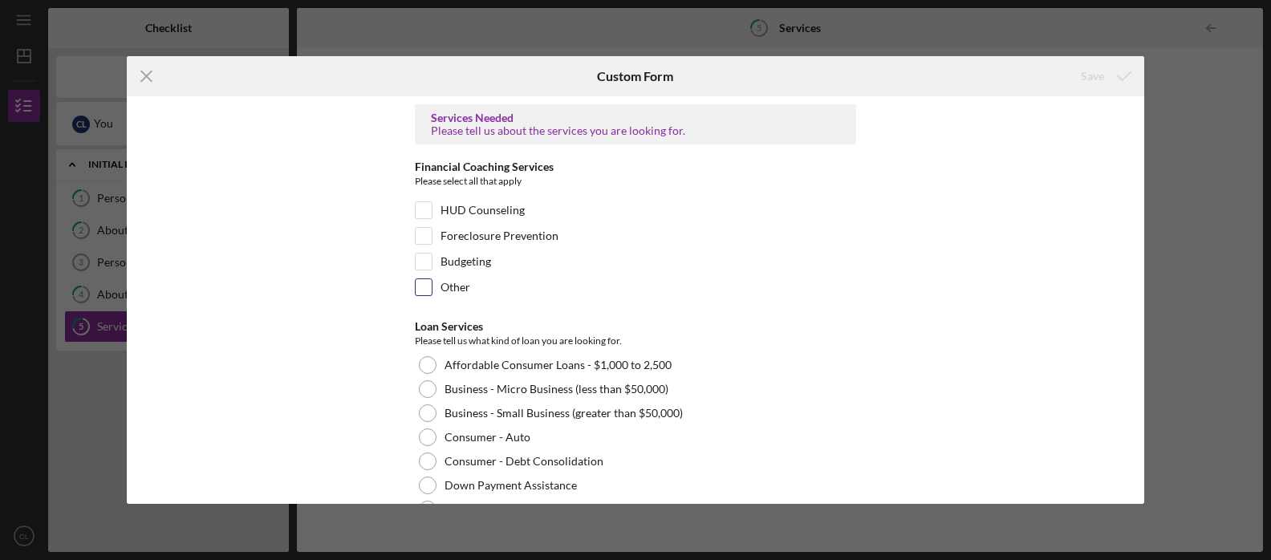
click at [425, 287] on input "Other" at bounding box center [424, 287] width 16 height 16
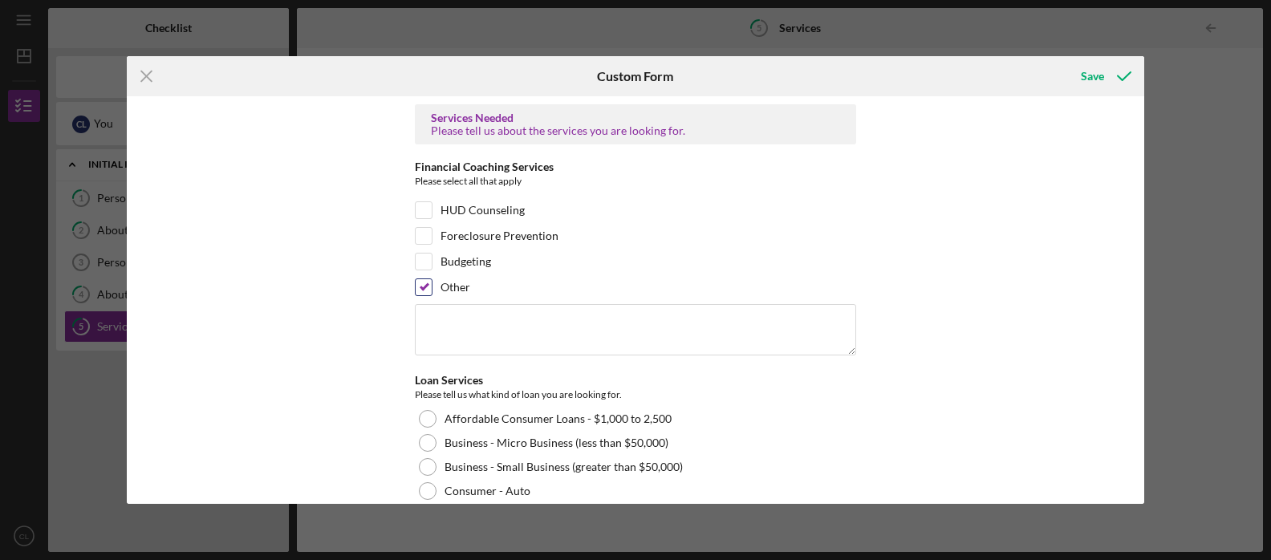
click at [425, 287] on input "Other" at bounding box center [424, 287] width 16 height 16
checkbox input "false"
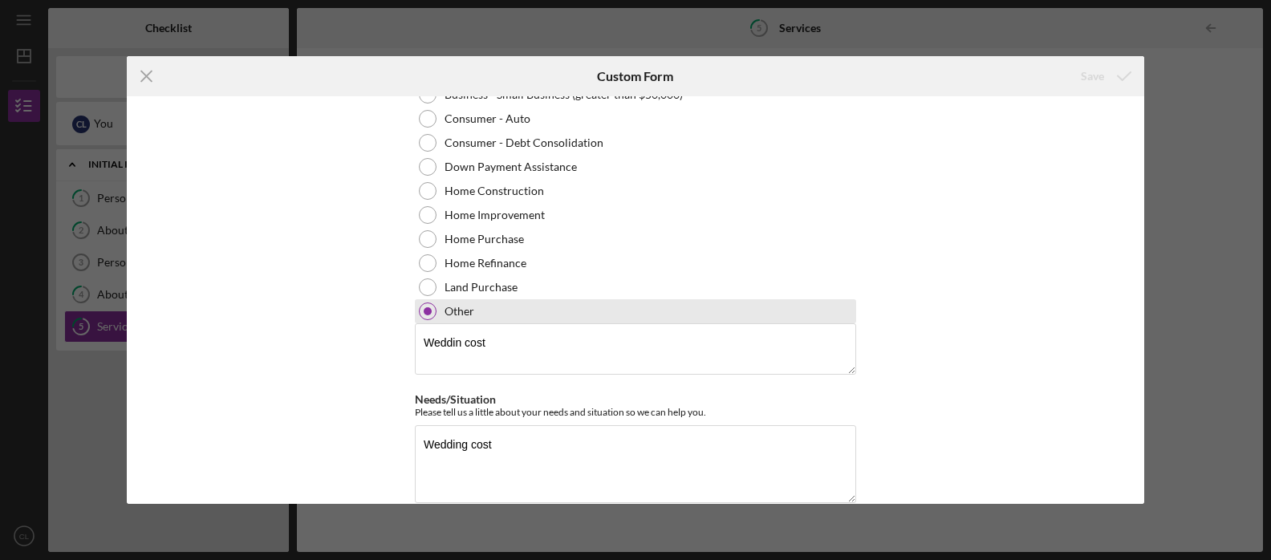
scroll to position [320, 0]
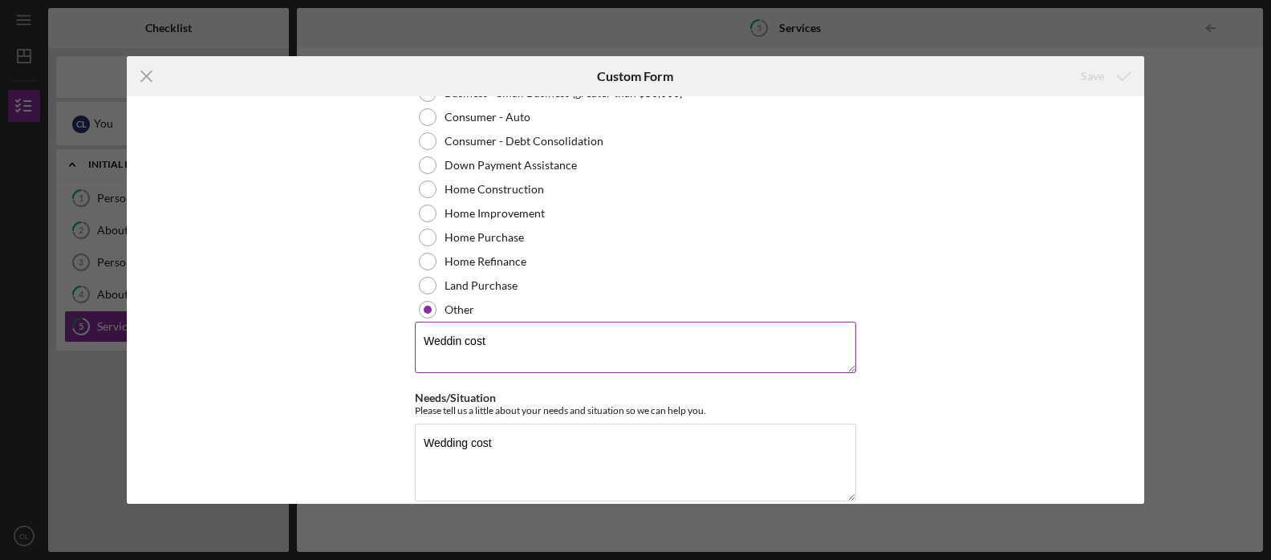
click at [463, 338] on textarea "Weddin cost" at bounding box center [635, 347] width 441 height 51
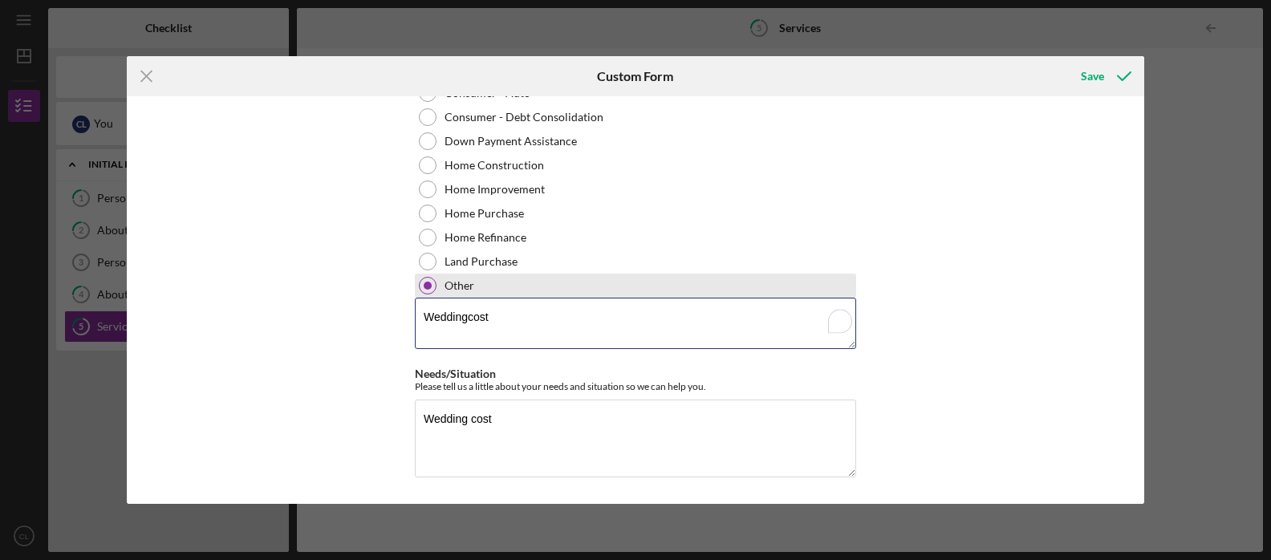
scroll to position [343, 0]
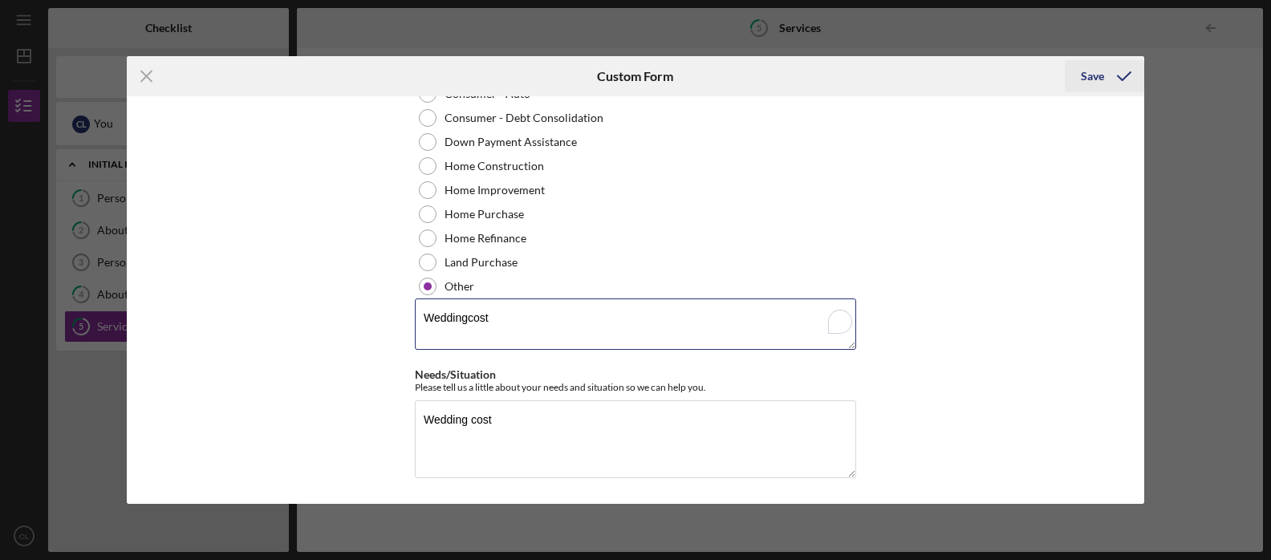
type textarea "Weddingcost"
click at [1091, 77] on div "Save" at bounding box center [1092, 76] width 23 height 32
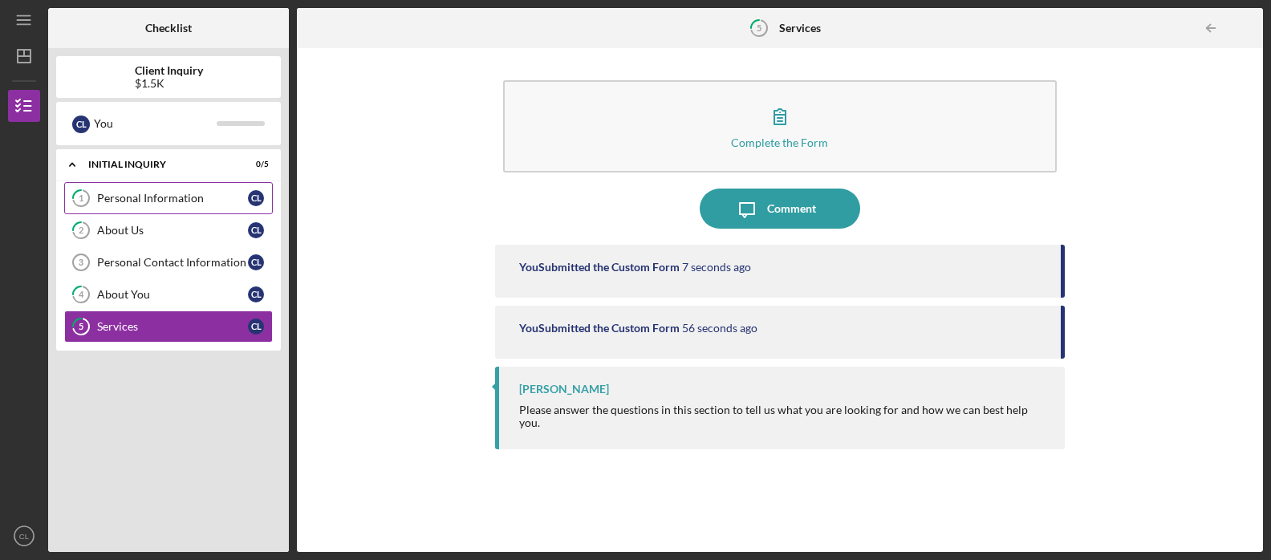
click at [124, 196] on div "Personal Information" at bounding box center [172, 198] width 151 height 13
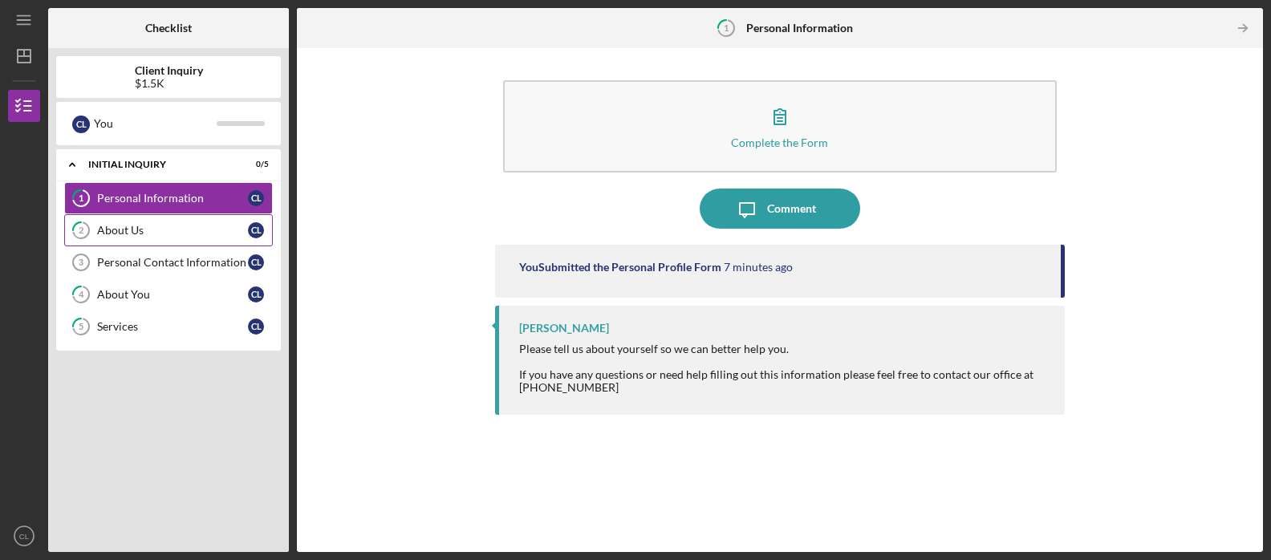
click at [116, 234] on div "About Us" at bounding box center [172, 230] width 151 height 13
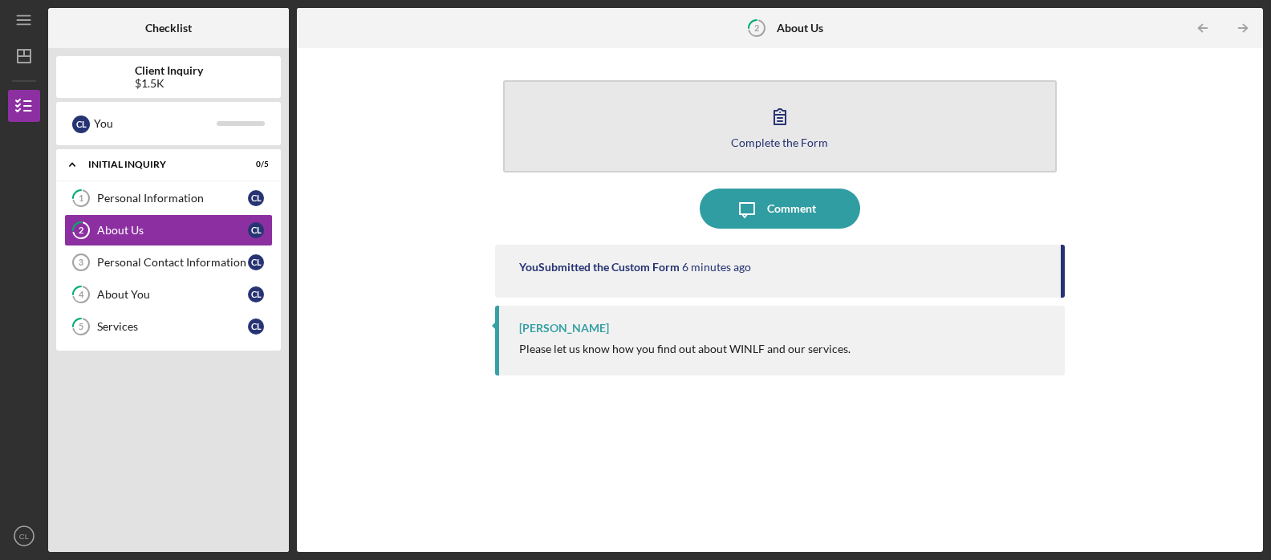
click at [741, 137] on div "Complete the Form" at bounding box center [779, 142] width 97 height 12
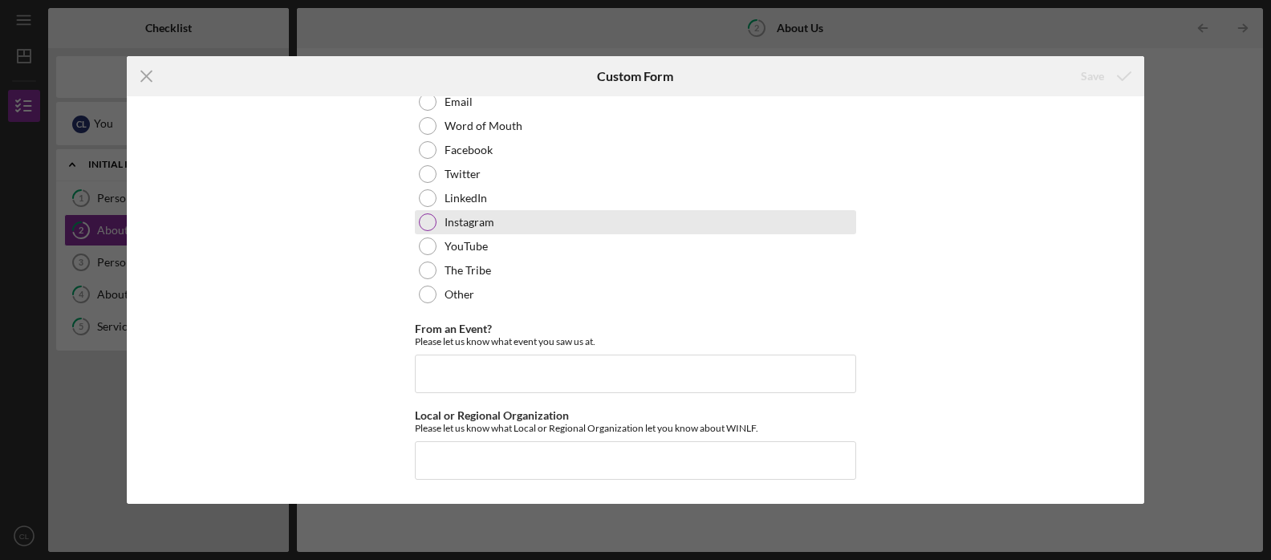
scroll to position [224, 0]
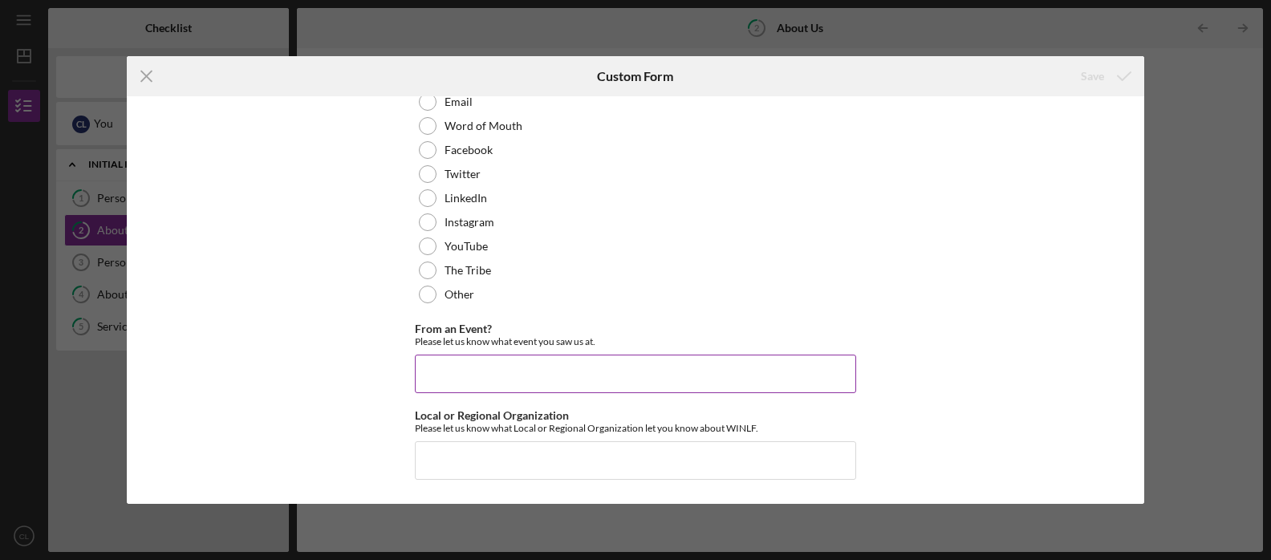
click at [463, 370] on input "From an Event?" at bounding box center [635, 374] width 441 height 39
type input "website"
click at [1103, 75] on button "Save" at bounding box center [1104, 76] width 79 height 32
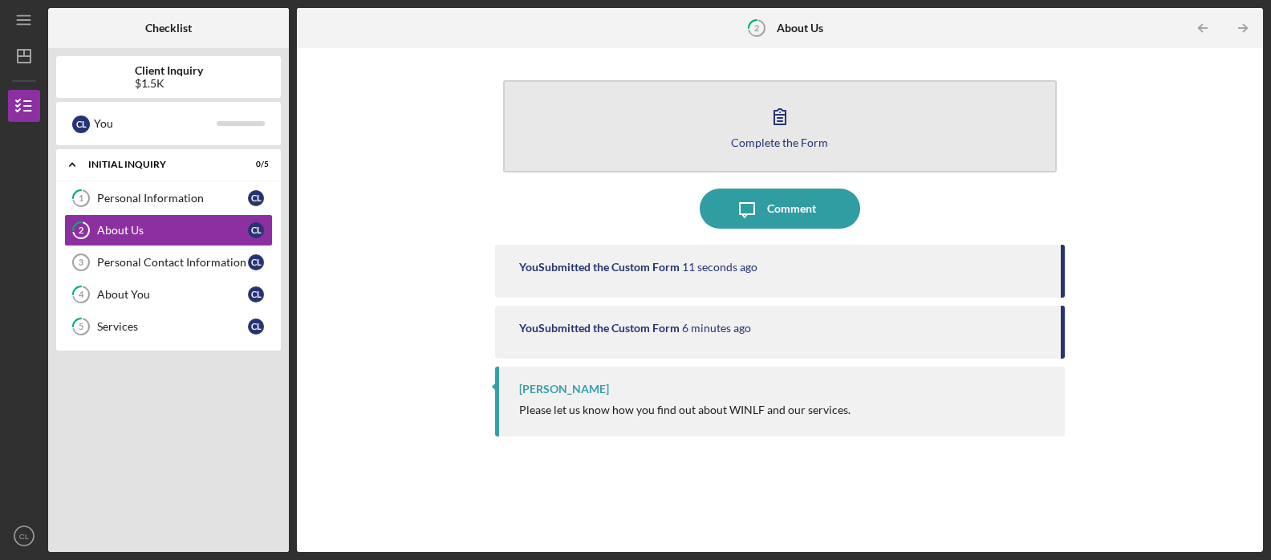
click at [774, 124] on icon "button" at bounding box center [779, 116] width 11 height 15
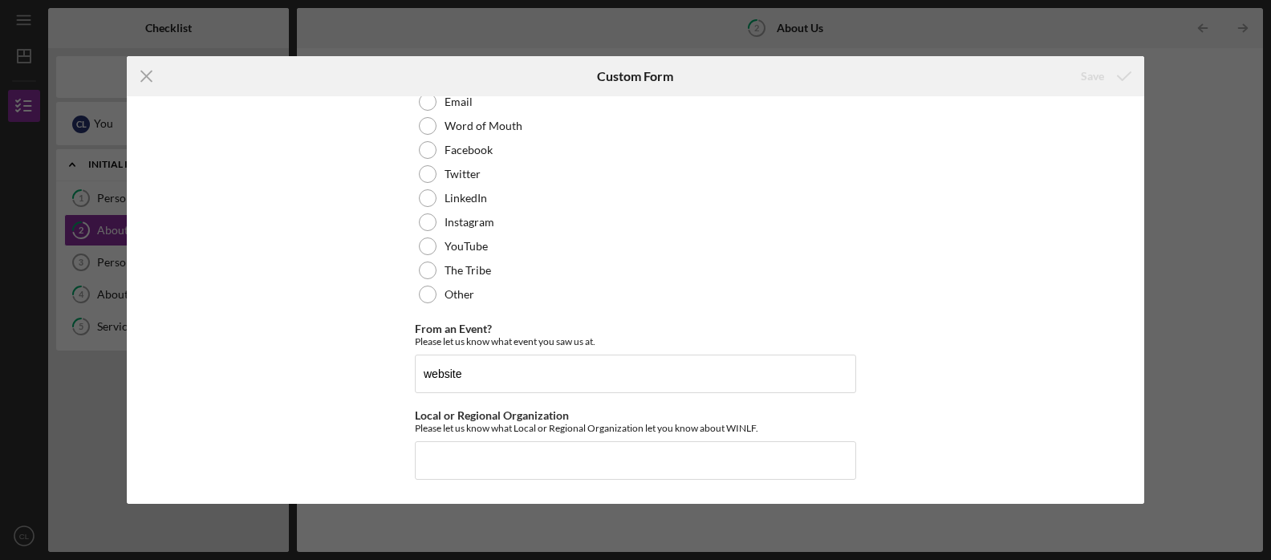
scroll to position [224, 0]
click at [440, 451] on input "Local or Regional Organization" at bounding box center [635, 460] width 441 height 39
type input "website"
click at [1095, 70] on div "Save" at bounding box center [1092, 76] width 23 height 32
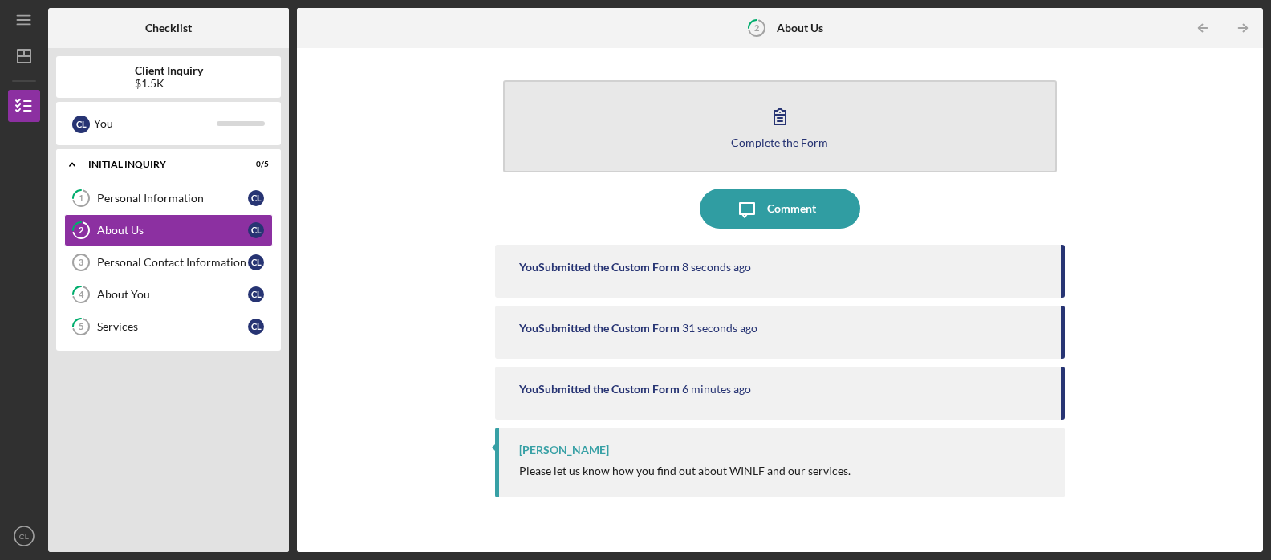
click at [789, 118] on icon "button" at bounding box center [780, 116] width 40 height 40
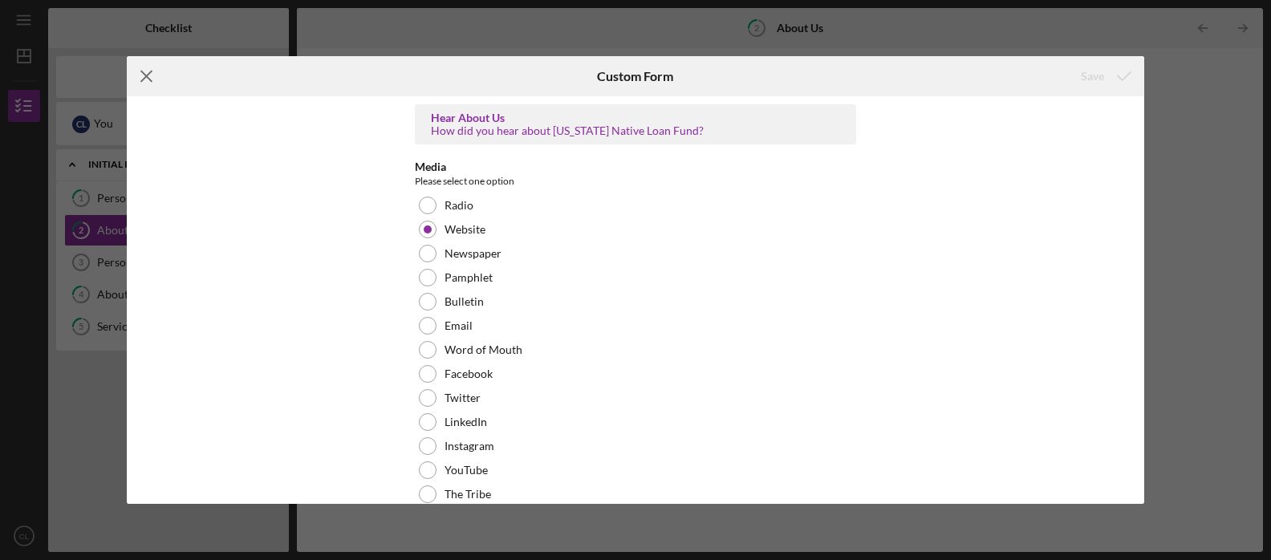
click at [145, 71] on icon "Icon/Menu Close" at bounding box center [147, 76] width 40 height 40
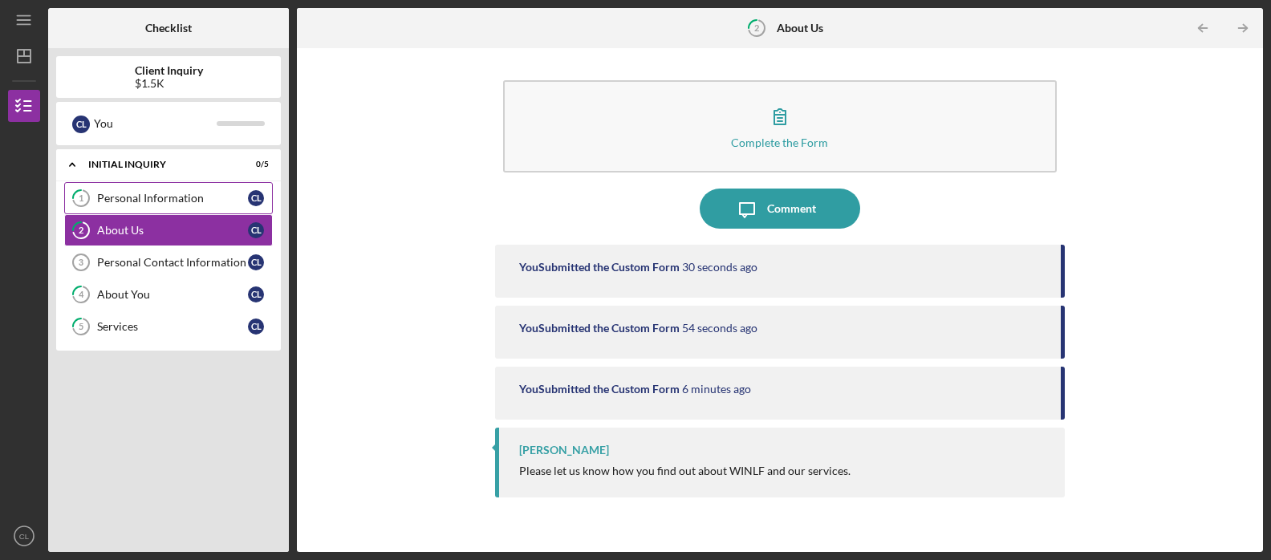
click at [177, 196] on div "Personal Information" at bounding box center [172, 198] width 151 height 13
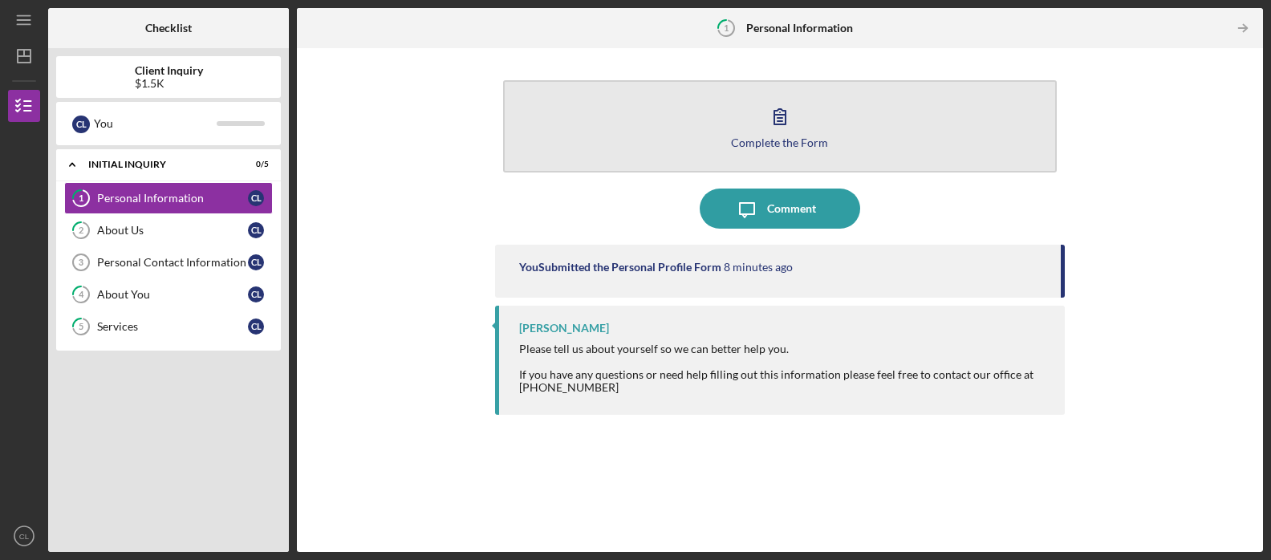
click at [760, 142] on div "Complete the Form" at bounding box center [779, 142] width 97 height 12
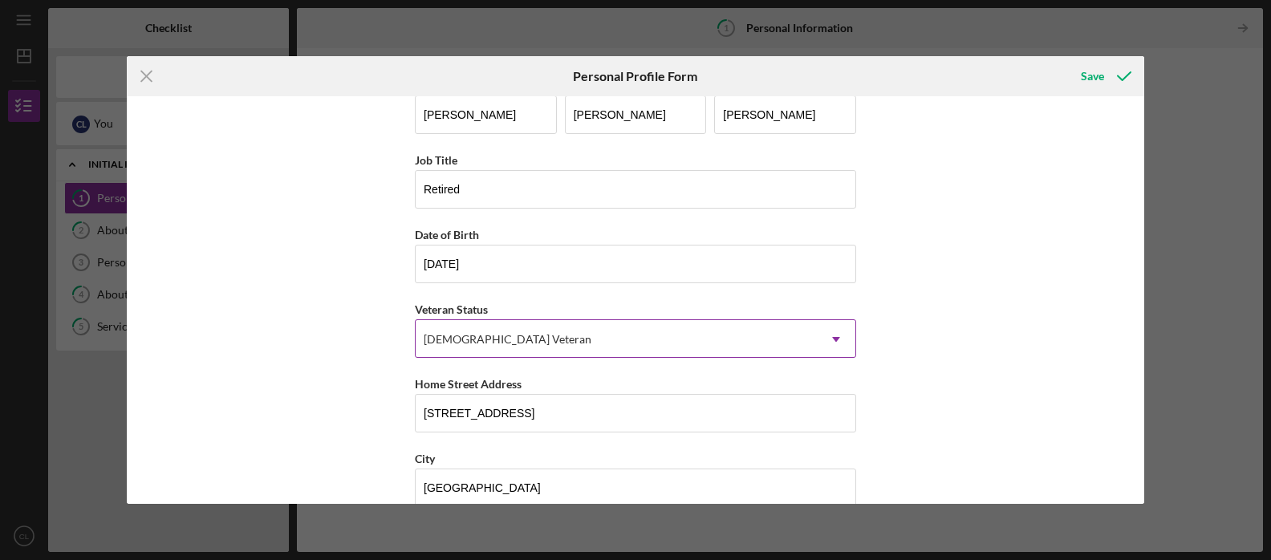
scroll to position [25, 0]
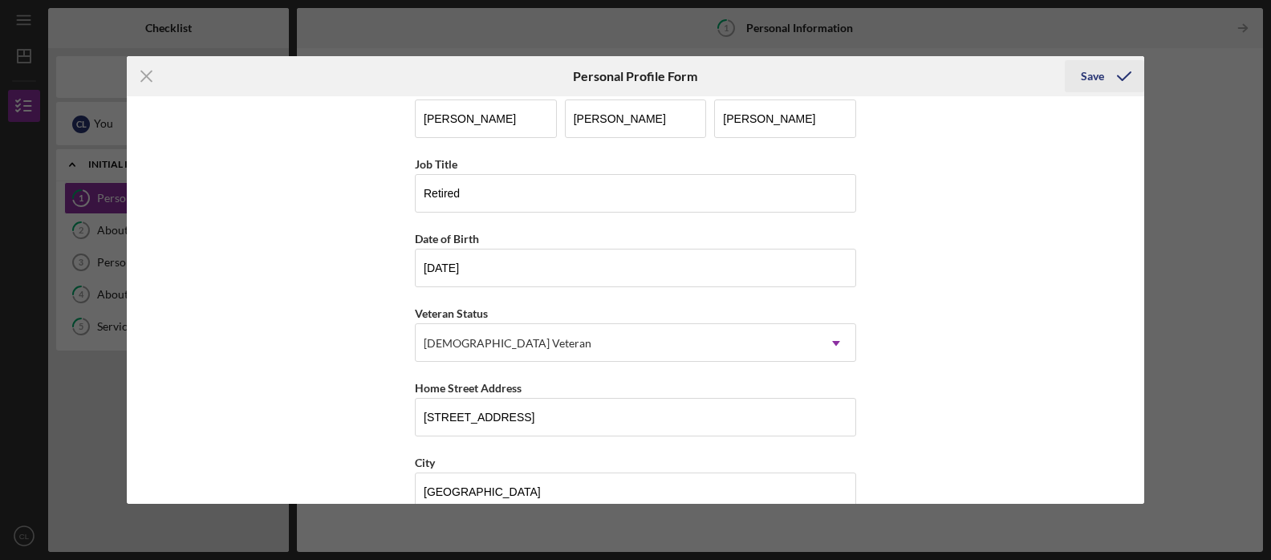
click at [1098, 76] on div "Save" at bounding box center [1092, 76] width 23 height 32
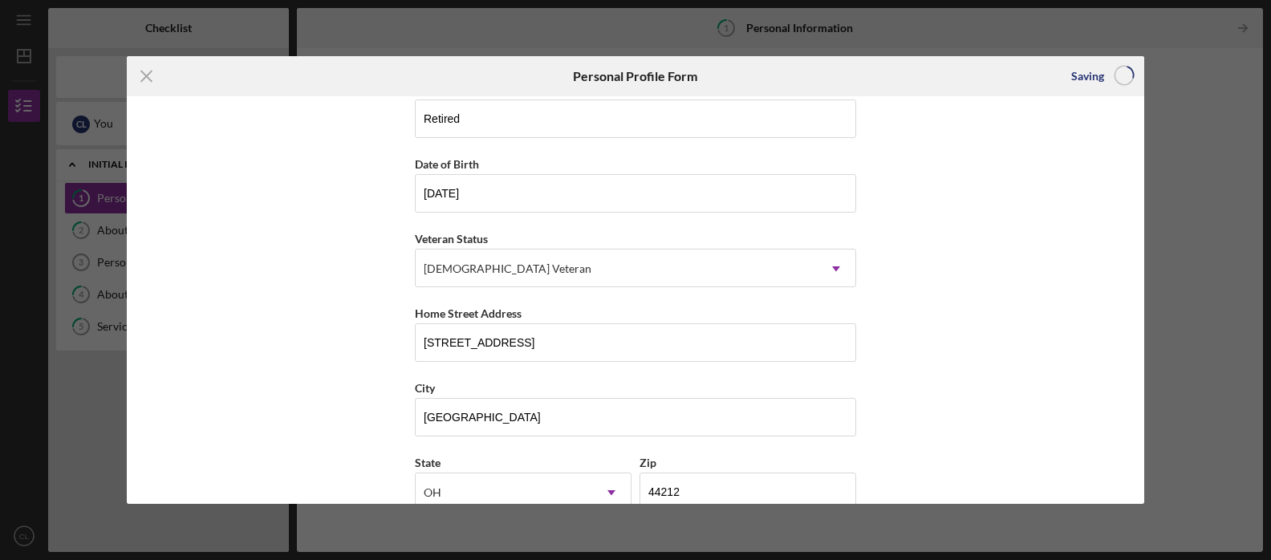
scroll to position [101, 0]
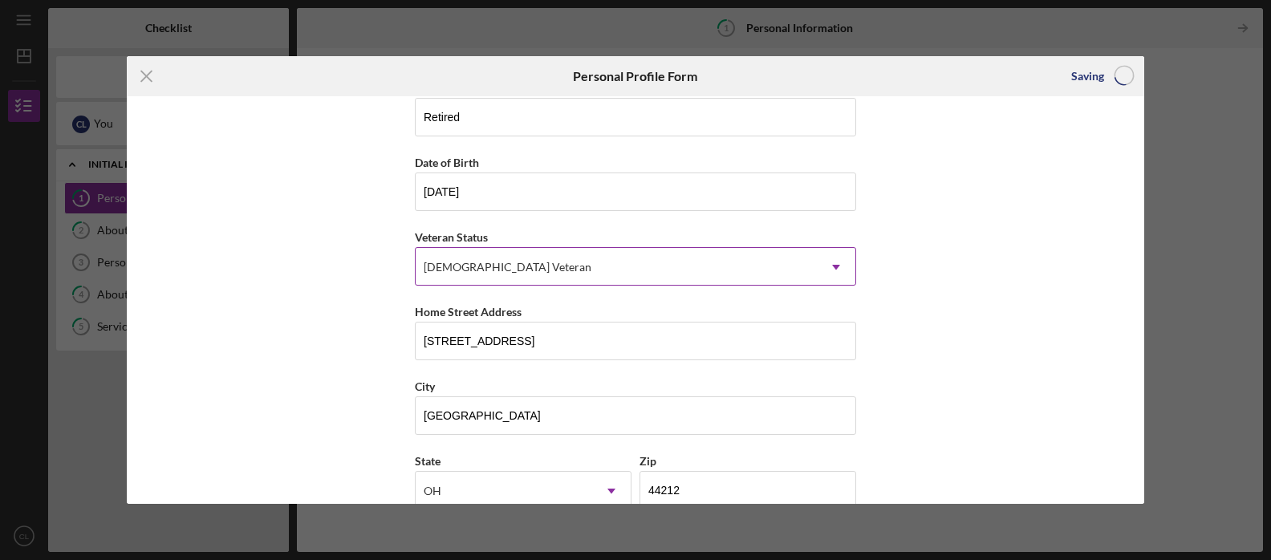
click at [831, 266] on icon "Icon/Dropdown Arrow" at bounding box center [836, 267] width 39 height 39
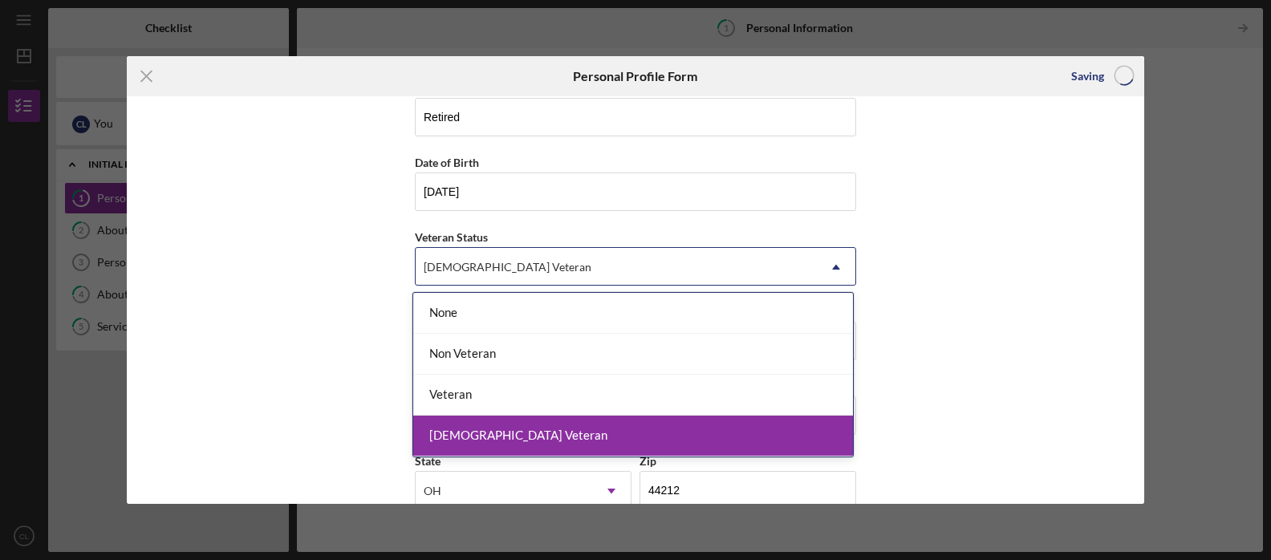
click at [591, 427] on div "[DEMOGRAPHIC_DATA] Veteran" at bounding box center [633, 436] width 440 height 41
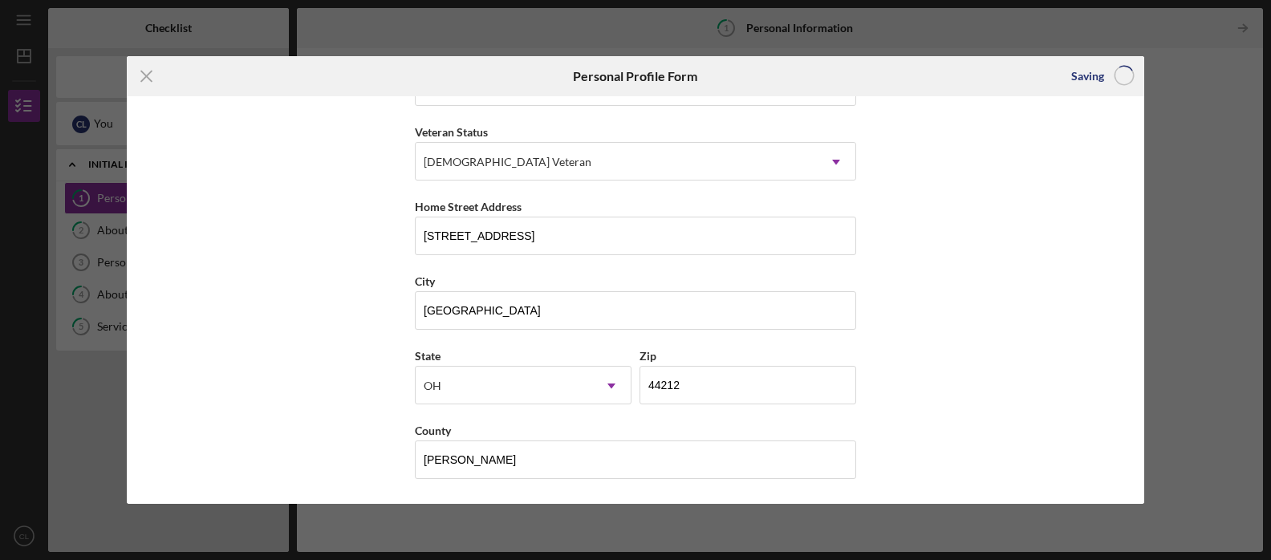
scroll to position [206, 0]
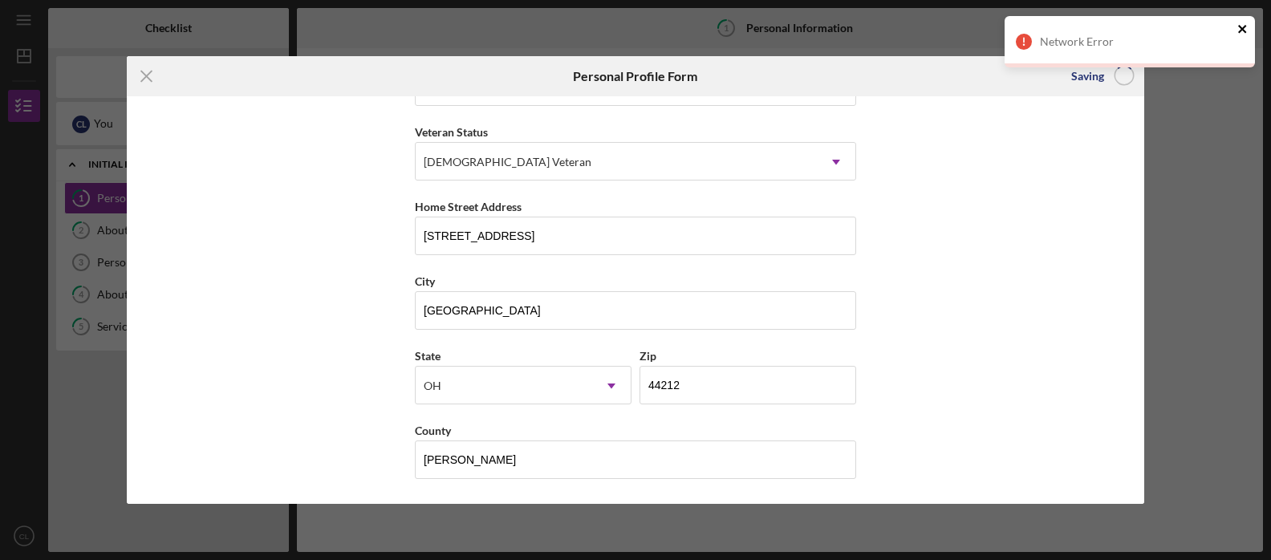
click at [1240, 30] on icon "close" at bounding box center [1242, 29] width 8 height 8
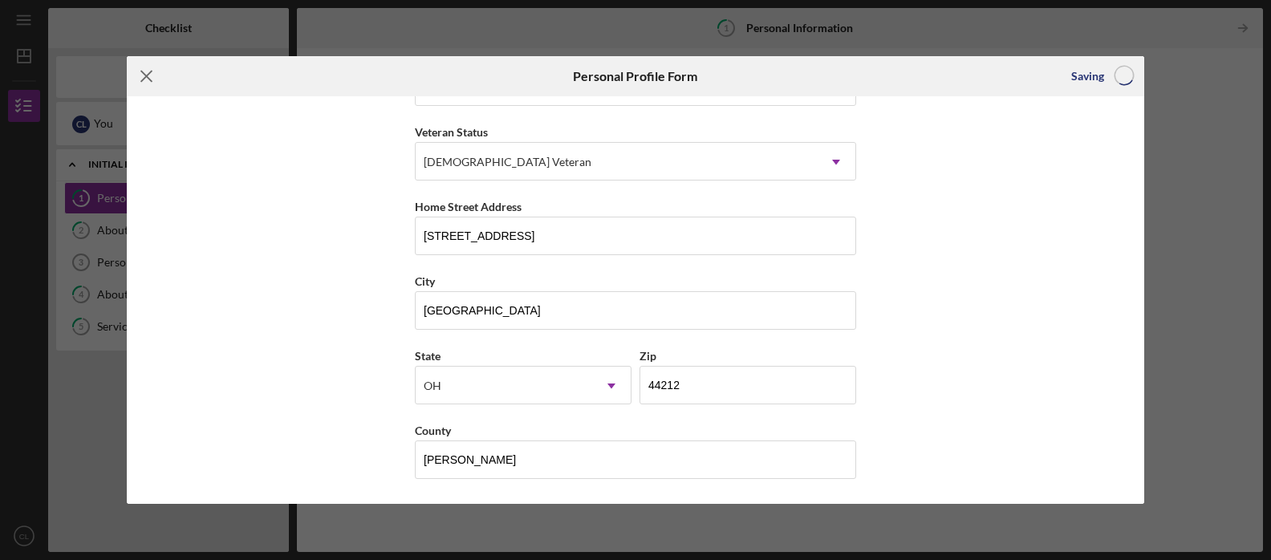
click at [142, 76] on icon "Icon/Menu Close" at bounding box center [147, 76] width 40 height 40
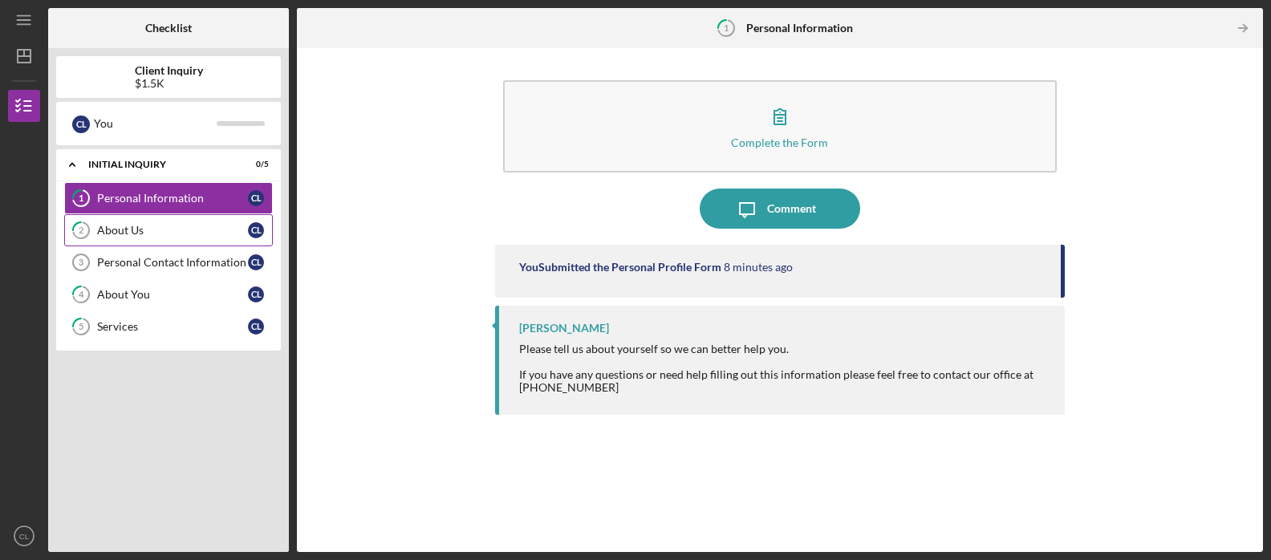
click at [128, 226] on div "About Us" at bounding box center [172, 230] width 151 height 13
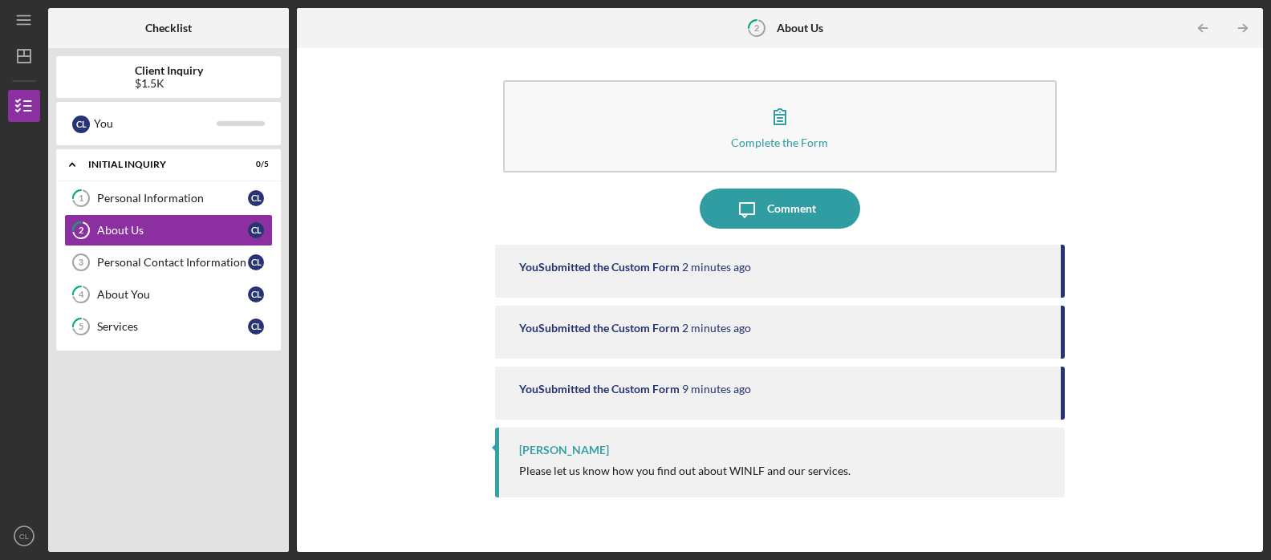
click at [521, 450] on div "[PERSON_NAME]" at bounding box center [564, 450] width 90 height 13
click at [492, 451] on div at bounding box center [494, 448] width 4 height 8
click at [177, 258] on div "Personal Contact Information" at bounding box center [172, 262] width 151 height 13
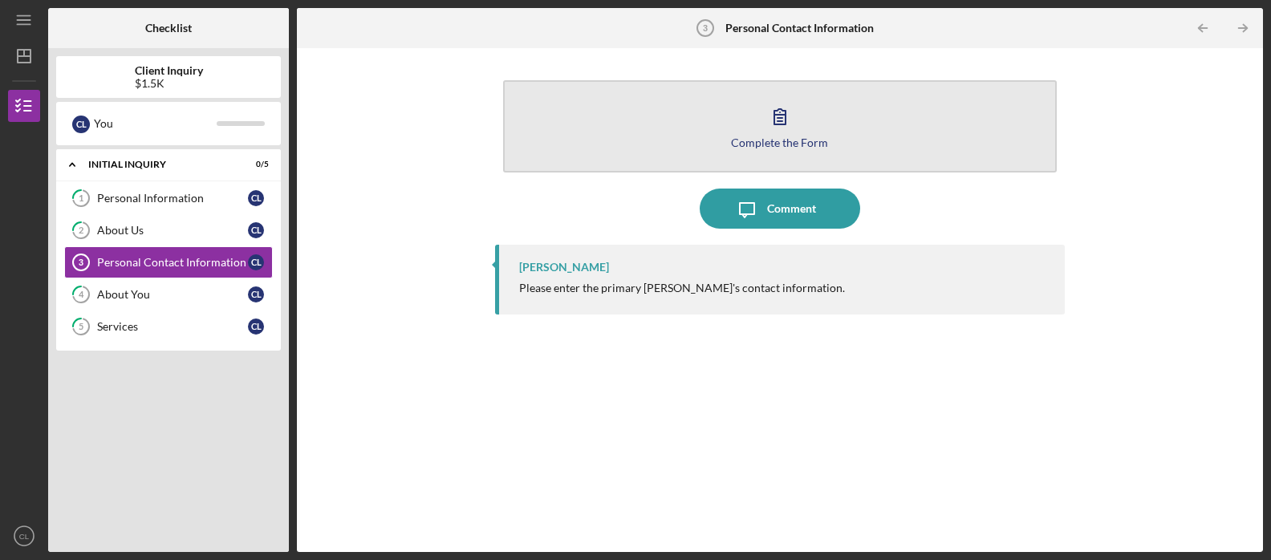
click at [780, 137] on div "Complete the Form" at bounding box center [779, 142] width 97 height 12
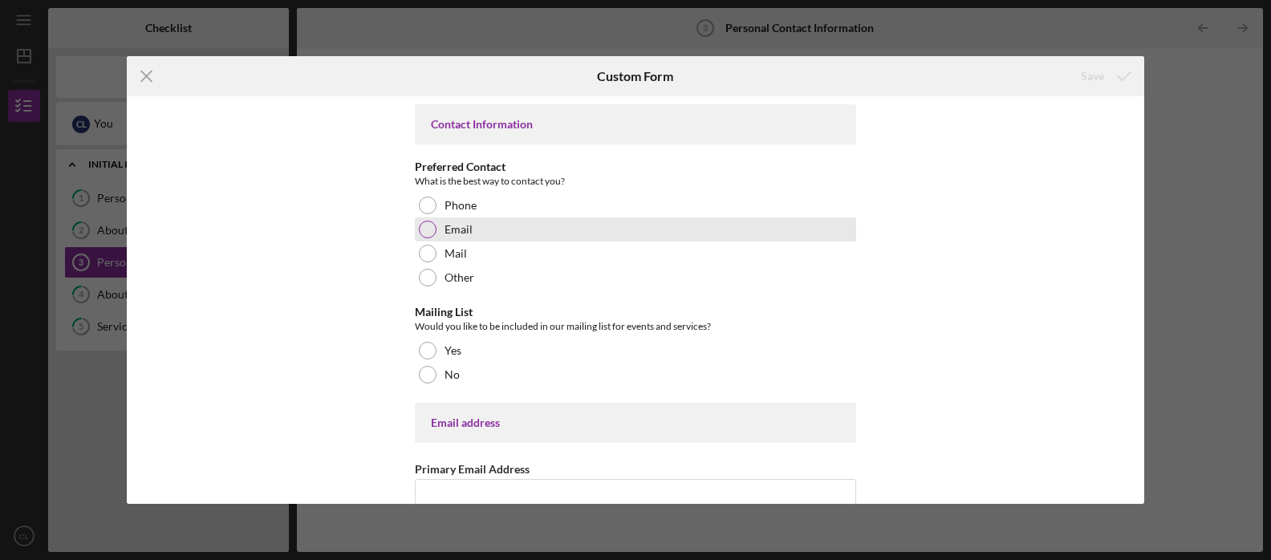
click at [431, 230] on div at bounding box center [428, 230] width 18 height 18
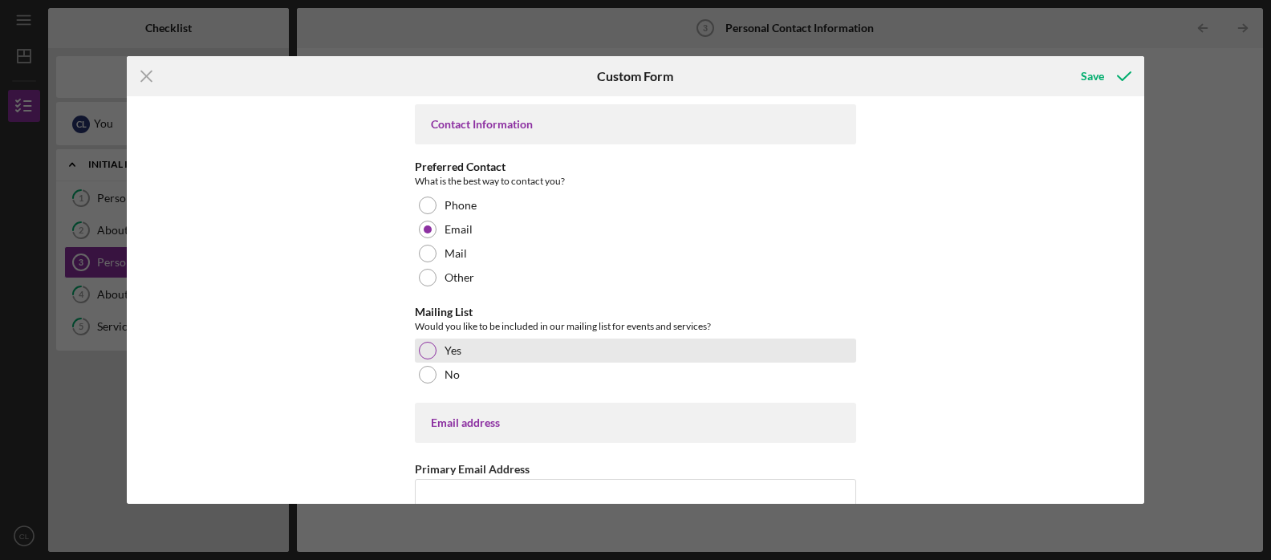
click at [429, 349] on div at bounding box center [428, 351] width 18 height 18
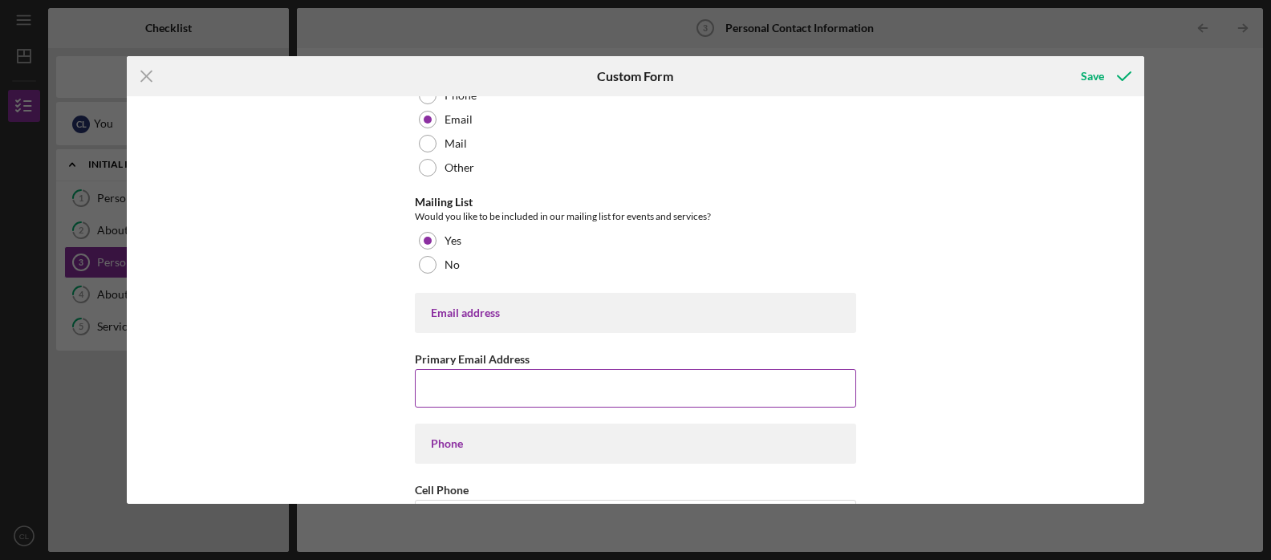
scroll to position [114, 0]
type input "[EMAIL_ADDRESS][DOMAIN_NAME]"
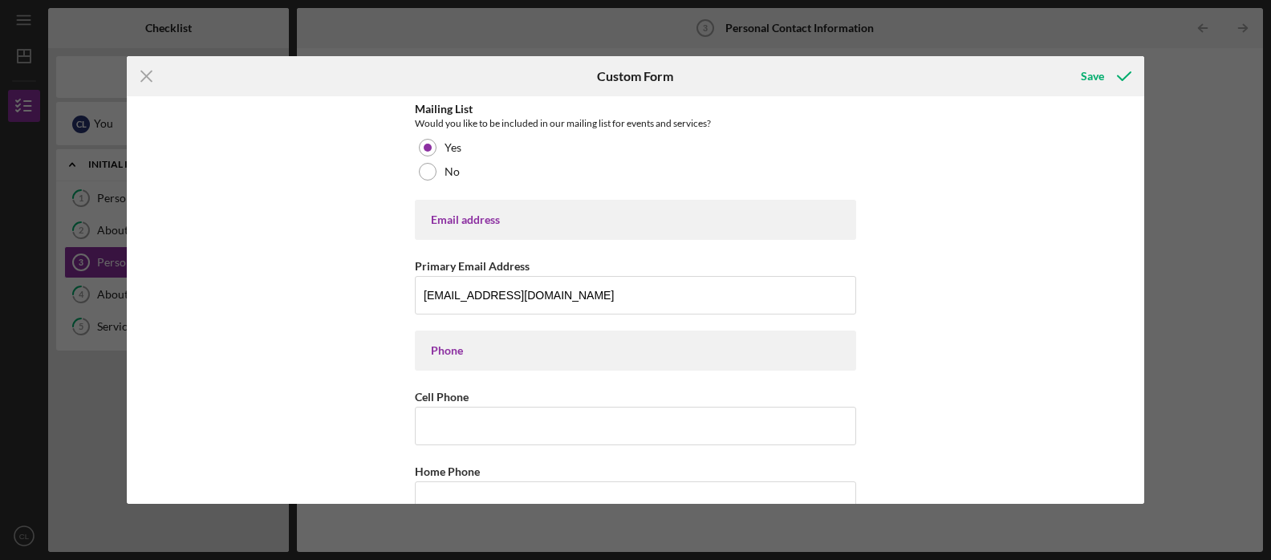
scroll to position [216, 0]
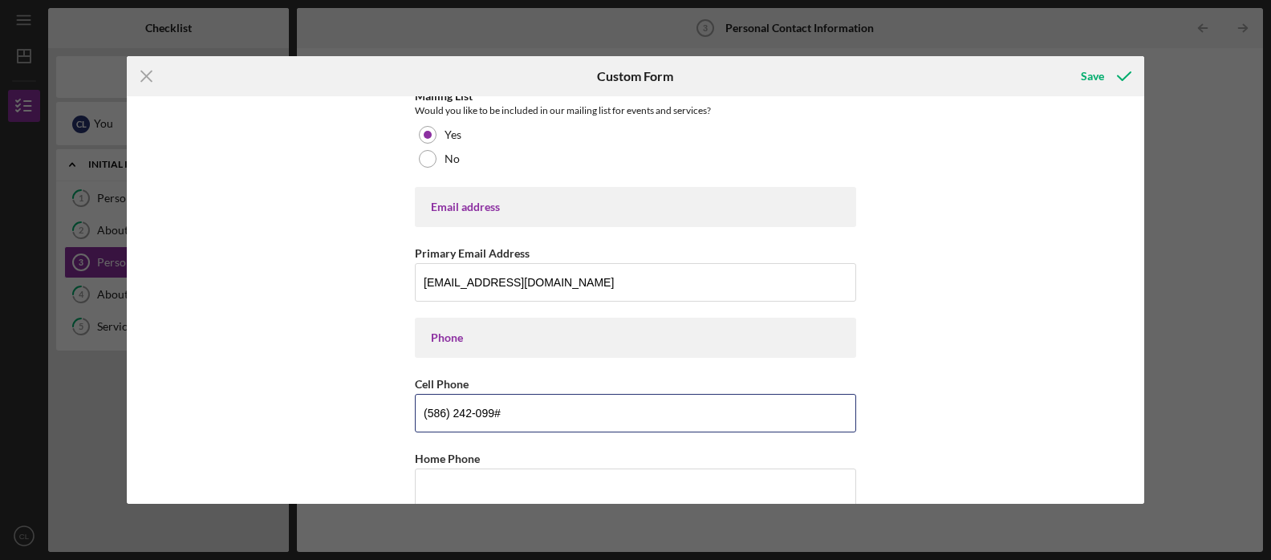
type input "[PHONE_NUMBER]"
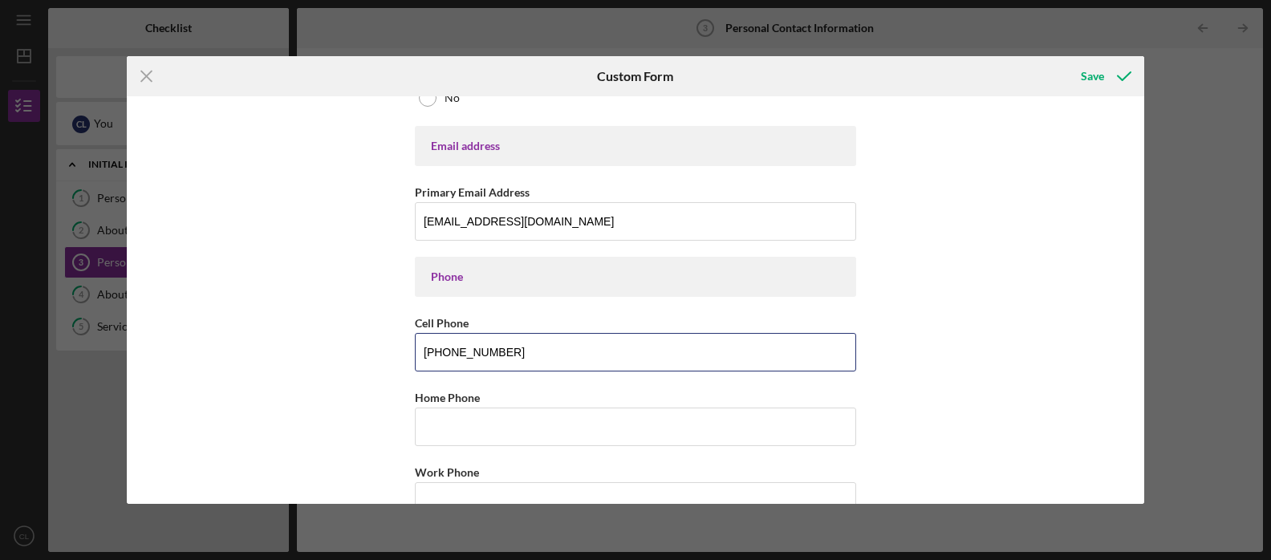
scroll to position [309, 0]
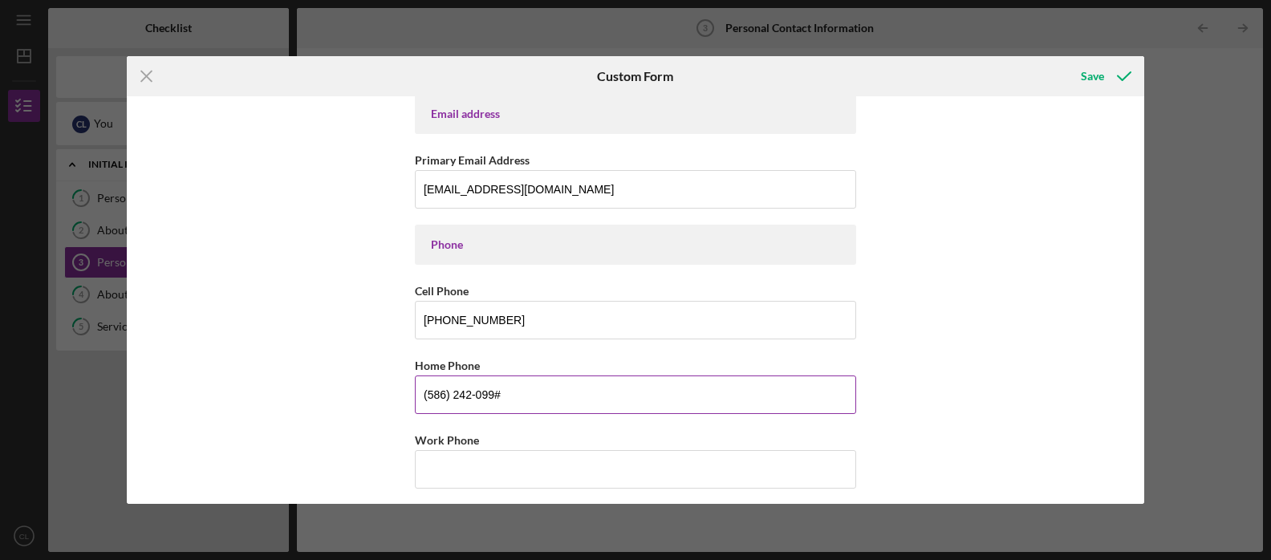
type input "[PHONE_NUMBER]"
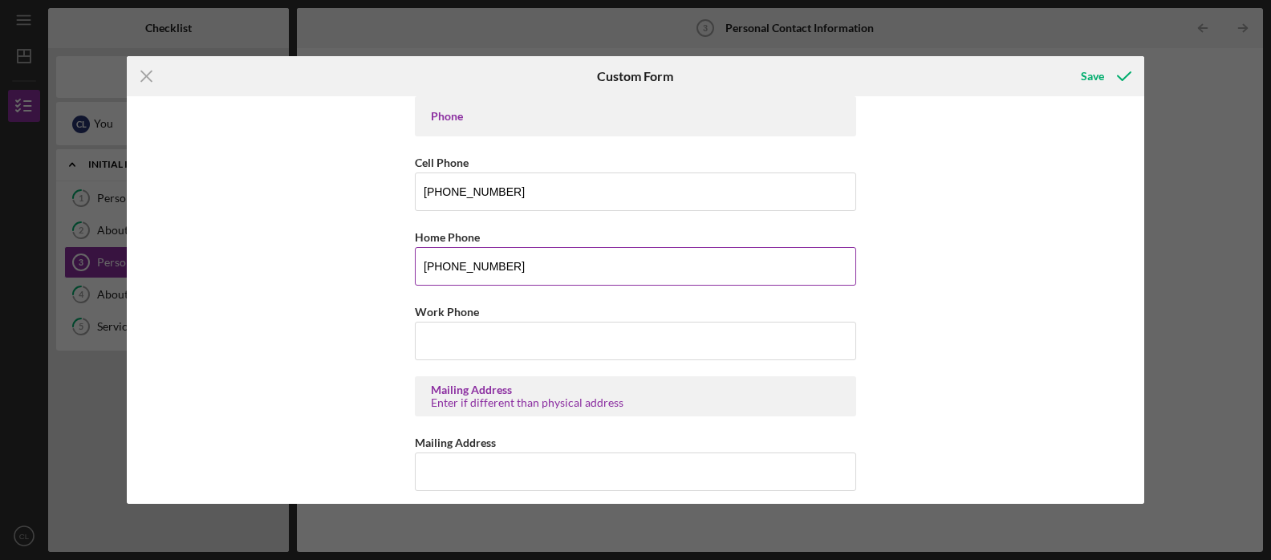
scroll to position [445, 0]
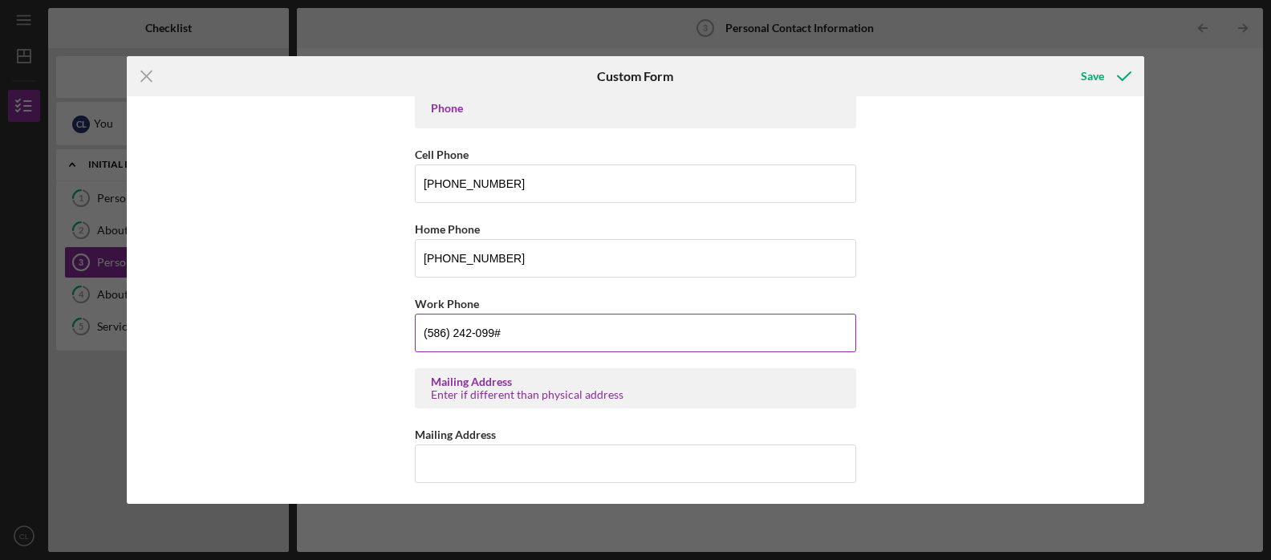
type input "[PHONE_NUMBER]"
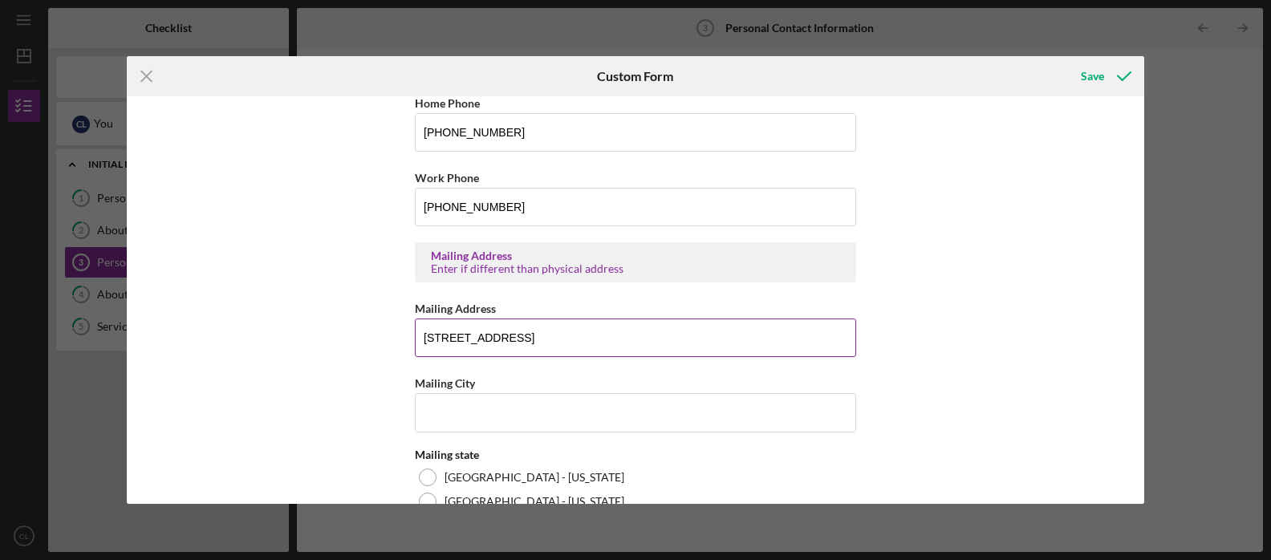
scroll to position [563, 0]
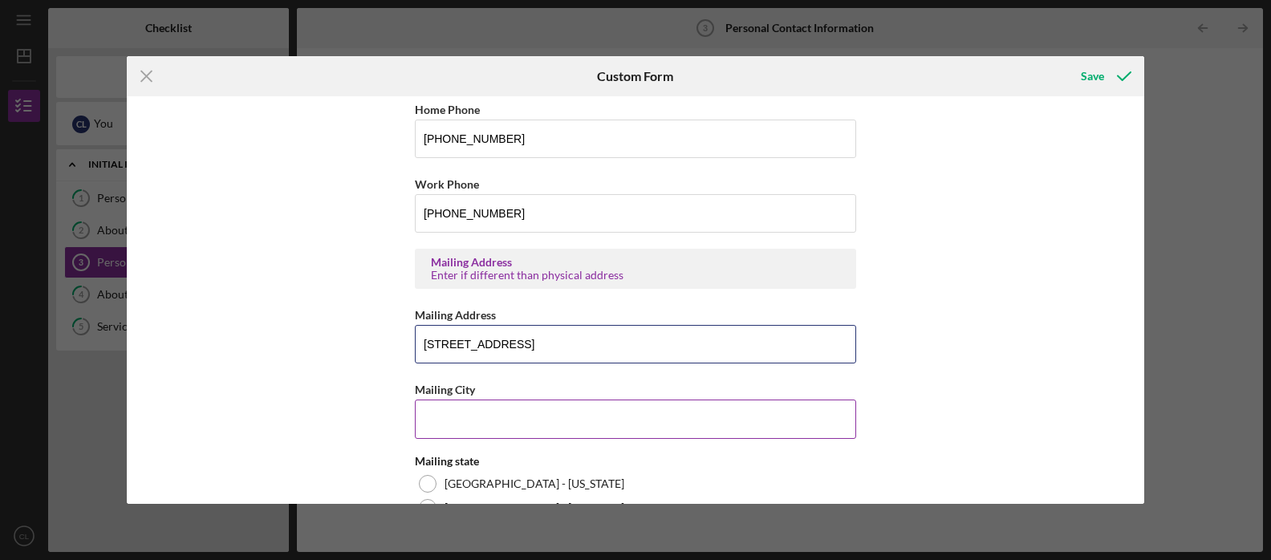
type input "[STREET_ADDRESS]"
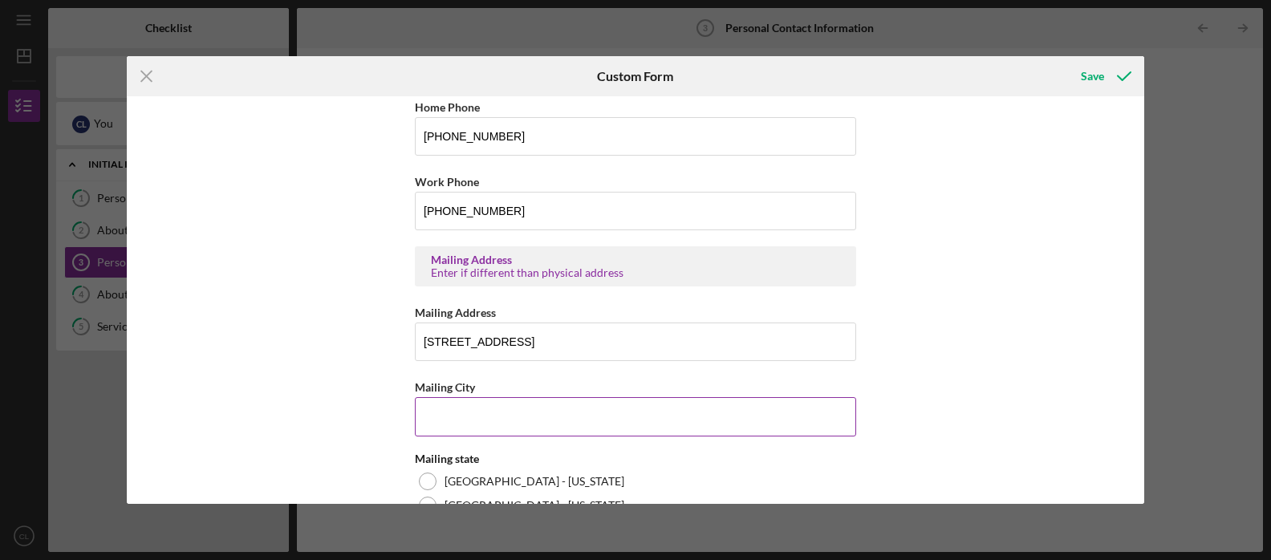
click at [440, 416] on input "Mailing City" at bounding box center [635, 416] width 441 height 39
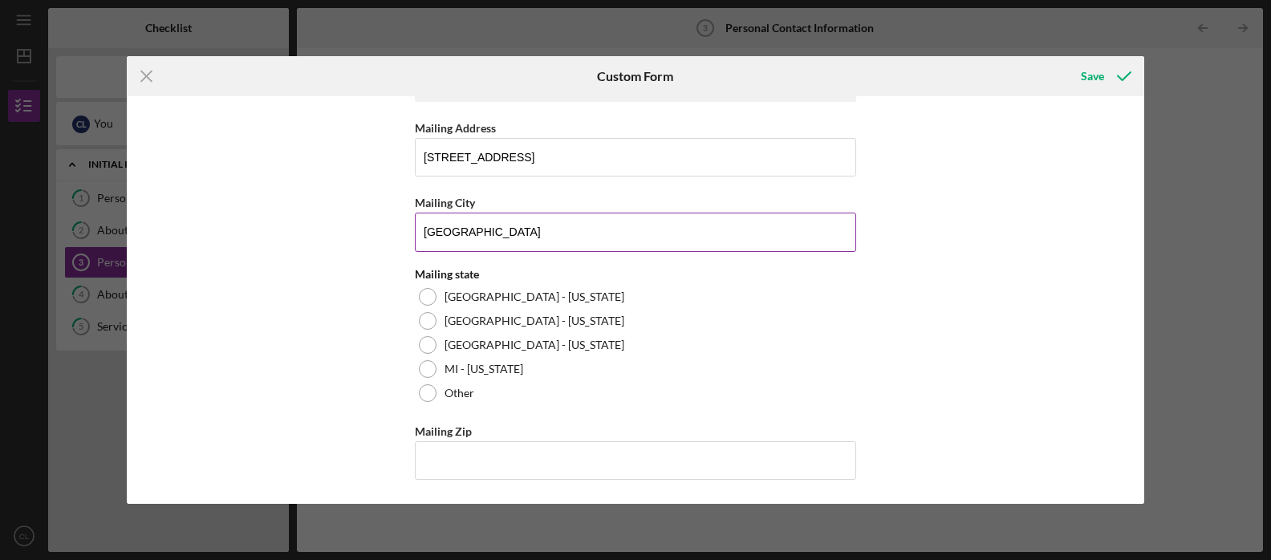
scroll to position [752, 0]
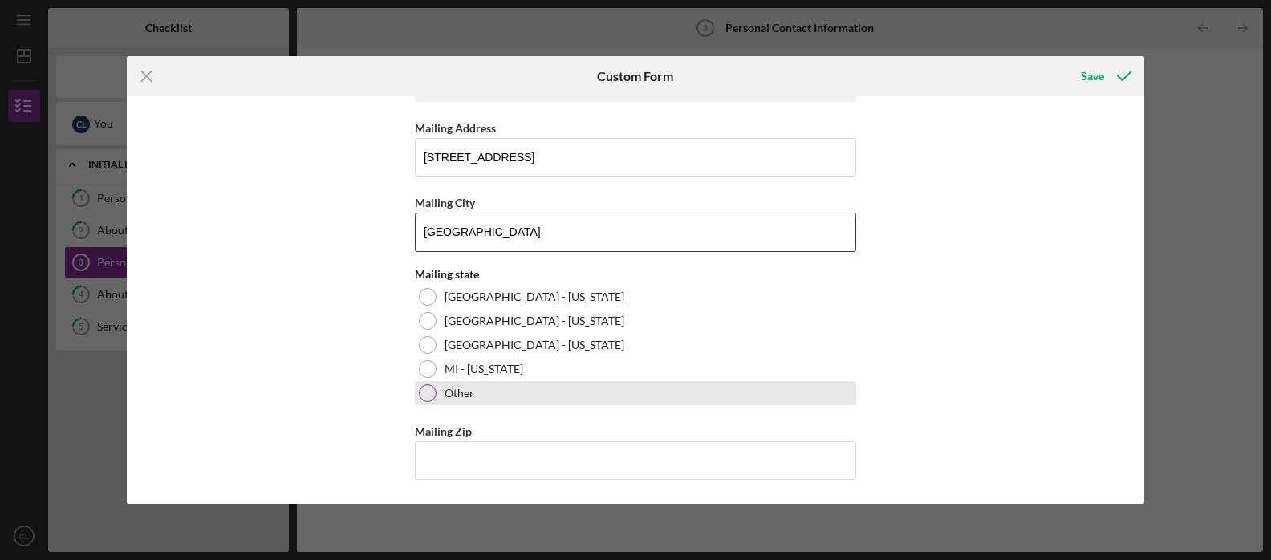
type input "[GEOGRAPHIC_DATA]"
click at [427, 385] on div at bounding box center [428, 393] width 18 height 18
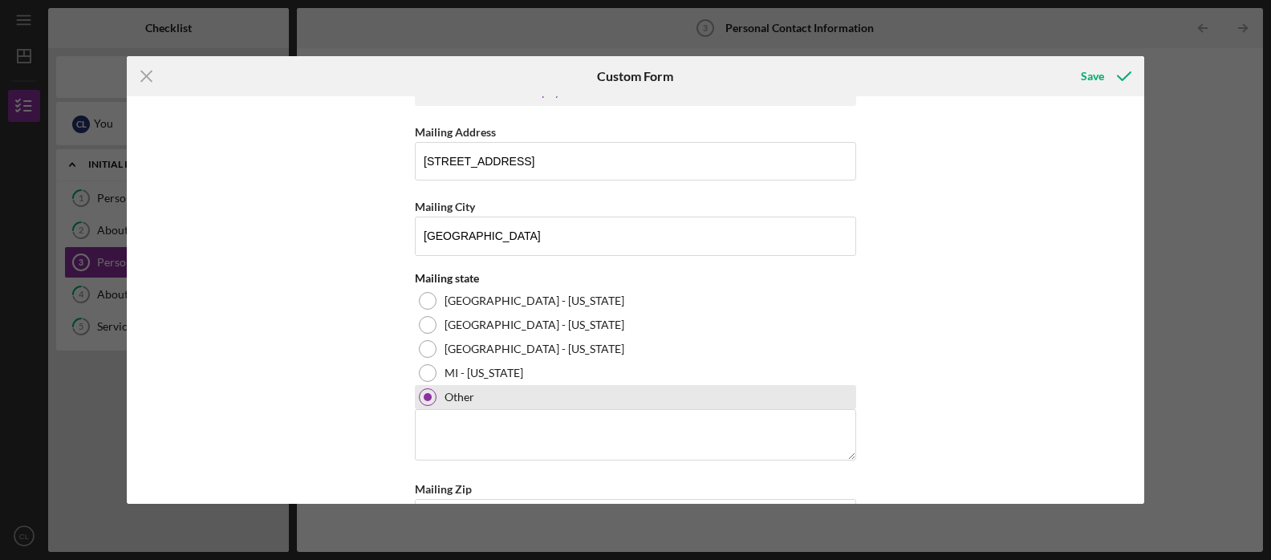
scroll to position [742, 0]
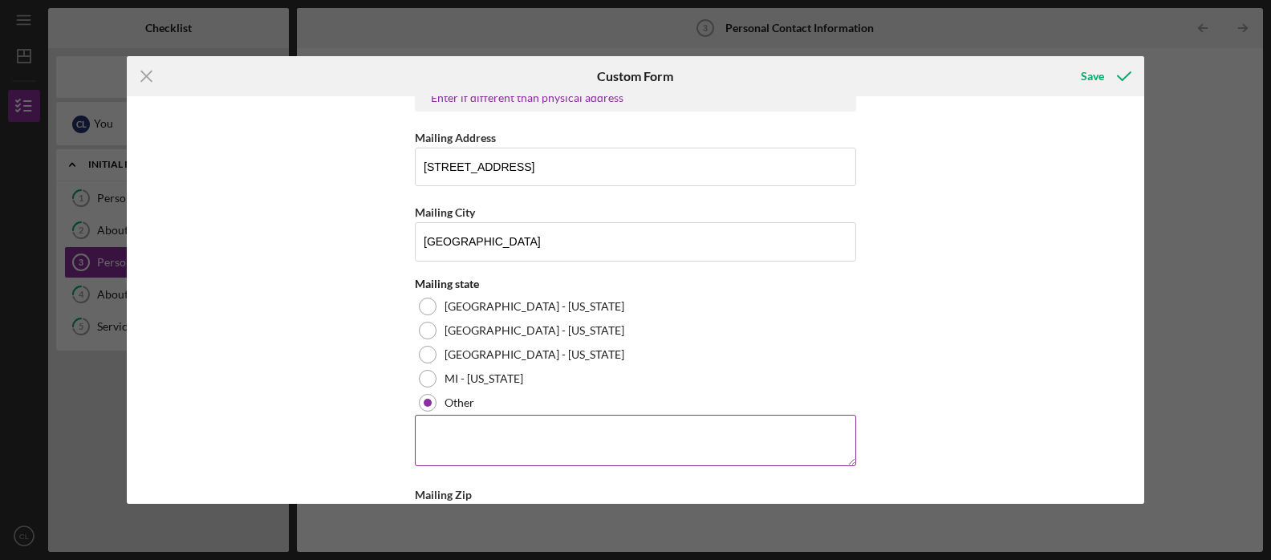
click at [440, 422] on textarea at bounding box center [635, 440] width 441 height 51
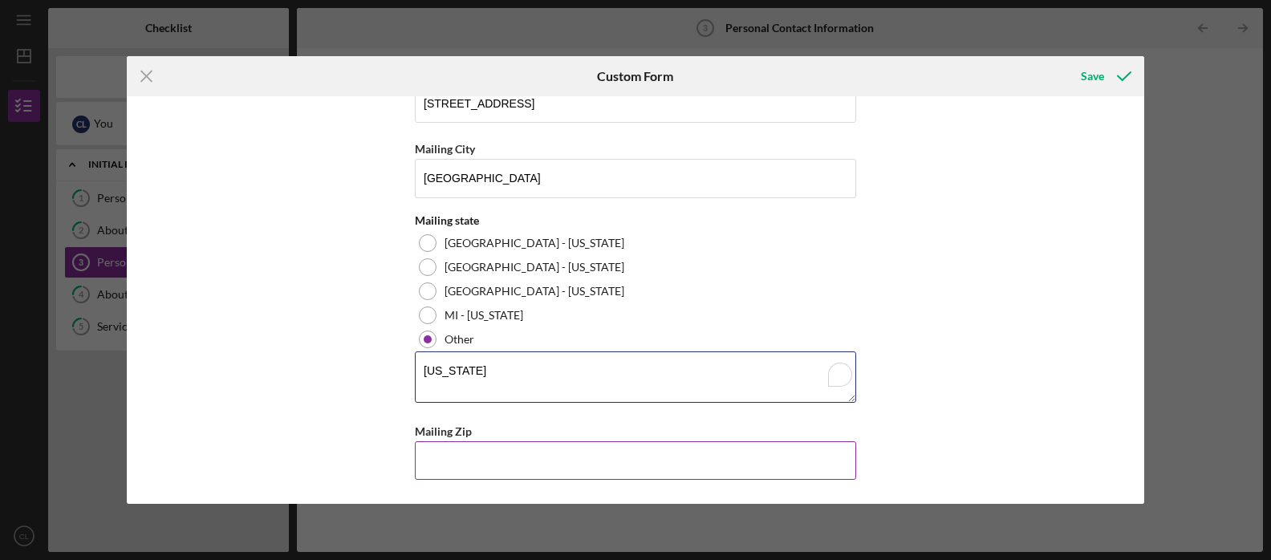
scroll to position [806, 0]
type textarea "[US_STATE]"
type input "44,212"
click at [847, 462] on input "44,212" at bounding box center [635, 460] width 441 height 39
click at [483, 455] on input "44,212" at bounding box center [635, 460] width 441 height 39
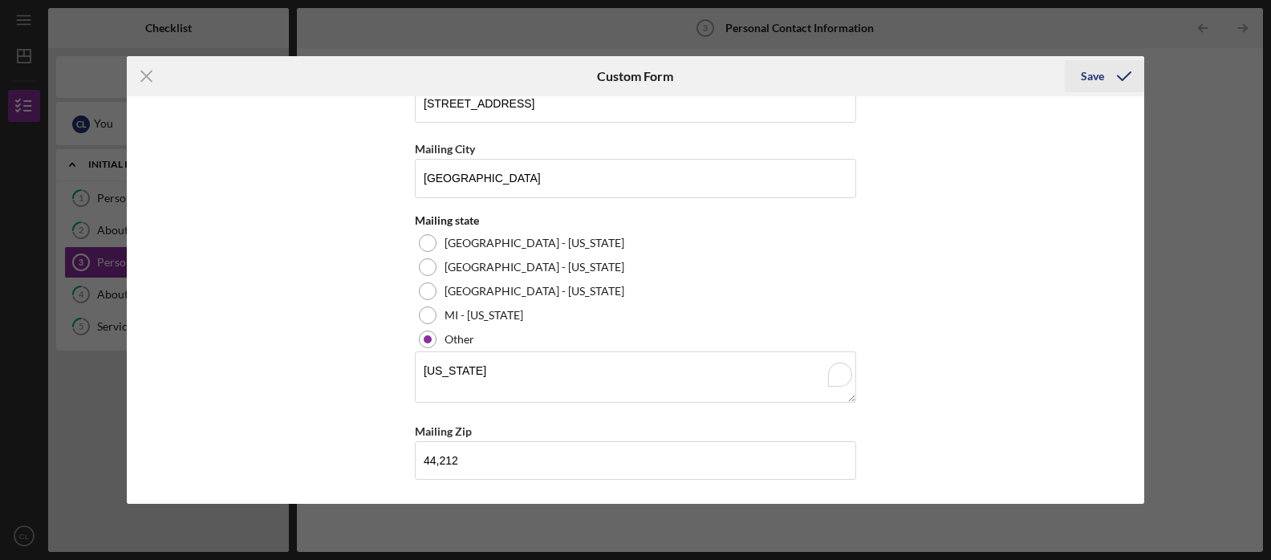
click at [1093, 76] on div "Save" at bounding box center [1092, 76] width 23 height 32
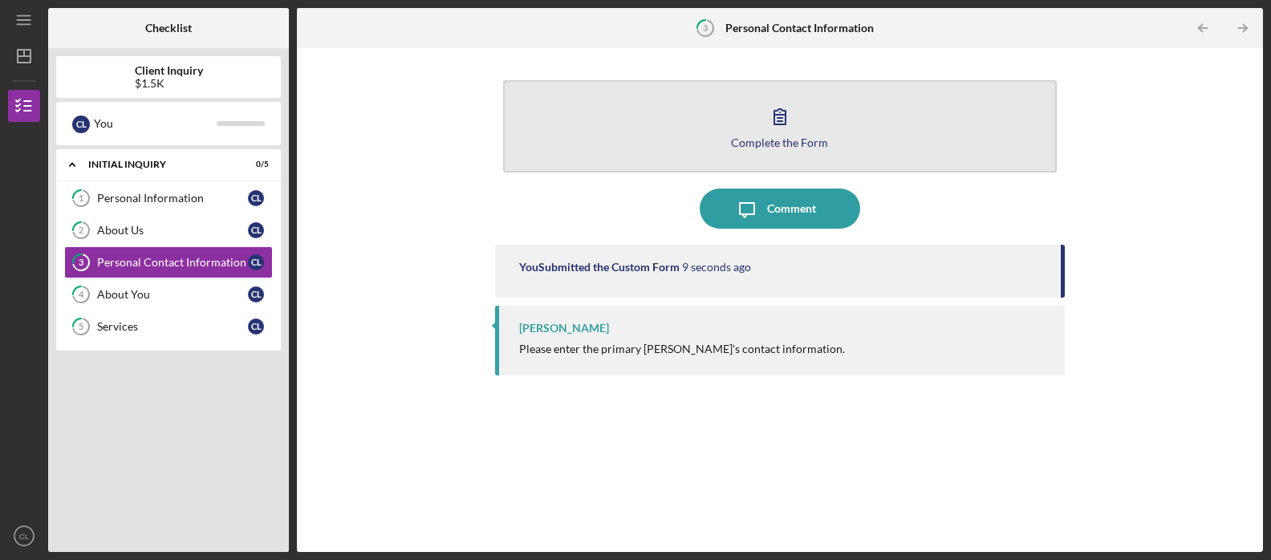
click at [804, 139] on div "Complete the Form" at bounding box center [779, 142] width 97 height 12
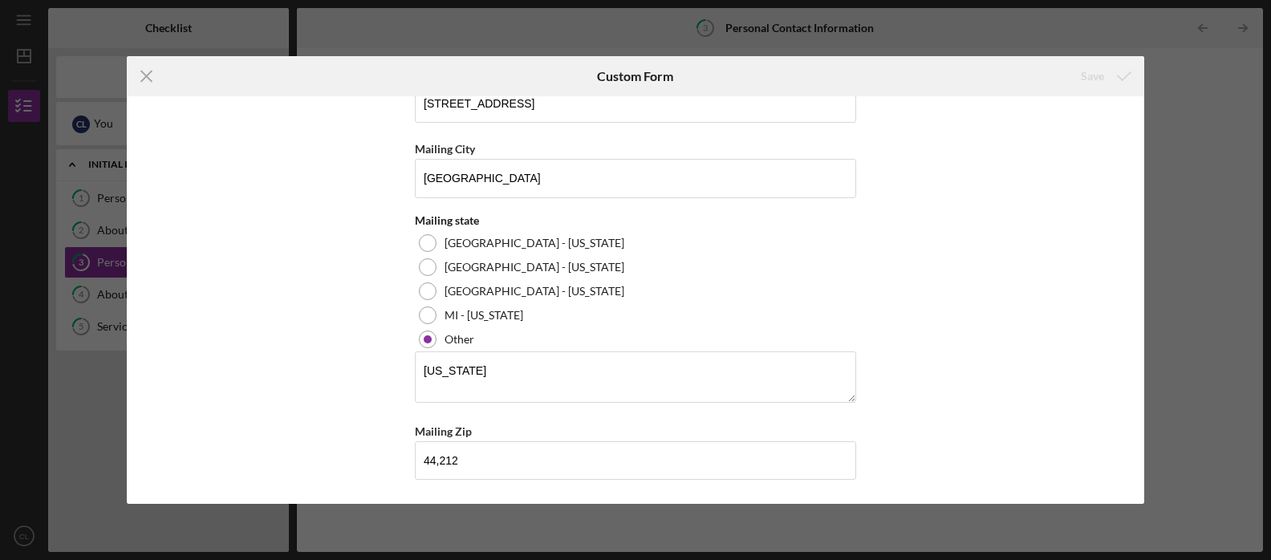
scroll to position [806, 0]
click at [149, 77] on icon "Icon/Menu Close" at bounding box center [147, 76] width 40 height 40
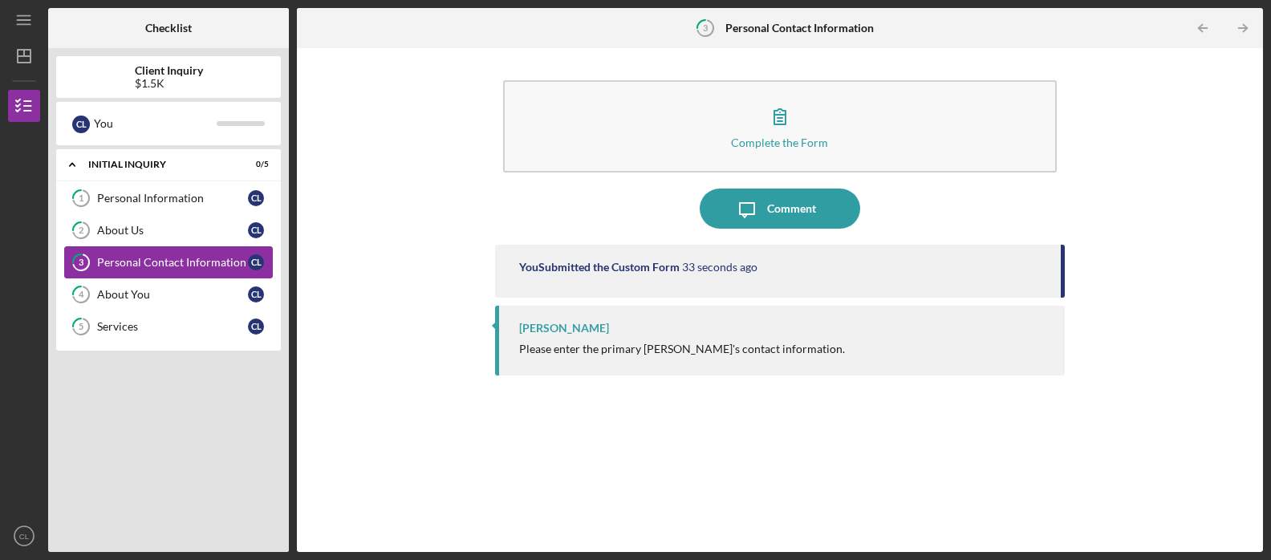
click at [209, 253] on link "3 Personal Contact Information C L" at bounding box center [168, 262] width 209 height 32
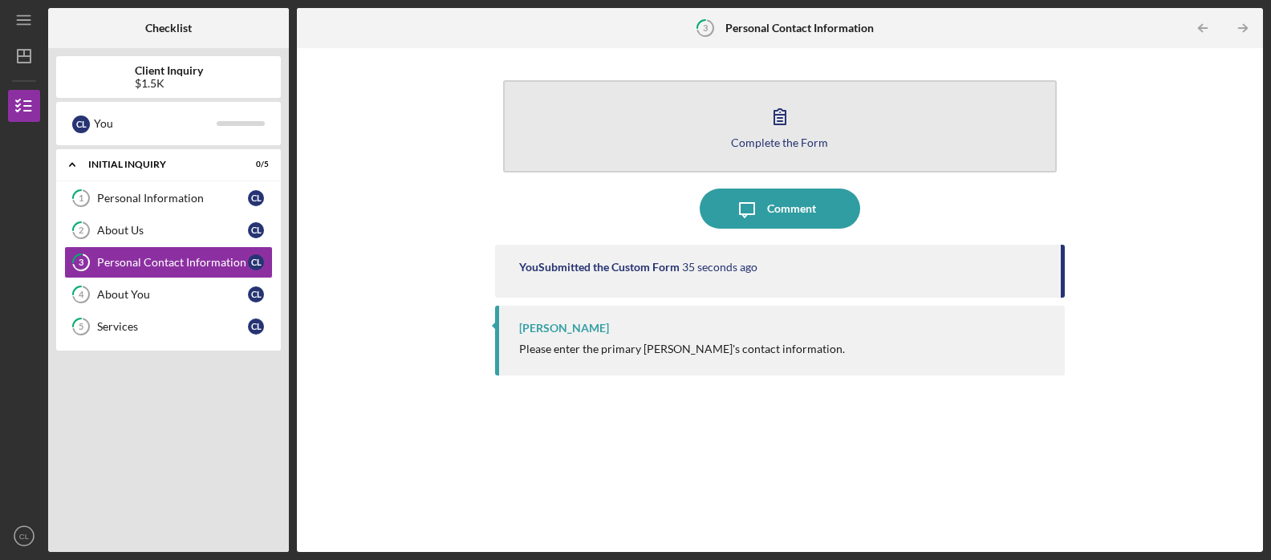
click at [758, 141] on div "Complete the Form" at bounding box center [779, 142] width 97 height 12
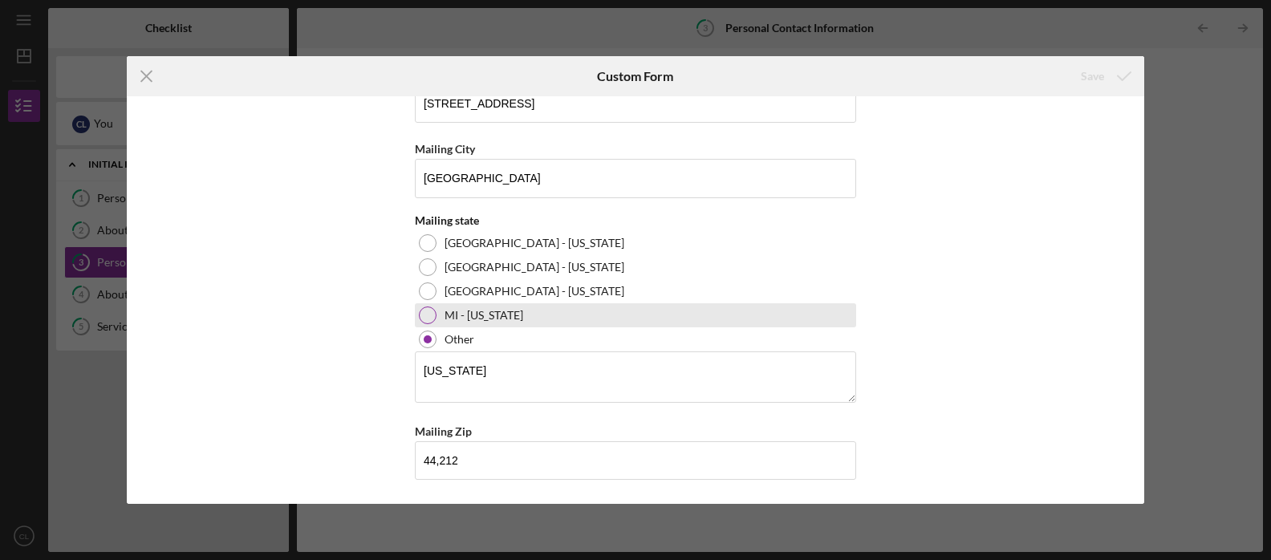
scroll to position [806, 0]
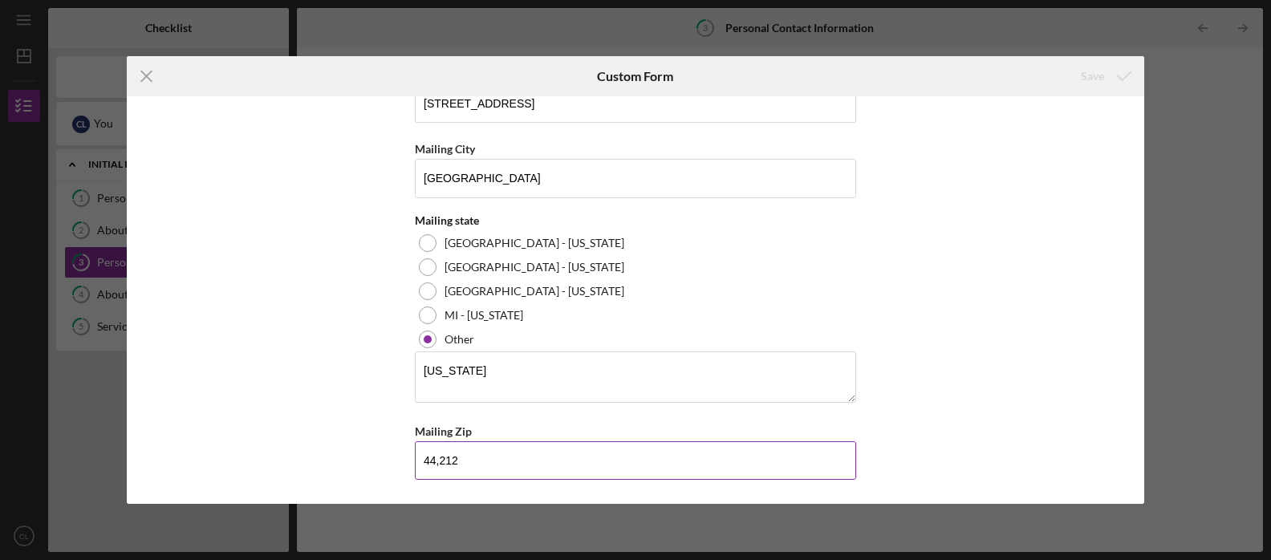
click at [476, 462] on input "44,212" at bounding box center [635, 460] width 441 height 39
type input "4"
click at [1099, 76] on div "Save" at bounding box center [1092, 76] width 23 height 32
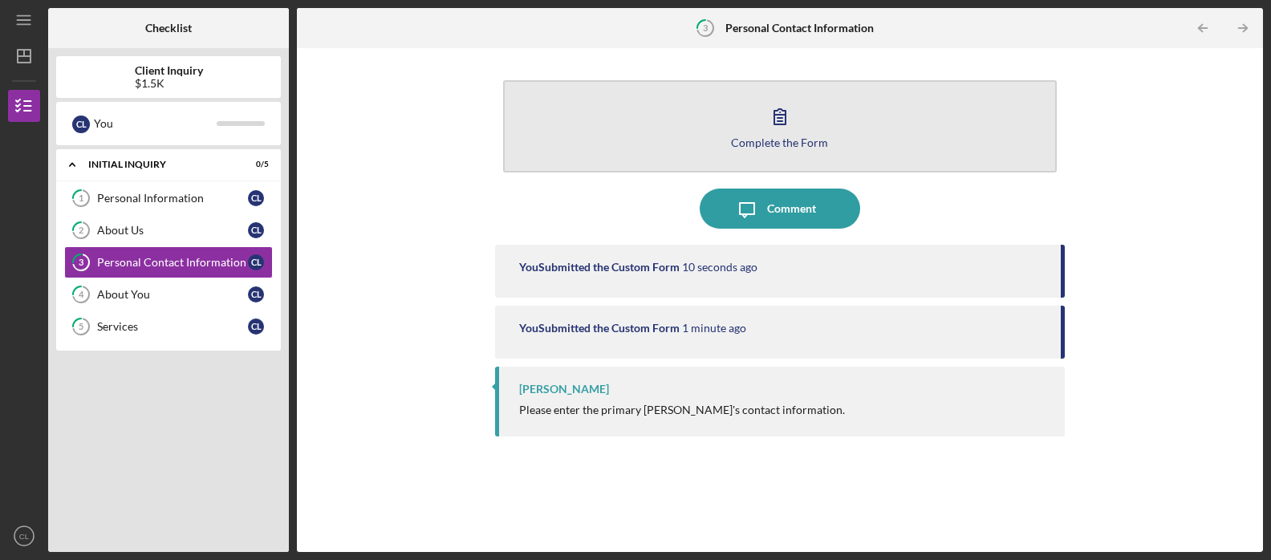
click at [782, 128] on icon "button" at bounding box center [780, 116] width 40 height 40
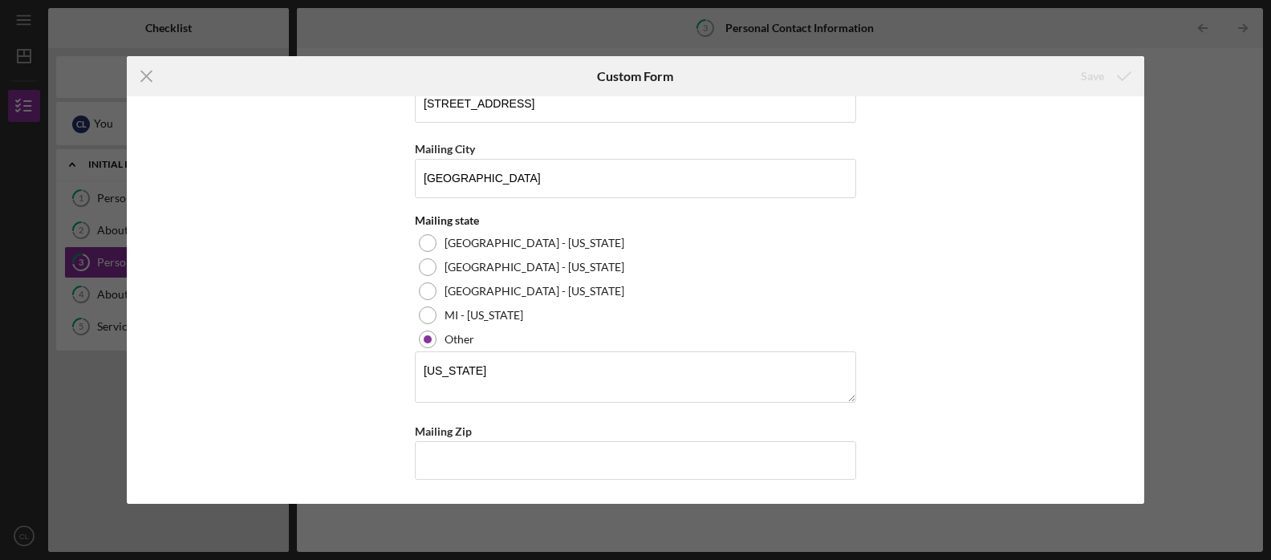
scroll to position [806, 0]
click at [504, 365] on textarea "[US_STATE]" at bounding box center [635, 376] width 441 height 51
type textarea "[US_STATE] 44212"
click at [1084, 71] on div "Save" at bounding box center [1092, 76] width 23 height 32
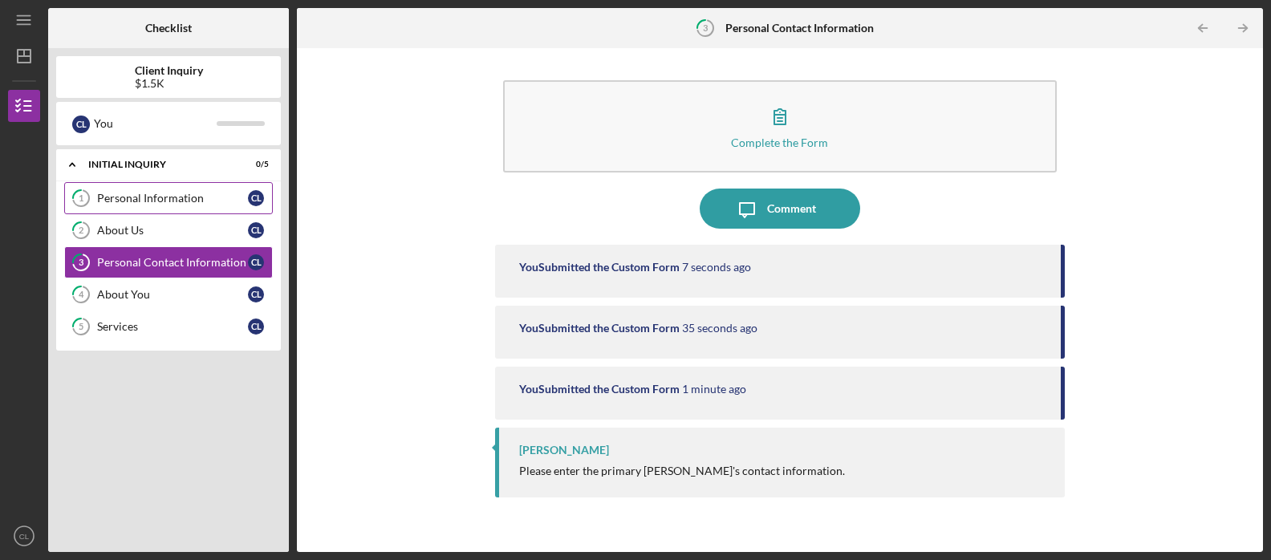
click at [117, 193] on div "Personal Information" at bounding box center [172, 198] width 151 height 13
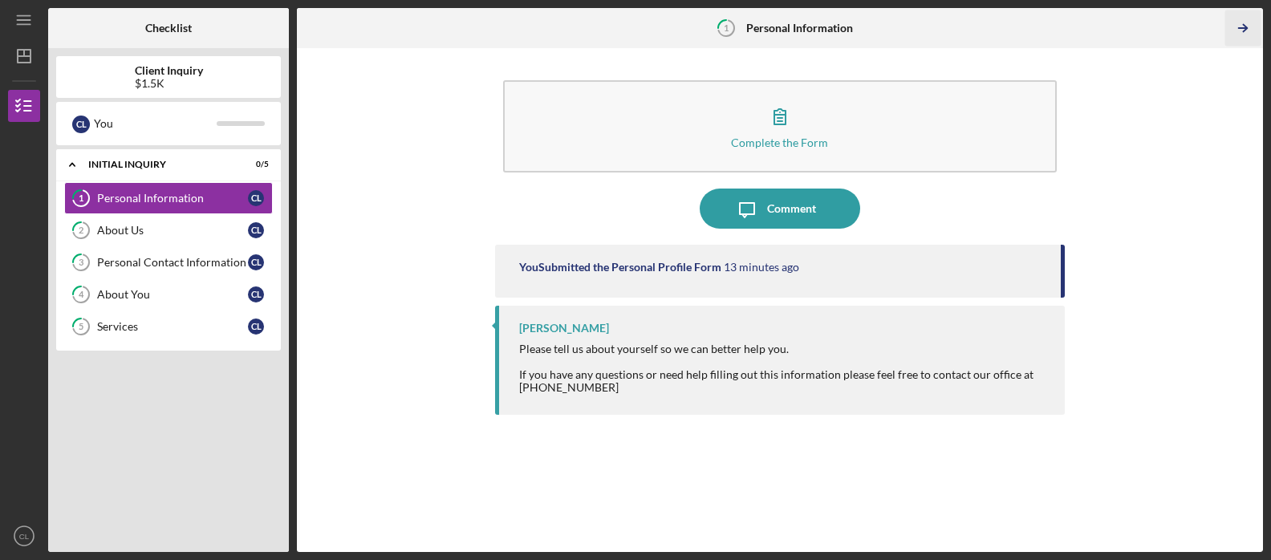
click at [1242, 29] on icon "Icon/Table Pagination Arrow" at bounding box center [1243, 28] width 36 height 36
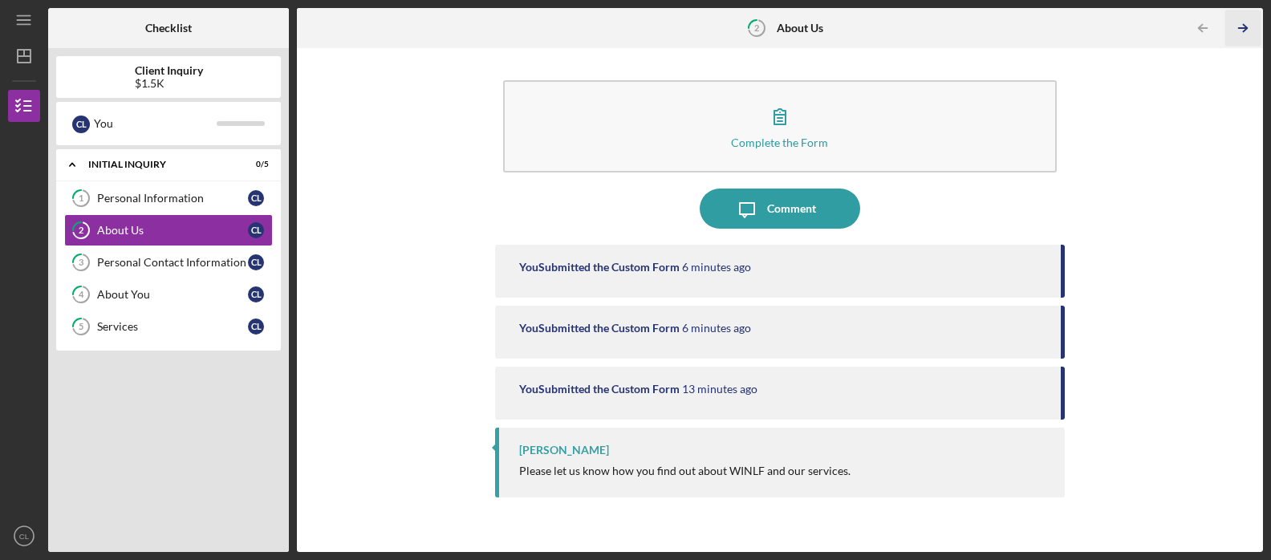
click at [1241, 27] on icon "Icon/Table Pagination Arrow" at bounding box center [1243, 28] width 36 height 36
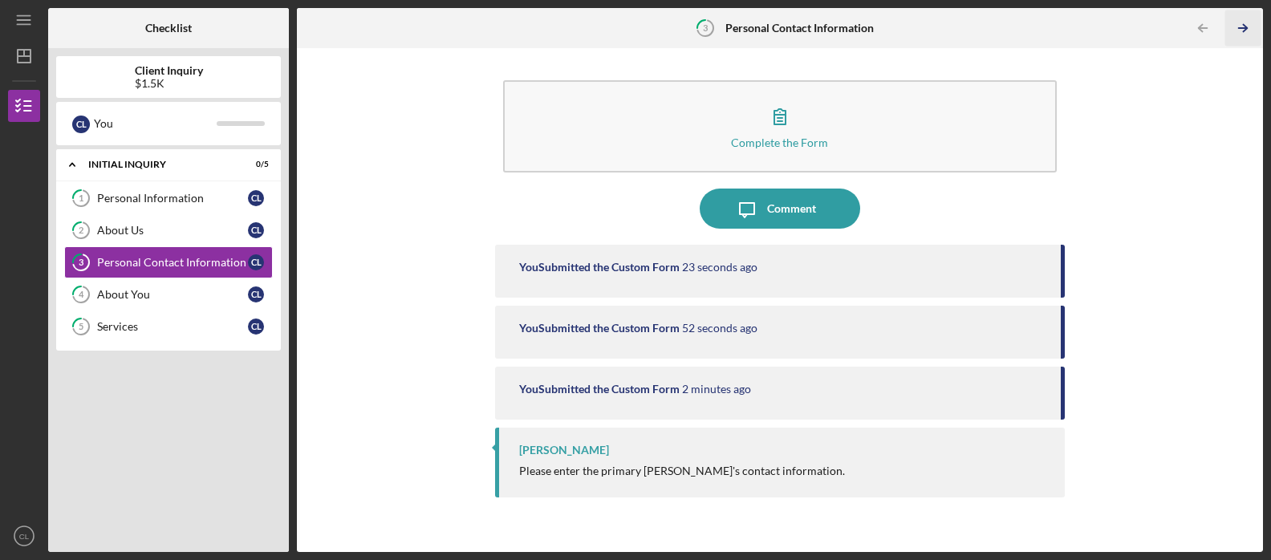
click at [1241, 27] on icon "Icon/Table Pagination Arrow" at bounding box center [1243, 28] width 36 height 36
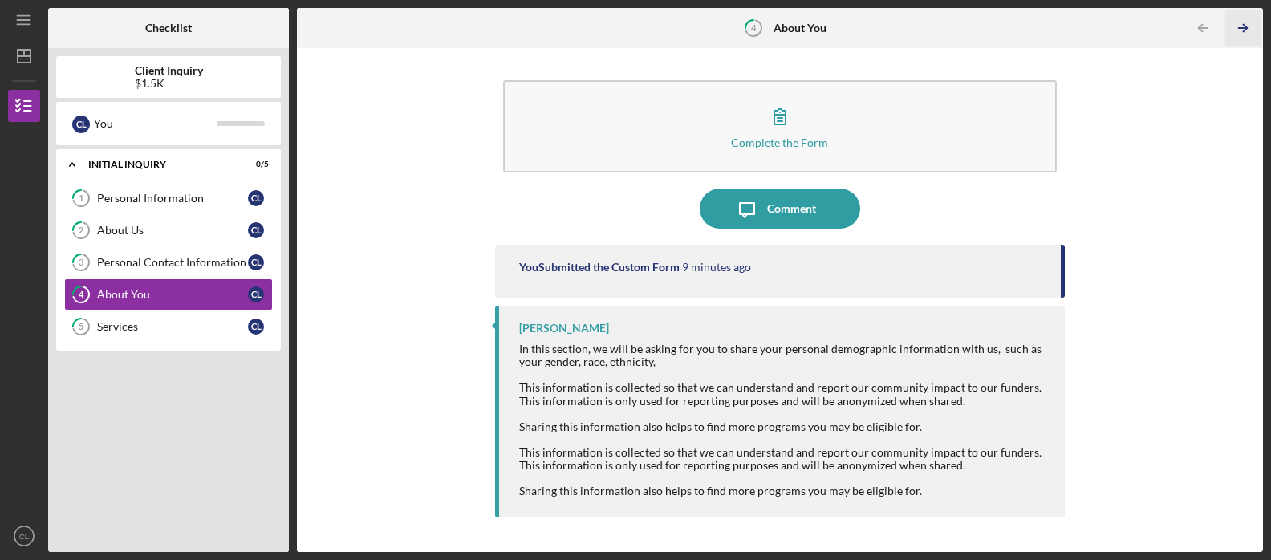
click at [1241, 27] on icon "Icon/Table Pagination Arrow" at bounding box center [1243, 28] width 36 height 36
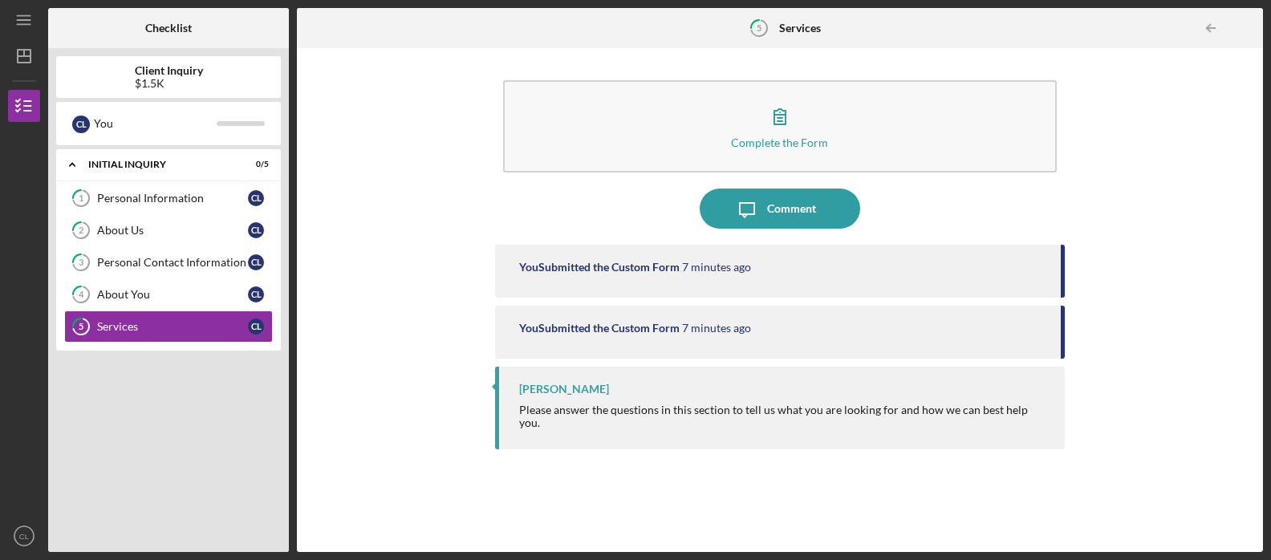
click at [1241, 27] on div at bounding box center [1247, 28] width 32 height 32
click at [1216, 23] on icon "Icon/Table Pagination Arrow" at bounding box center [1210, 28] width 36 height 36
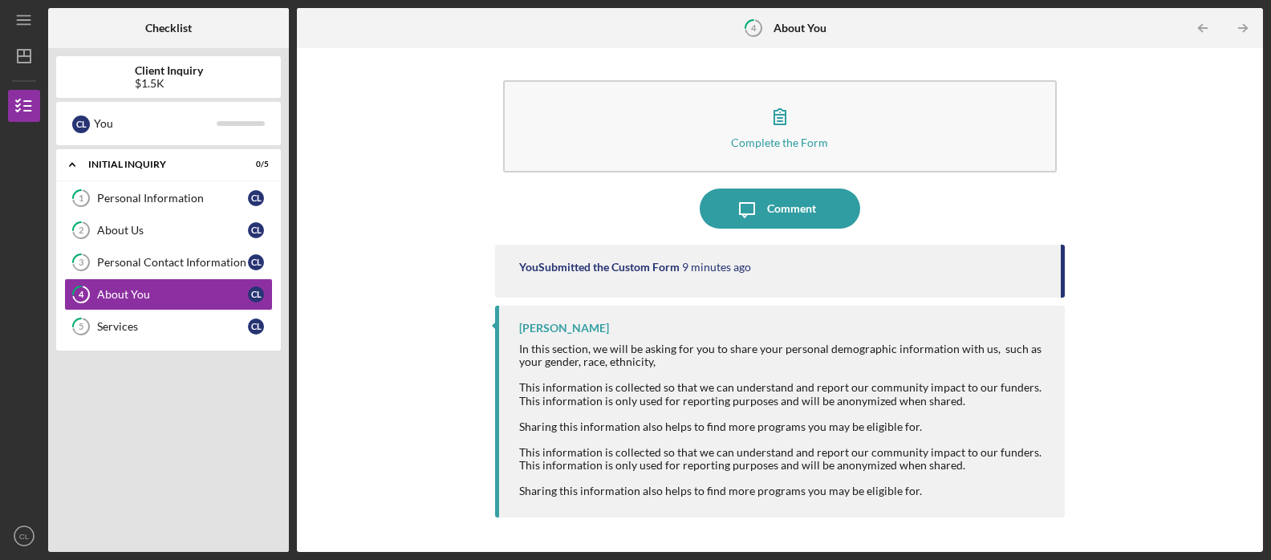
click at [174, 79] on div "$1.5K" at bounding box center [169, 83] width 68 height 13
click at [180, 30] on b "Checklist" at bounding box center [168, 28] width 47 height 13
click at [135, 323] on div "Services" at bounding box center [172, 326] width 151 height 13
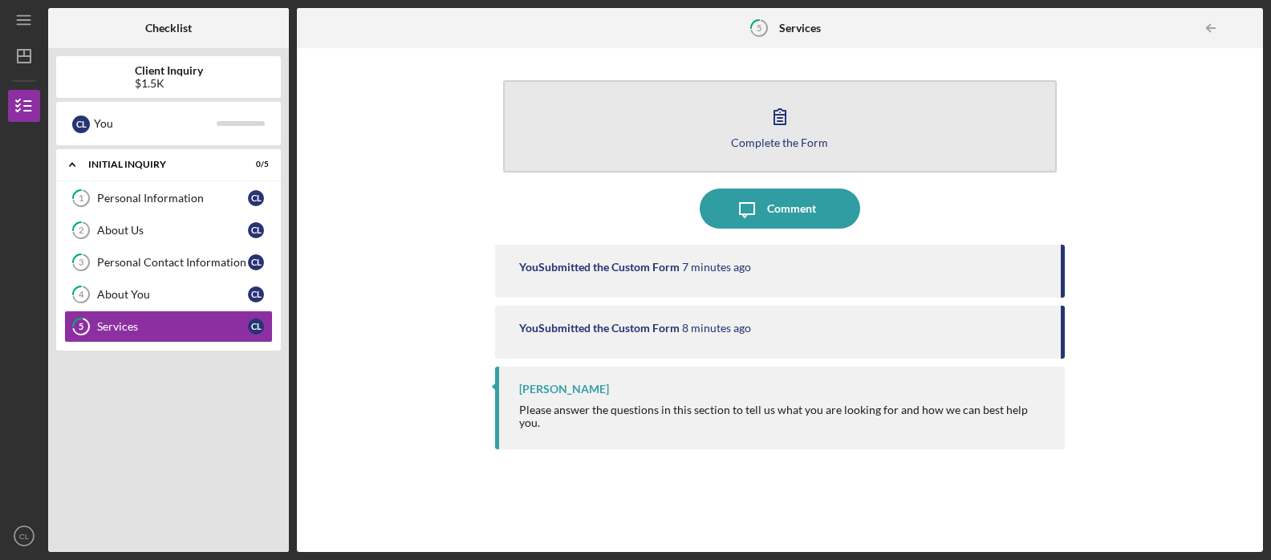
click at [777, 140] on div "Complete the Form" at bounding box center [779, 142] width 97 height 12
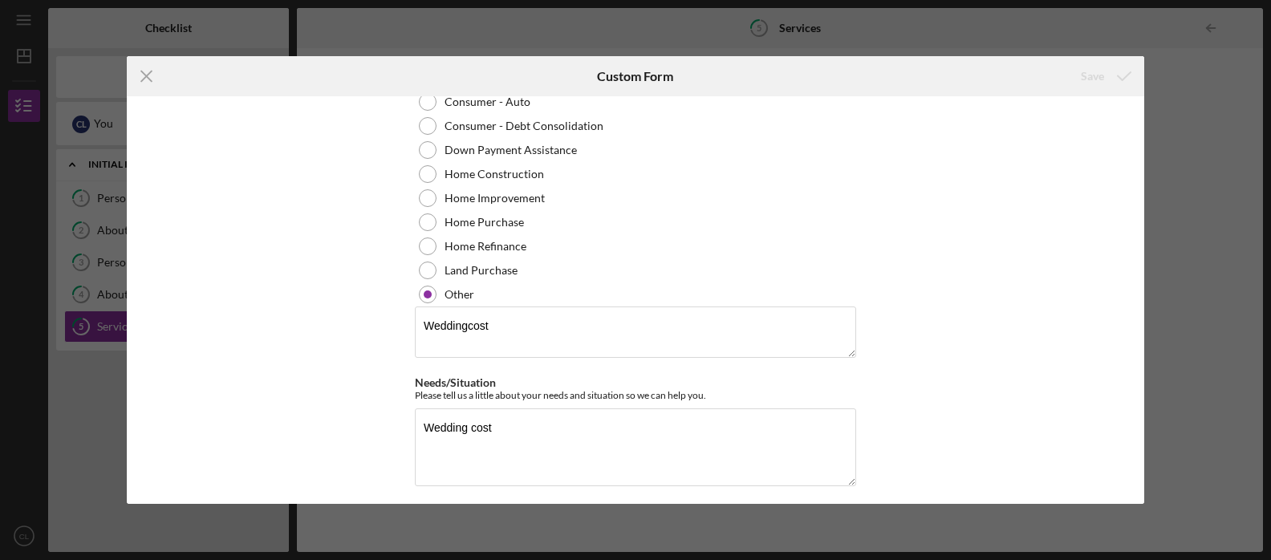
scroll to position [343, 0]
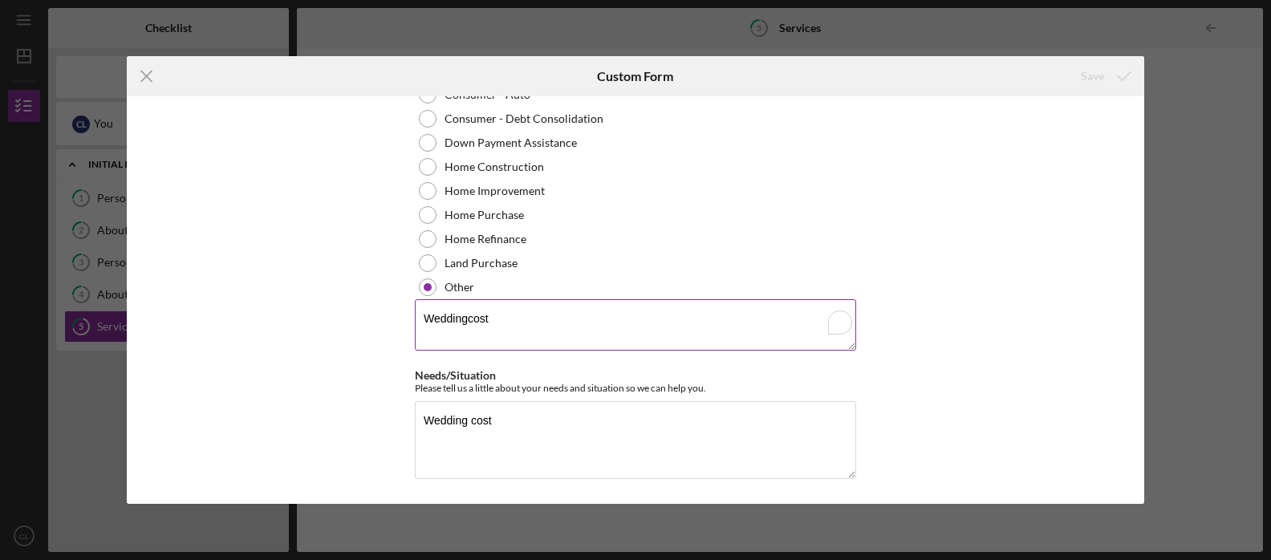
click at [469, 315] on textarea "Weddingcost" at bounding box center [635, 324] width 441 height 51
click at [467, 316] on textarea "Weddingcost" at bounding box center [635, 324] width 441 height 51
type textarea "Wedding cost"
click at [1082, 77] on div "Save" at bounding box center [1092, 76] width 23 height 32
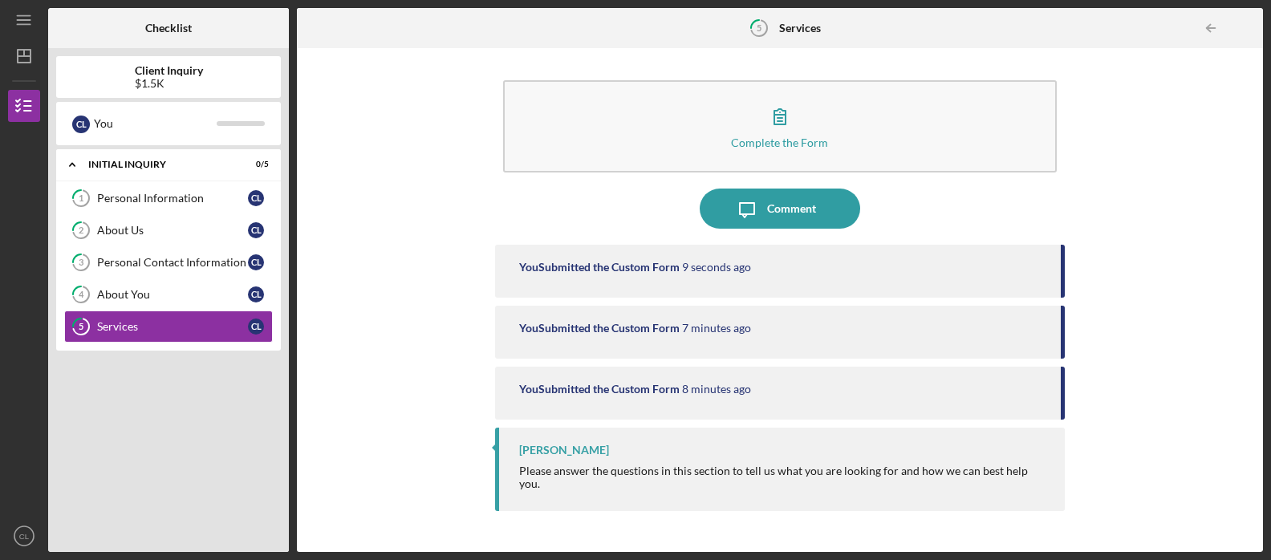
click at [173, 80] on div "$1.5K" at bounding box center [169, 83] width 68 height 13
click at [23, 59] on icon "Icon/Dashboard" at bounding box center [24, 56] width 40 height 40
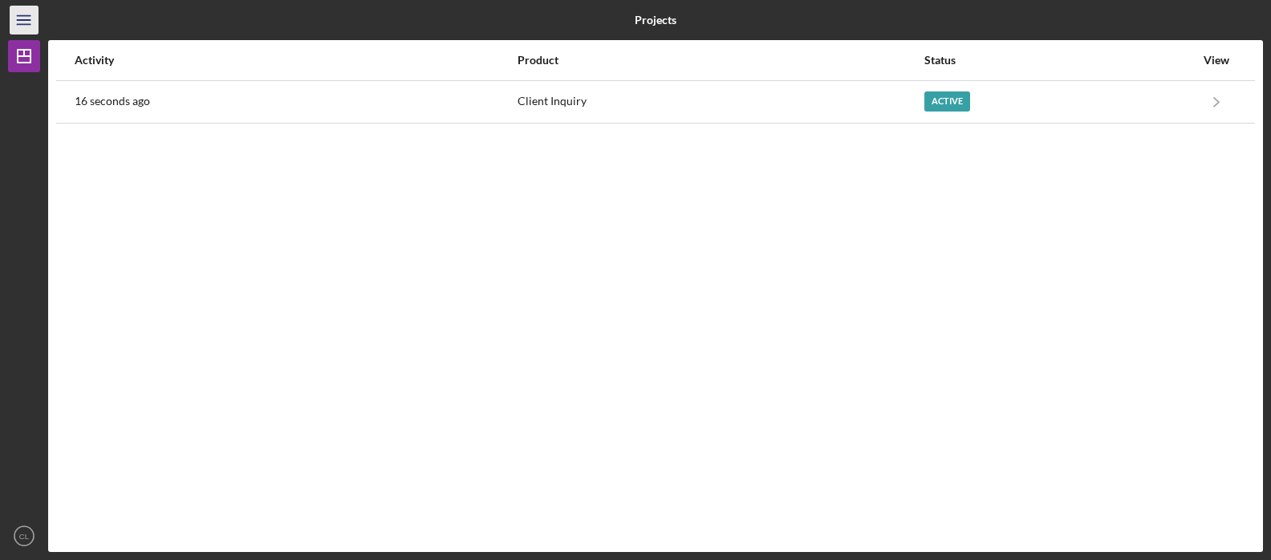
click at [26, 23] on icon "Icon/Menu" at bounding box center [24, 20] width 36 height 36
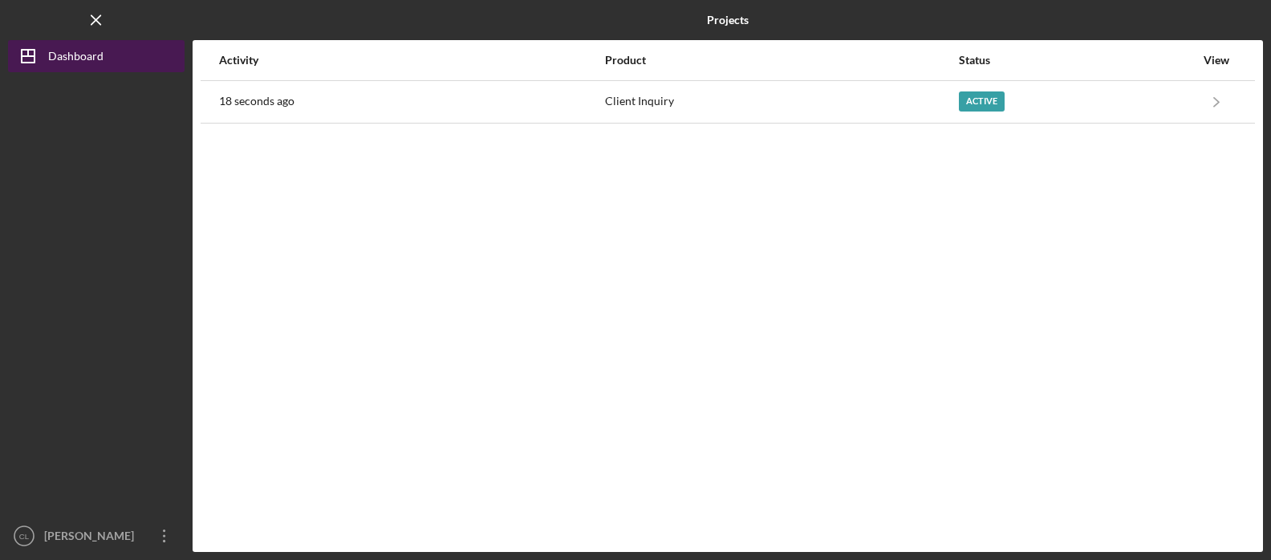
click at [35, 46] on icon "Icon/Dashboard" at bounding box center [28, 56] width 40 height 40
click at [1221, 64] on div "View" at bounding box center [1216, 60] width 40 height 13
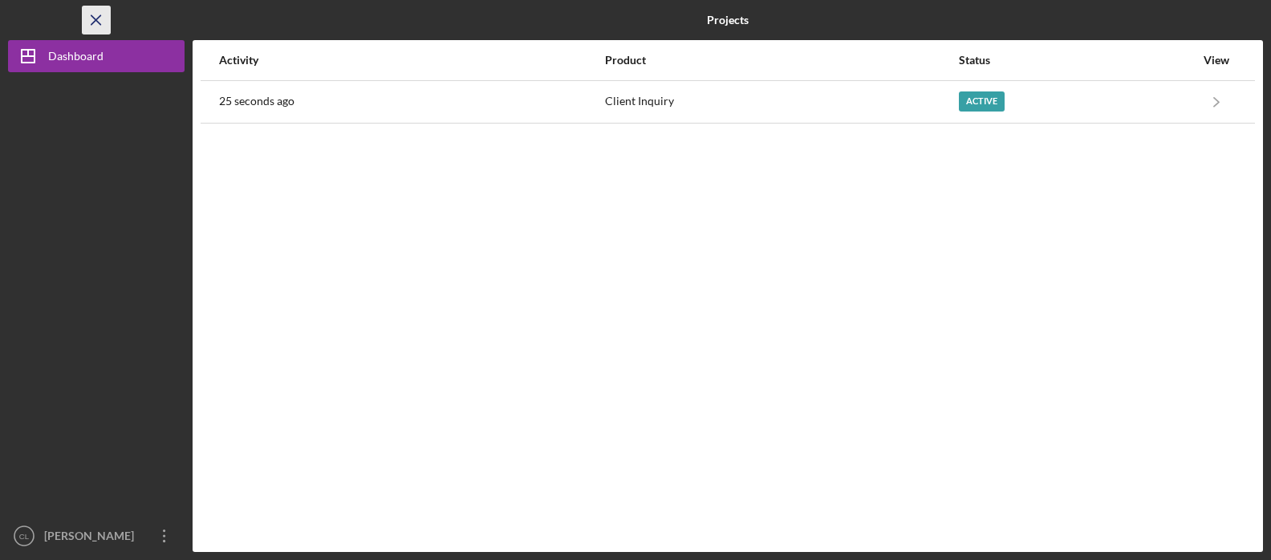
click at [95, 13] on icon "Icon/Menu Close" at bounding box center [97, 20] width 36 height 36
